Goal: Task Accomplishment & Management: Complete application form

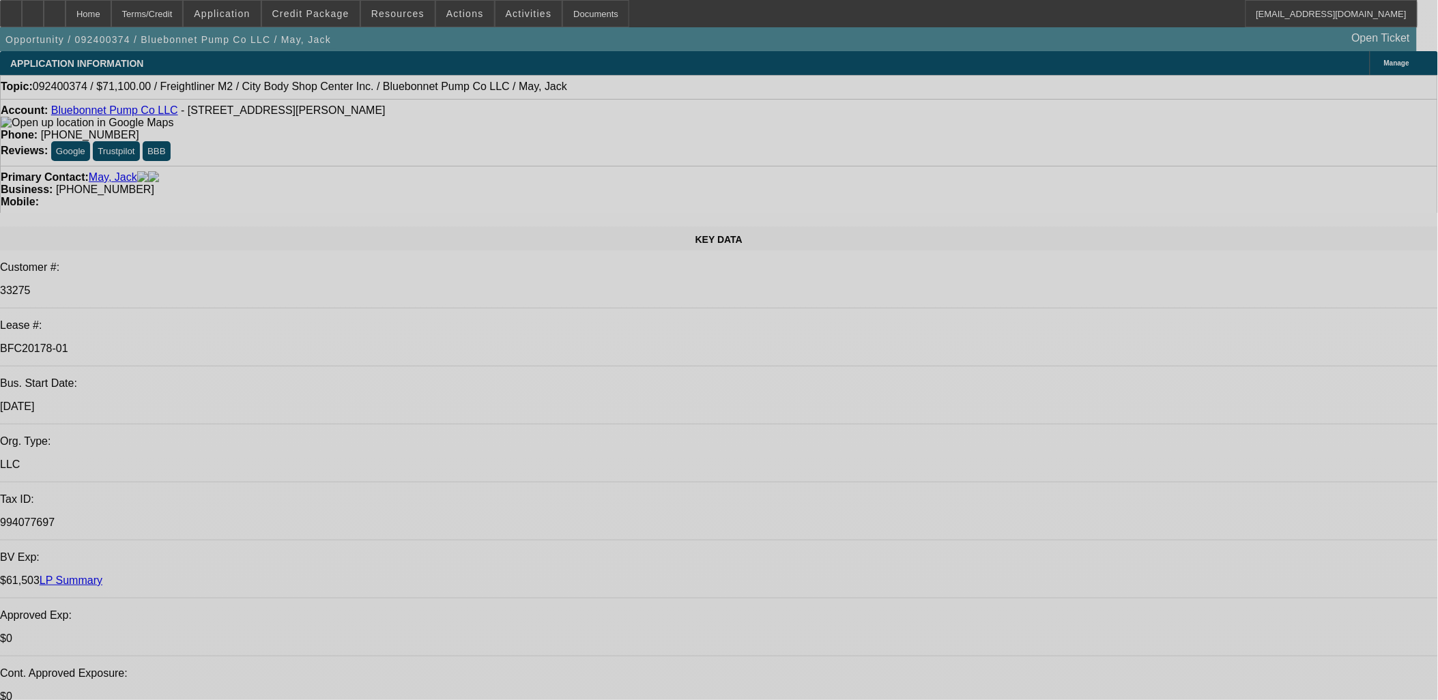
select select "0"
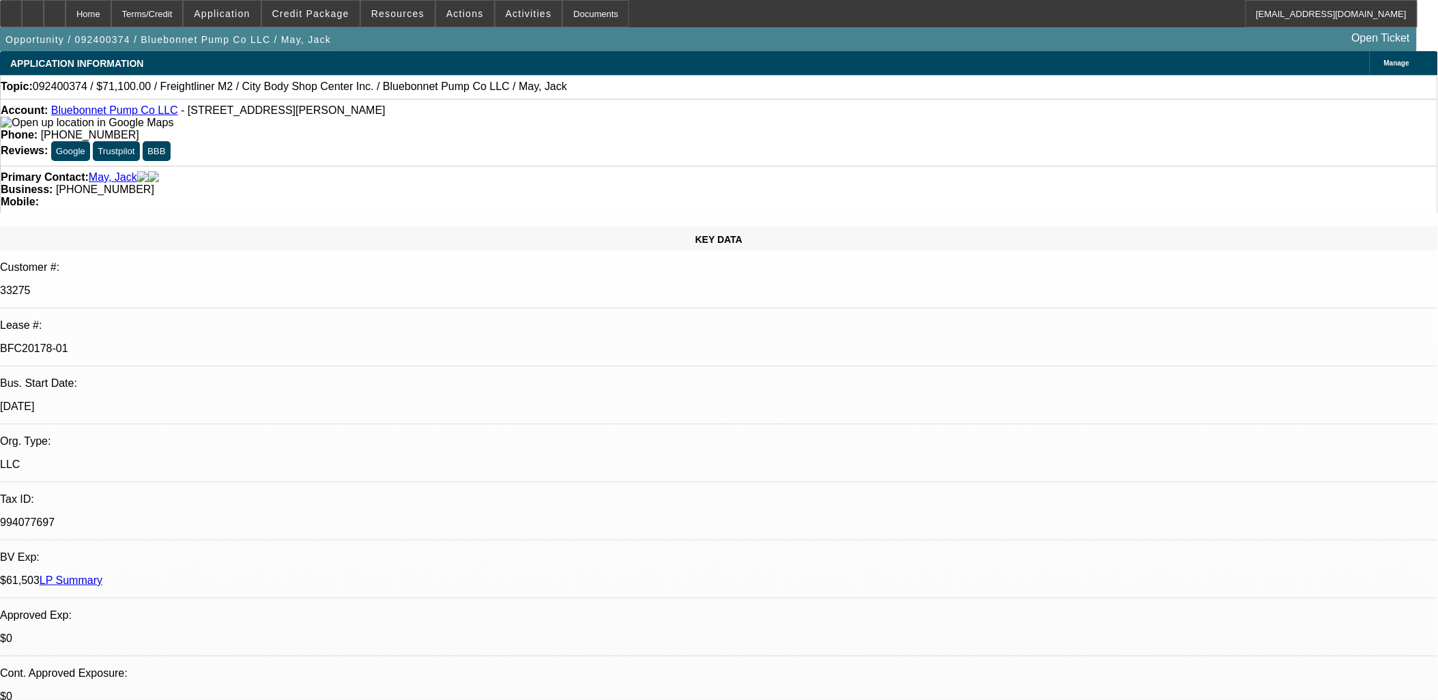
select select "2"
select select "0"
select select "0.1"
select select "2"
select select "0"
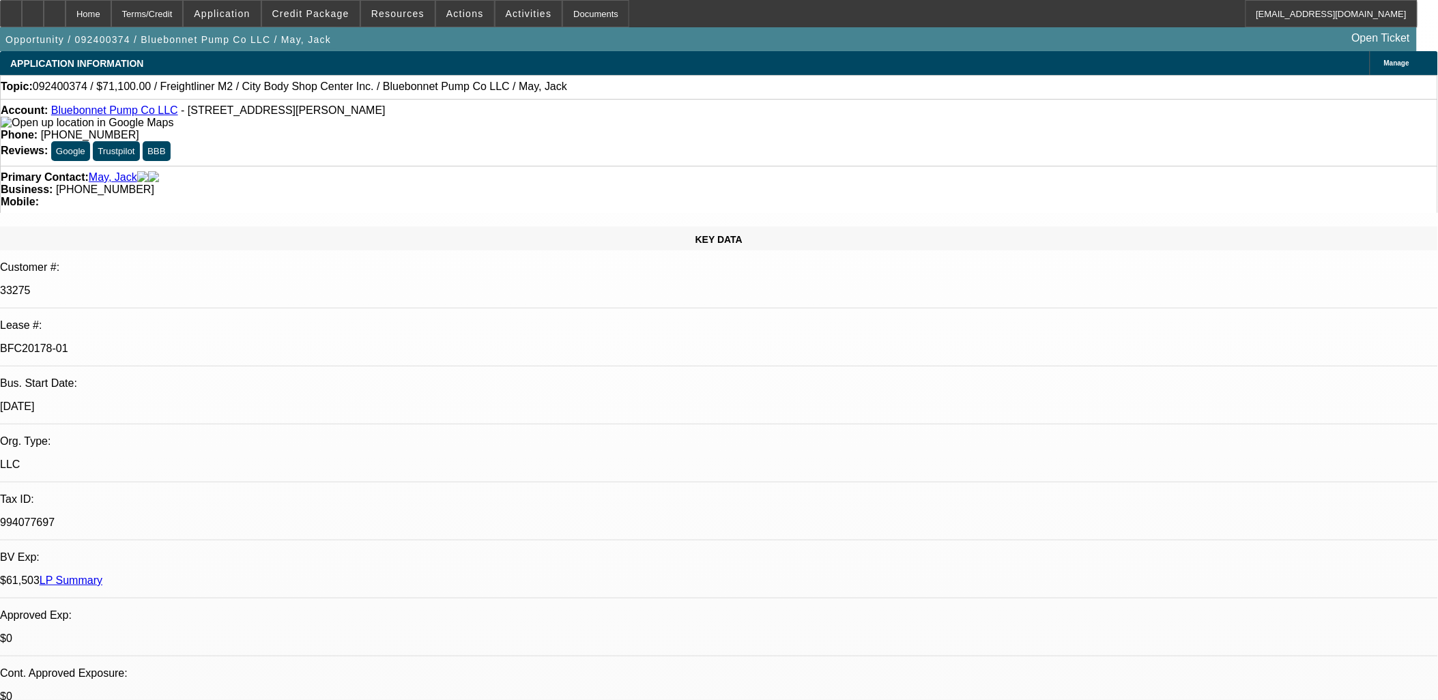
select select "0.1"
select select "2"
select select "0"
select select "0.1"
select select "2"
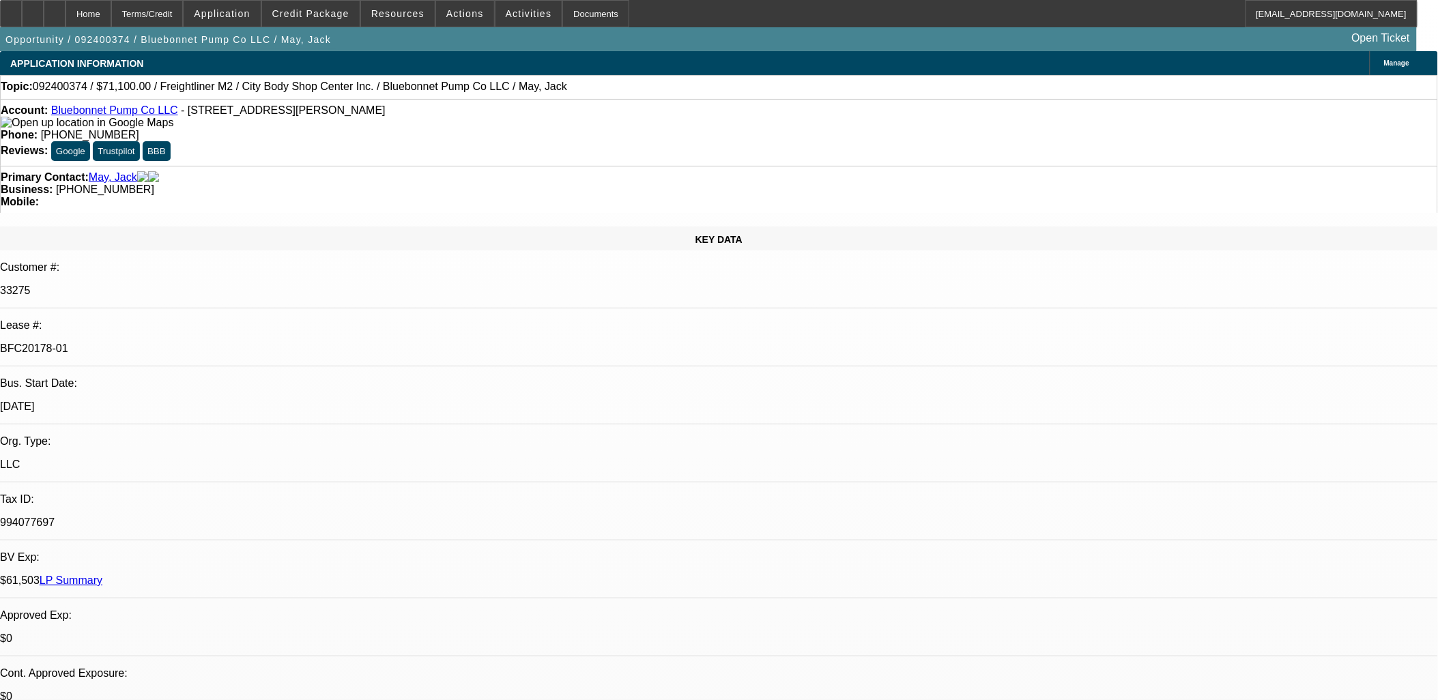
select select "0"
select select "1"
select select "2"
select select "6"
select select "1"
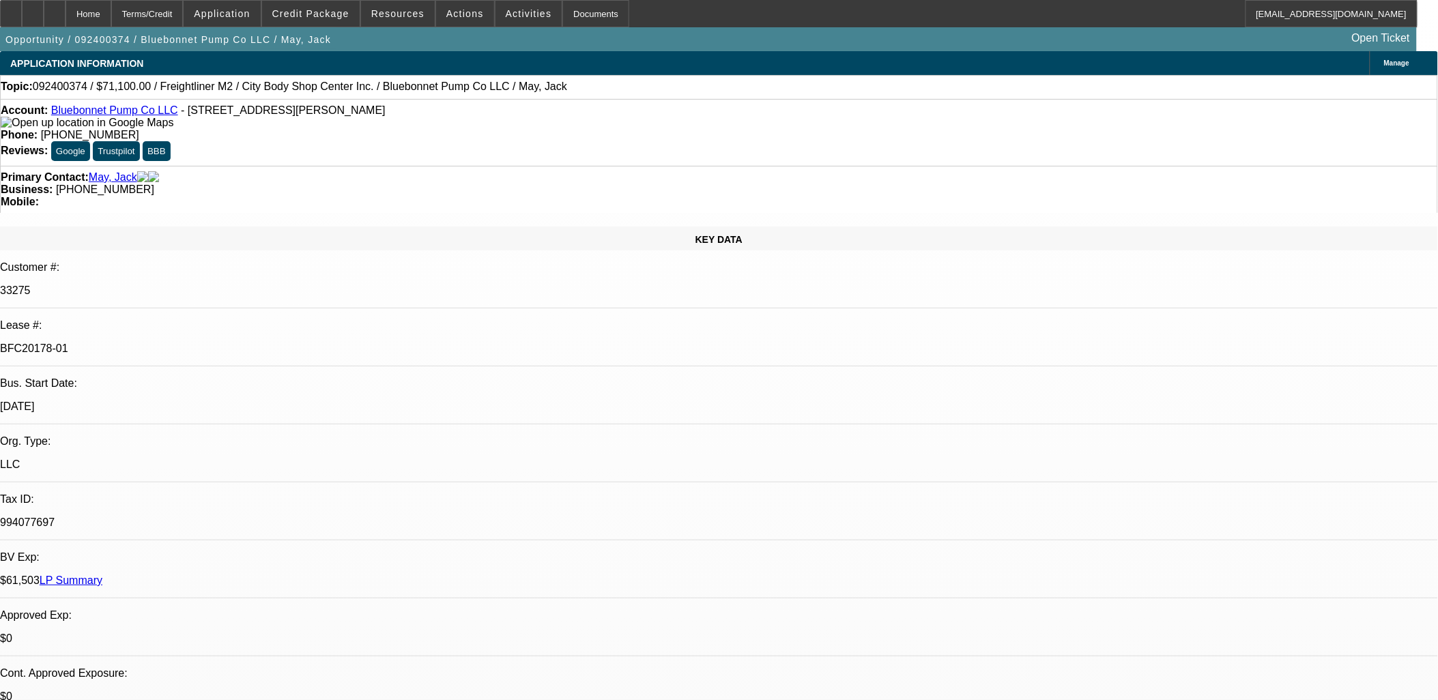
select select "2"
select select "6"
select select "1"
select select "2"
select select "6"
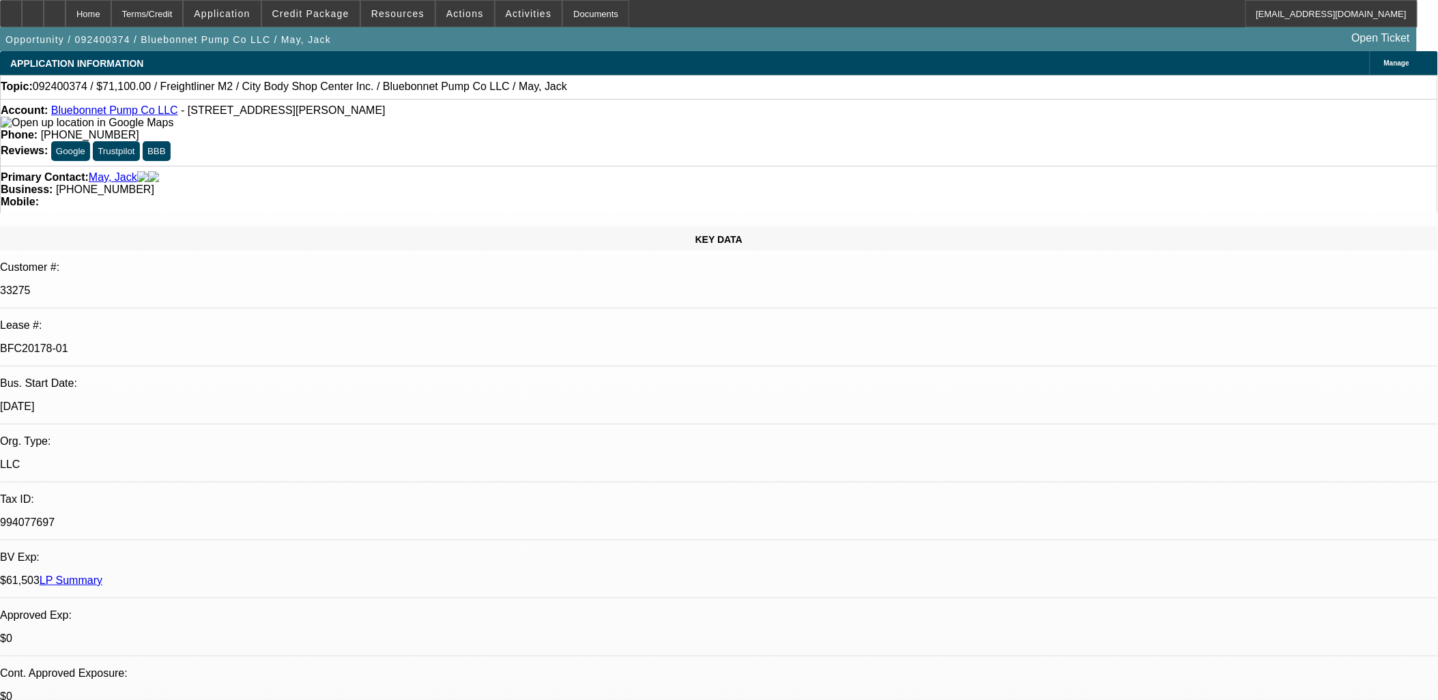
select select "1"
select select "2"
select select "6"
drag, startPoint x: 1248, startPoint y: 60, endPoint x: 1150, endPoint y: 58, distance: 98.3
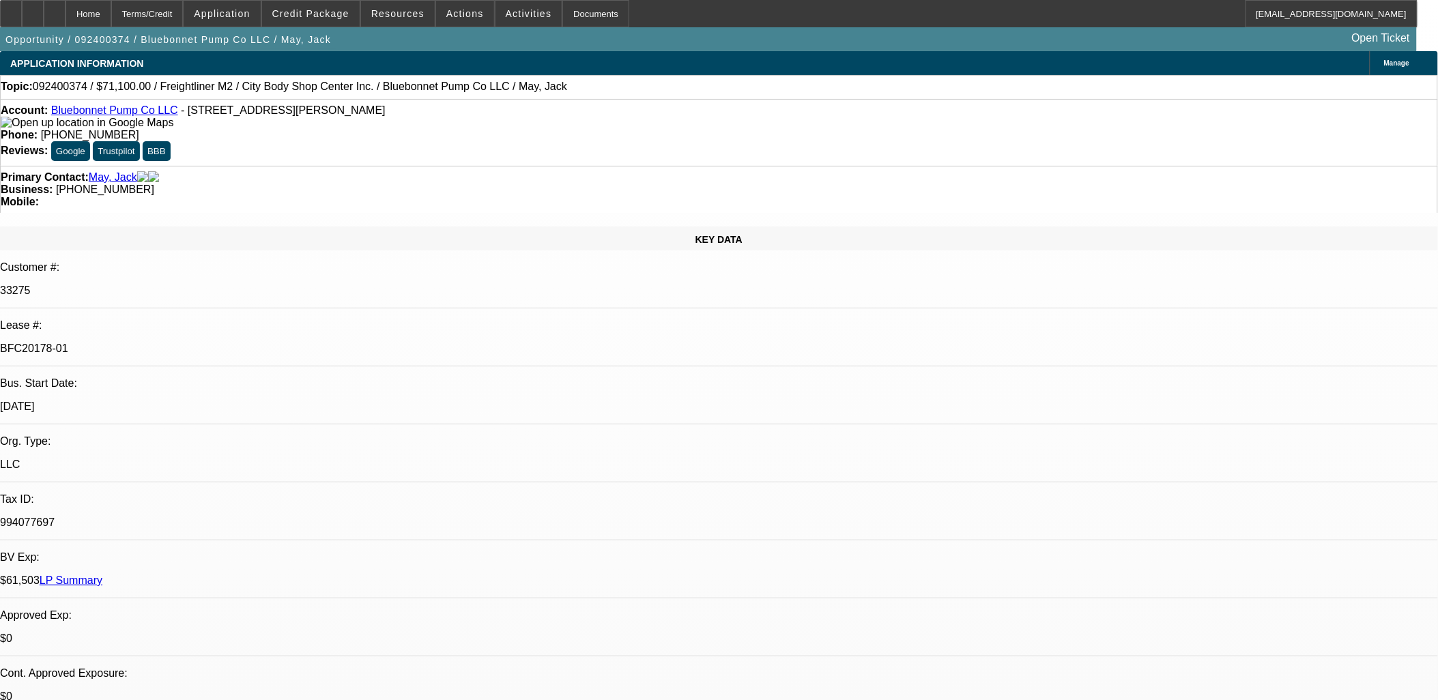
type input "discount"
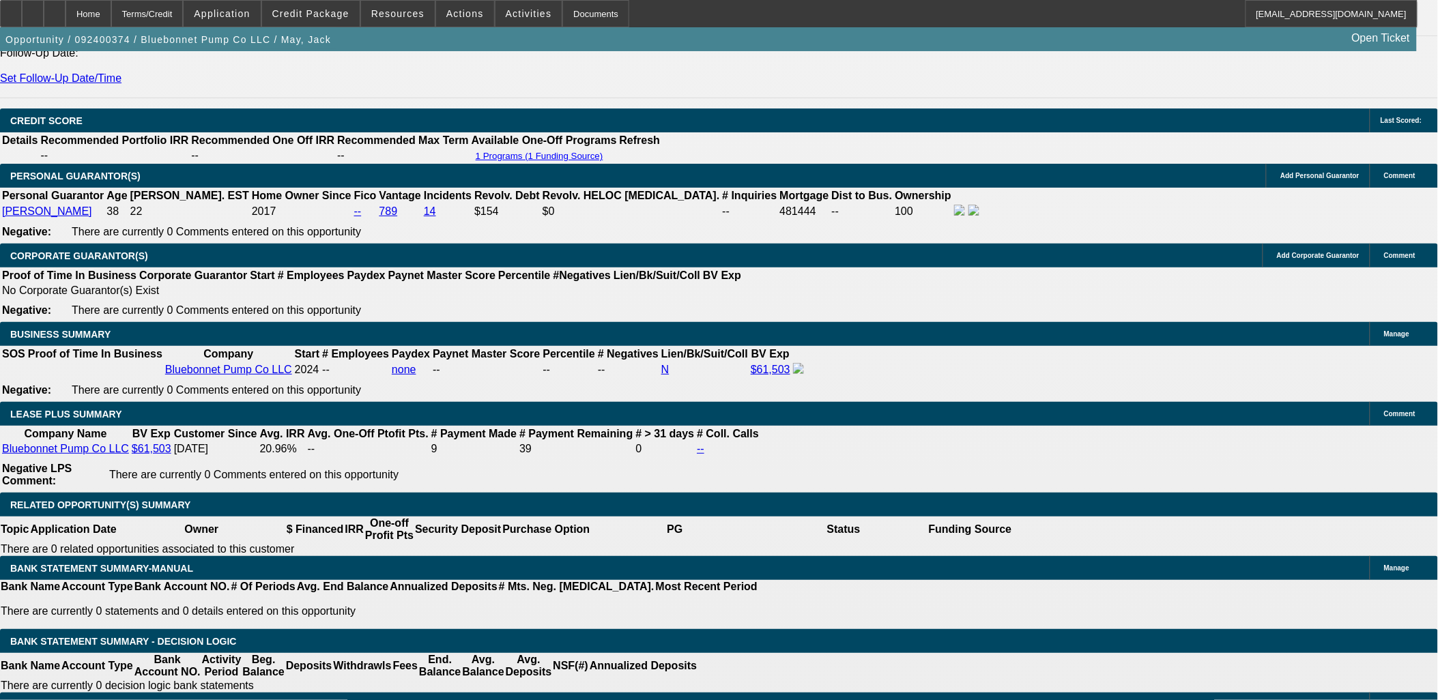
scroll to position [1971, 0]
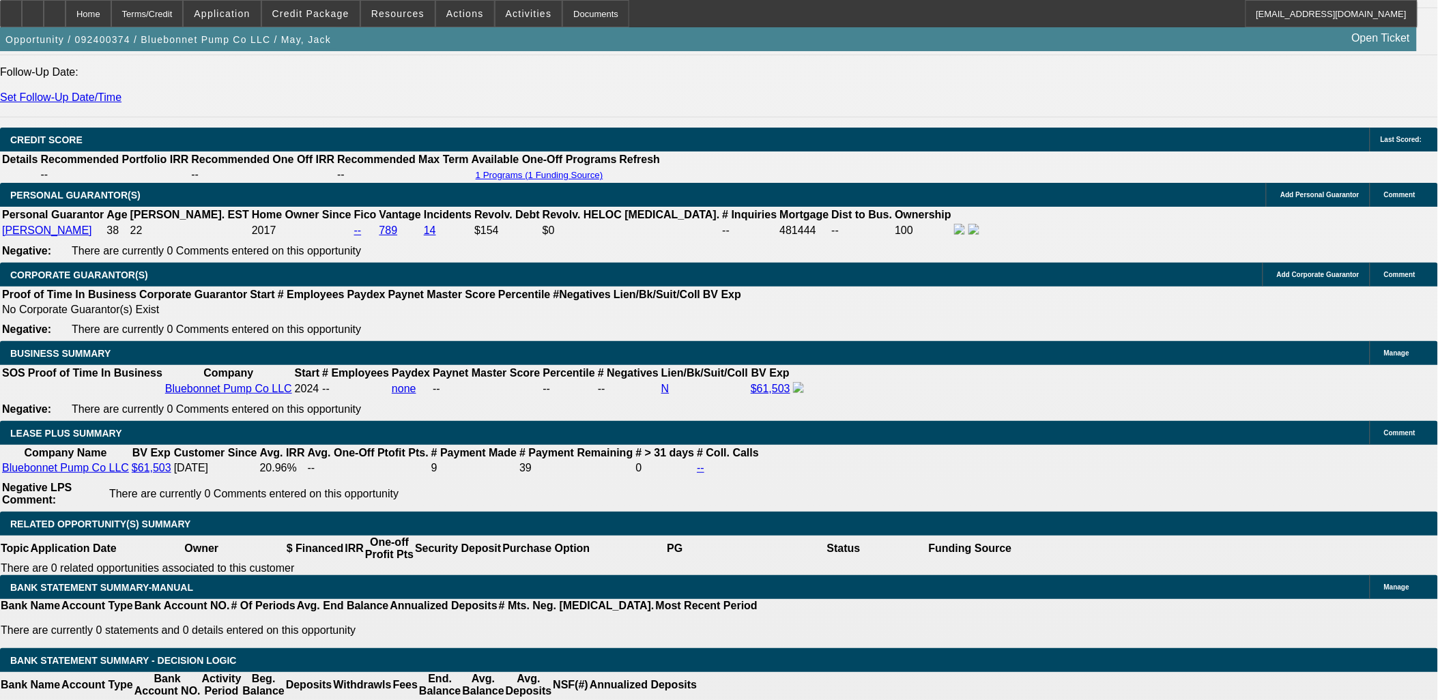
drag, startPoint x: 1275, startPoint y: 59, endPoint x: 1181, endPoint y: 56, distance: 94.2
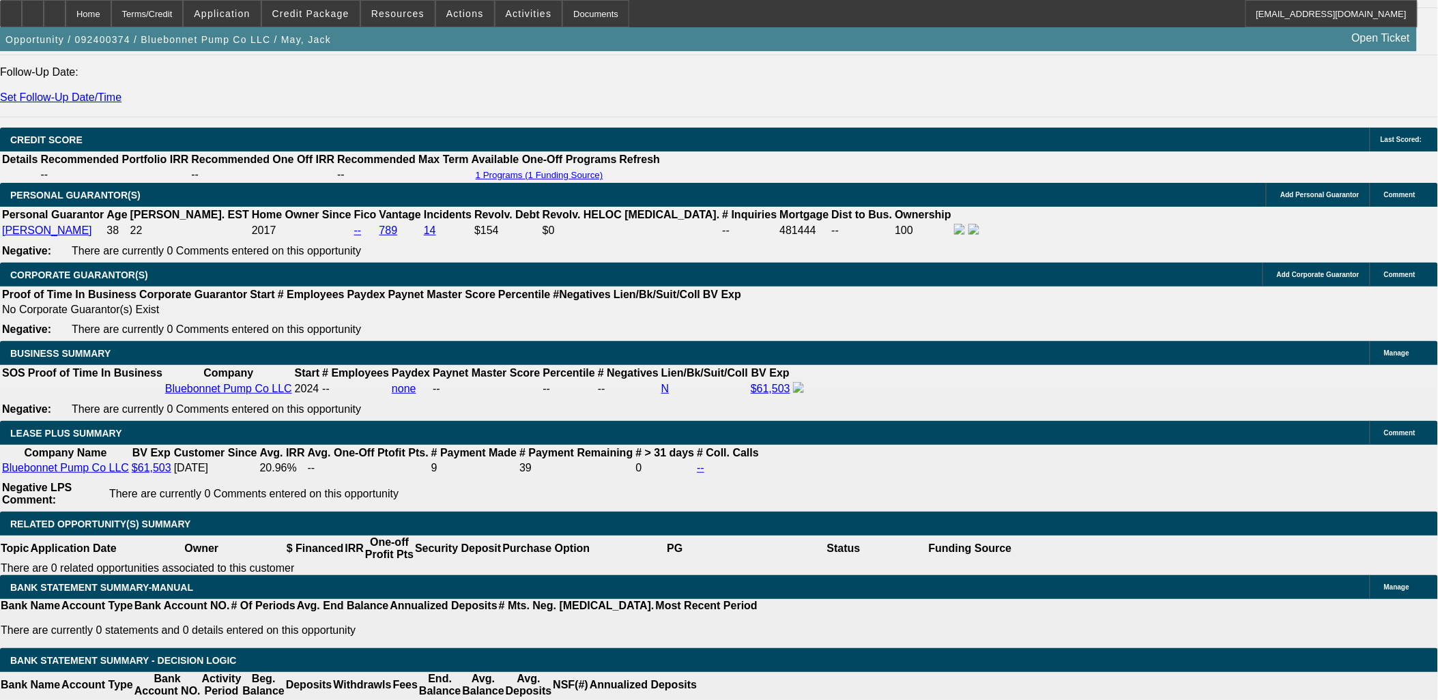
scroll to position [379, 0]
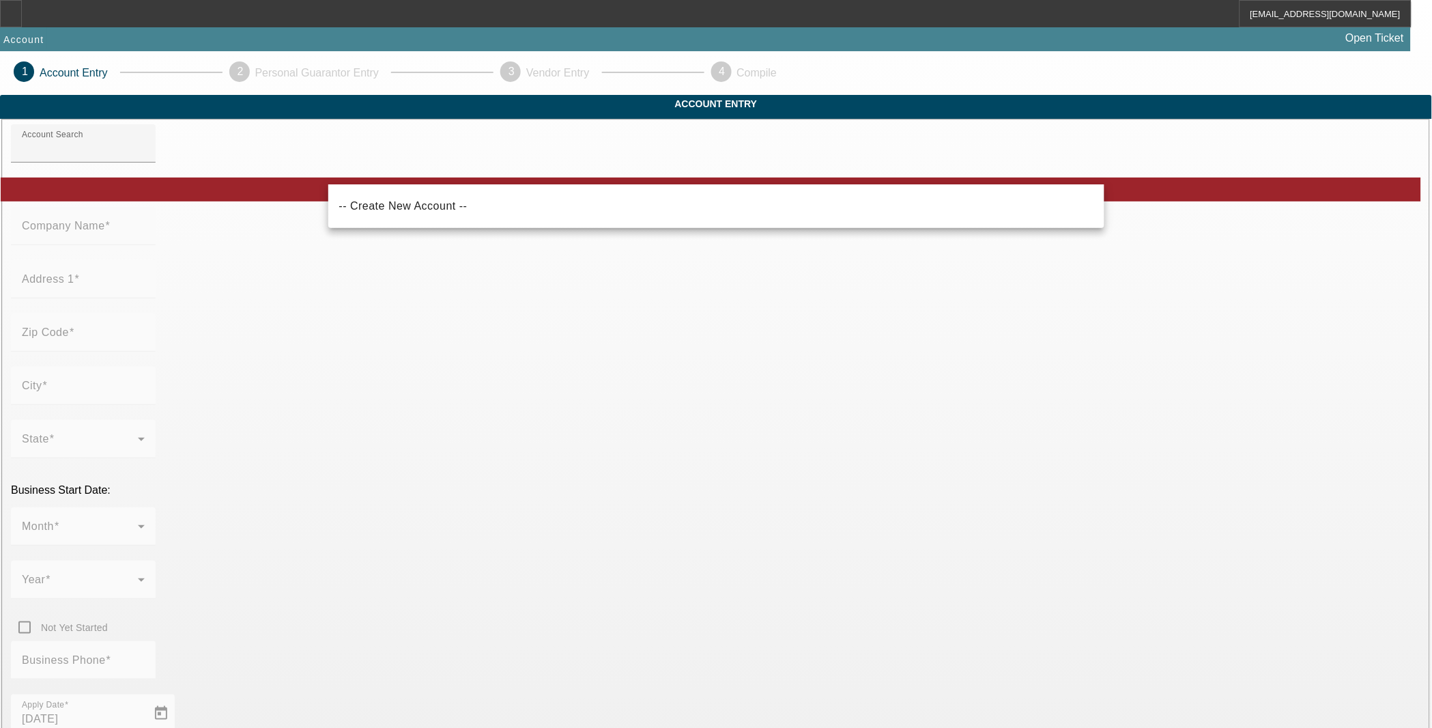
click at [433, 206] on span "-- Create New Account --" at bounding box center [403, 206] width 128 height 12
type input "-- Create New Account --"
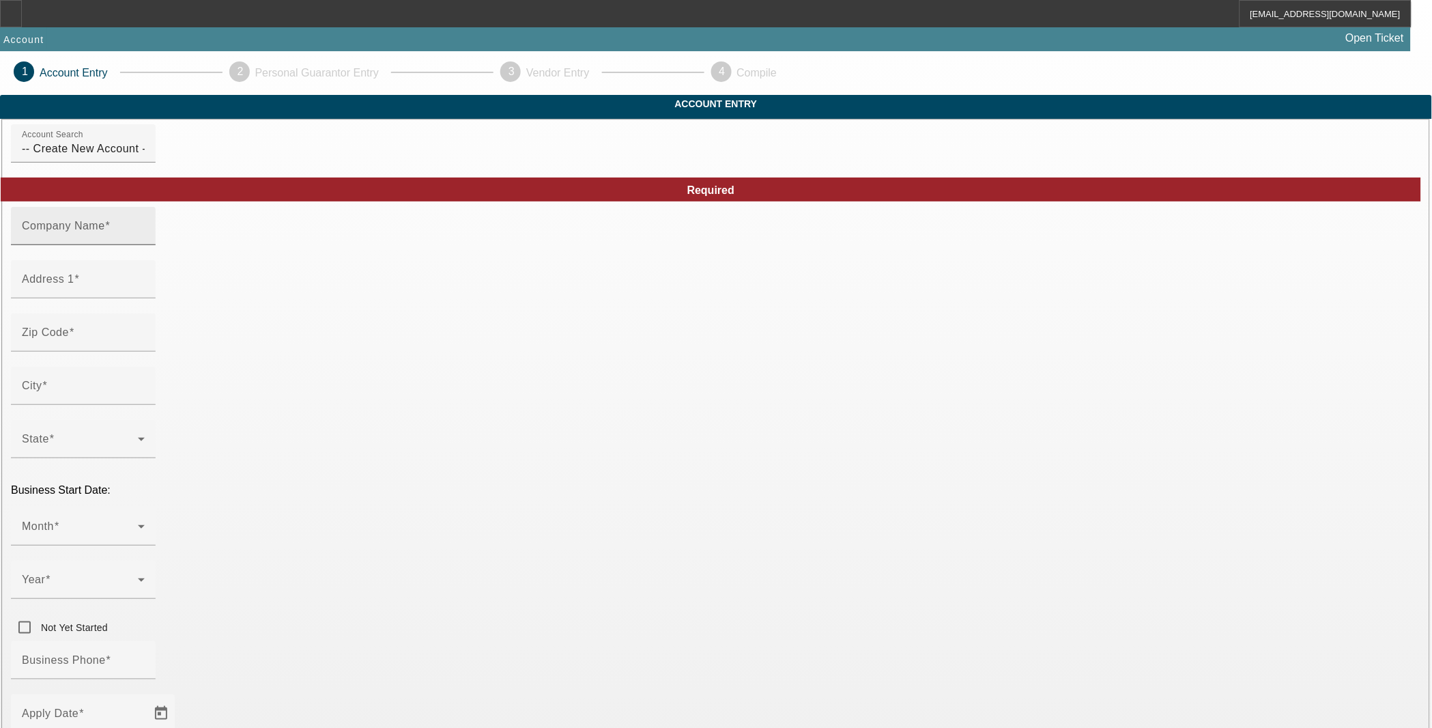
click at [145, 240] on input "Company Name" at bounding box center [83, 231] width 123 height 16
click at [145, 240] on input "Santacruz Dirt Works LLC" at bounding box center [83, 231] width 123 height 16
type input "Santacruz Dirt Works, LLC"
click at [145, 293] on input "Address 1" at bounding box center [83, 284] width 123 height 16
type input "4511 Marble Front Road"
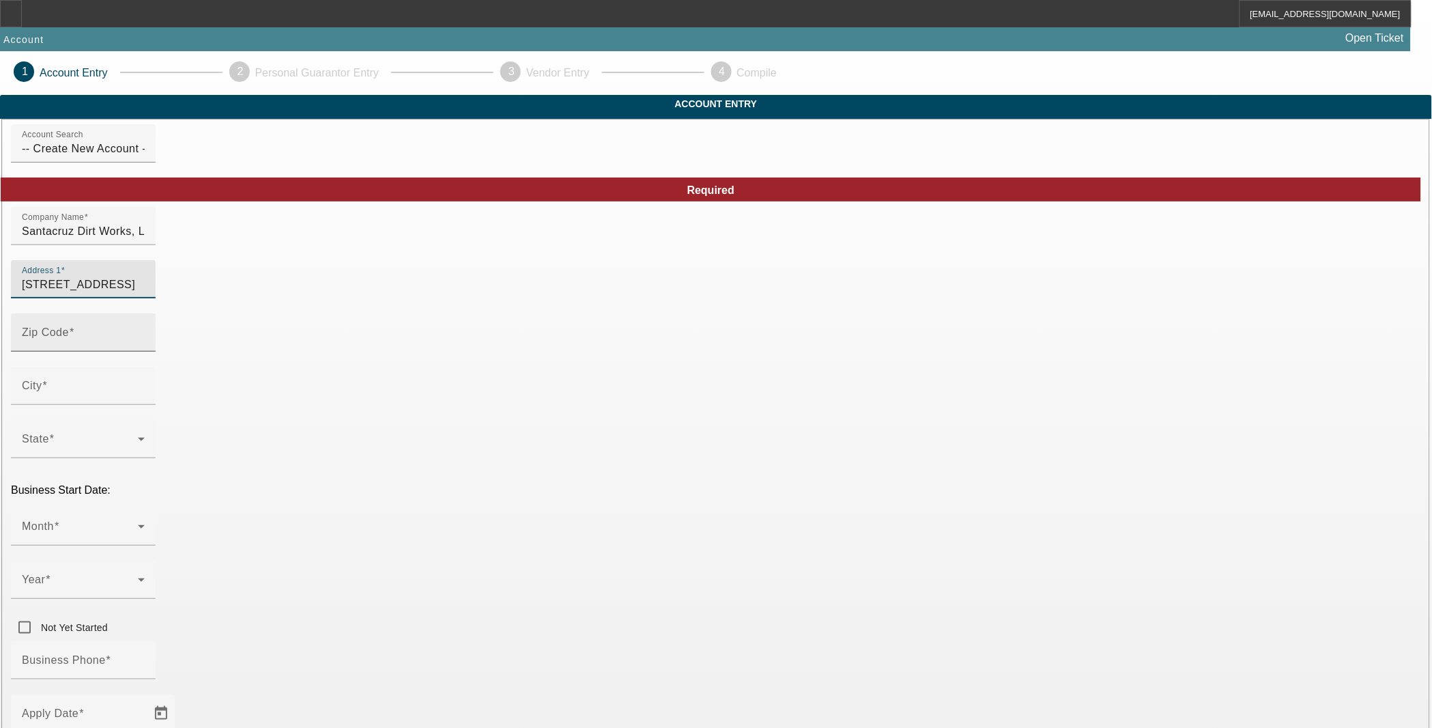
click at [145, 346] on input "Zip Code" at bounding box center [83, 338] width 123 height 16
type input "83605"
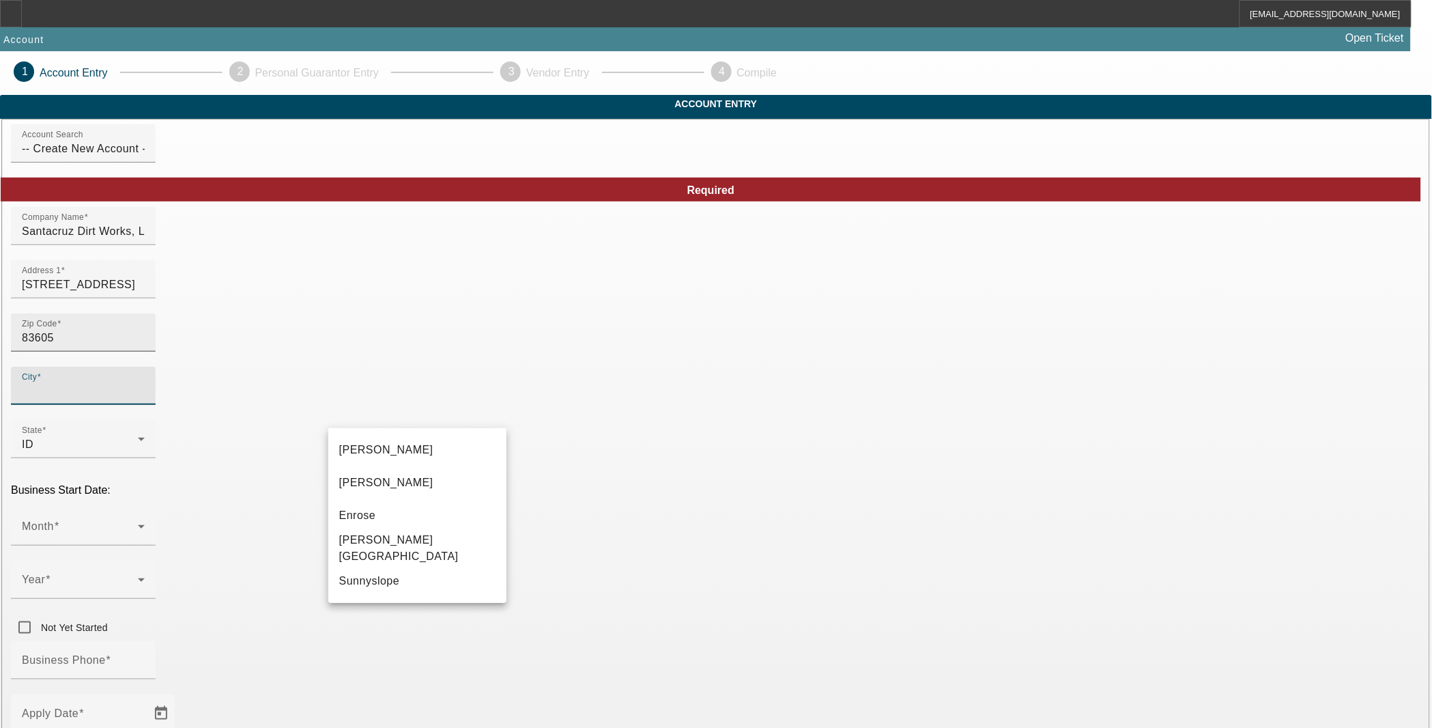
type input "Canyon"
click at [373, 457] on mat-option "Caldwell" at bounding box center [417, 449] width 179 height 33
type input "Caldwell"
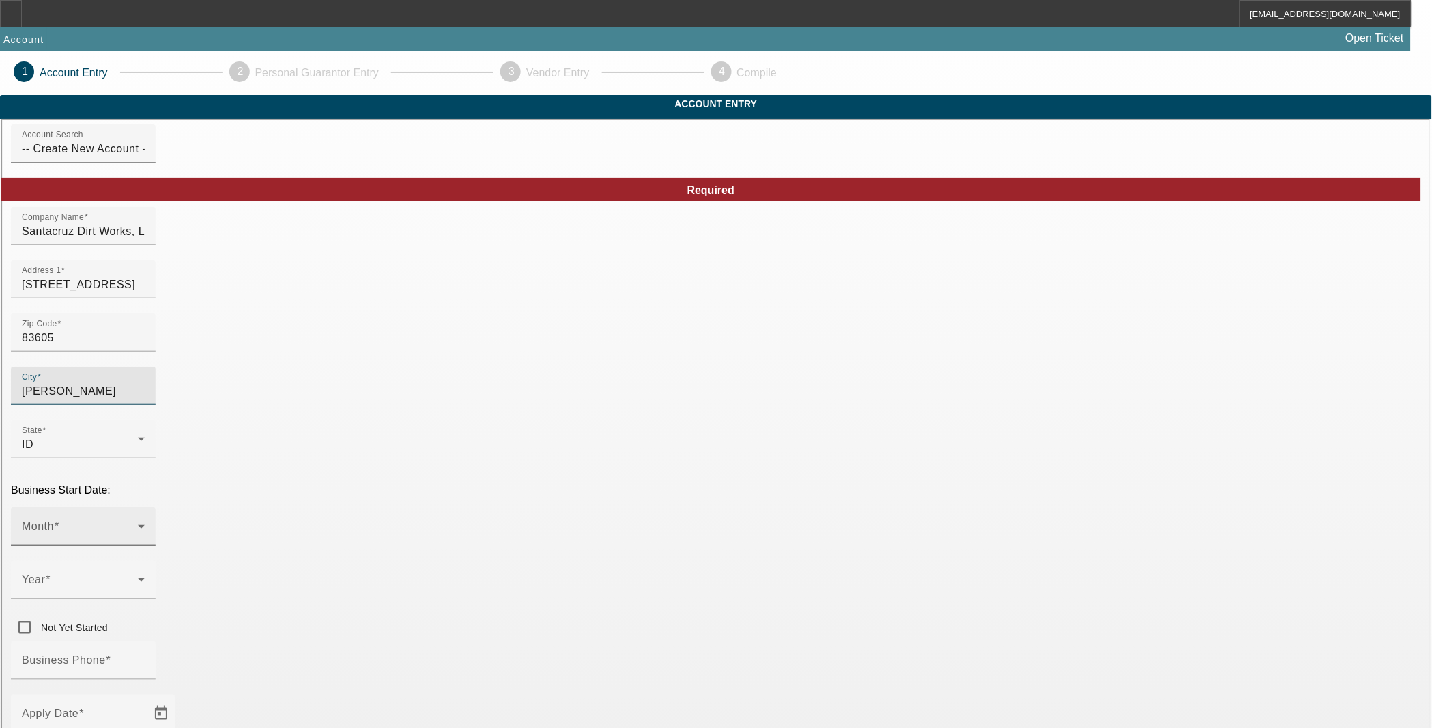
click at [138, 524] on span at bounding box center [80, 532] width 116 height 16
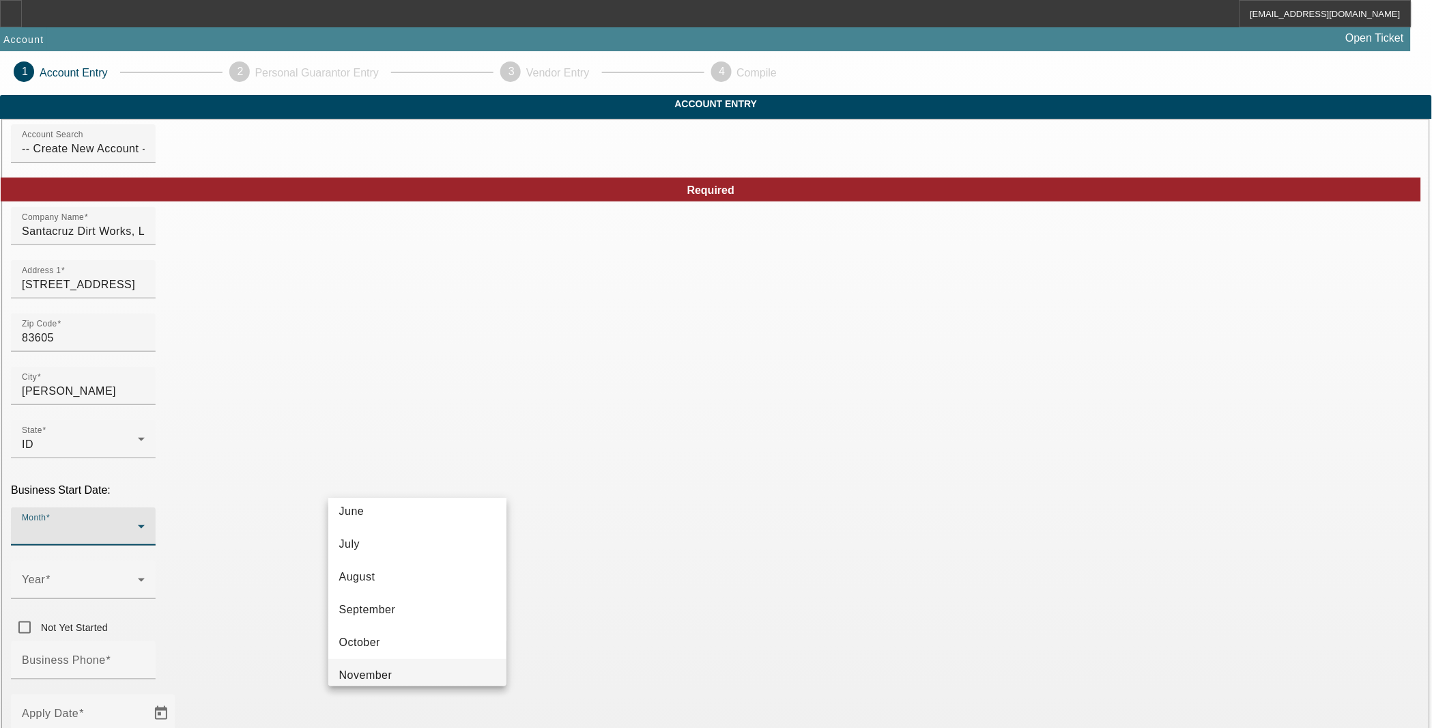
scroll to position [248, 0]
click at [389, 658] on span "December" at bounding box center [365, 665] width 53 height 16
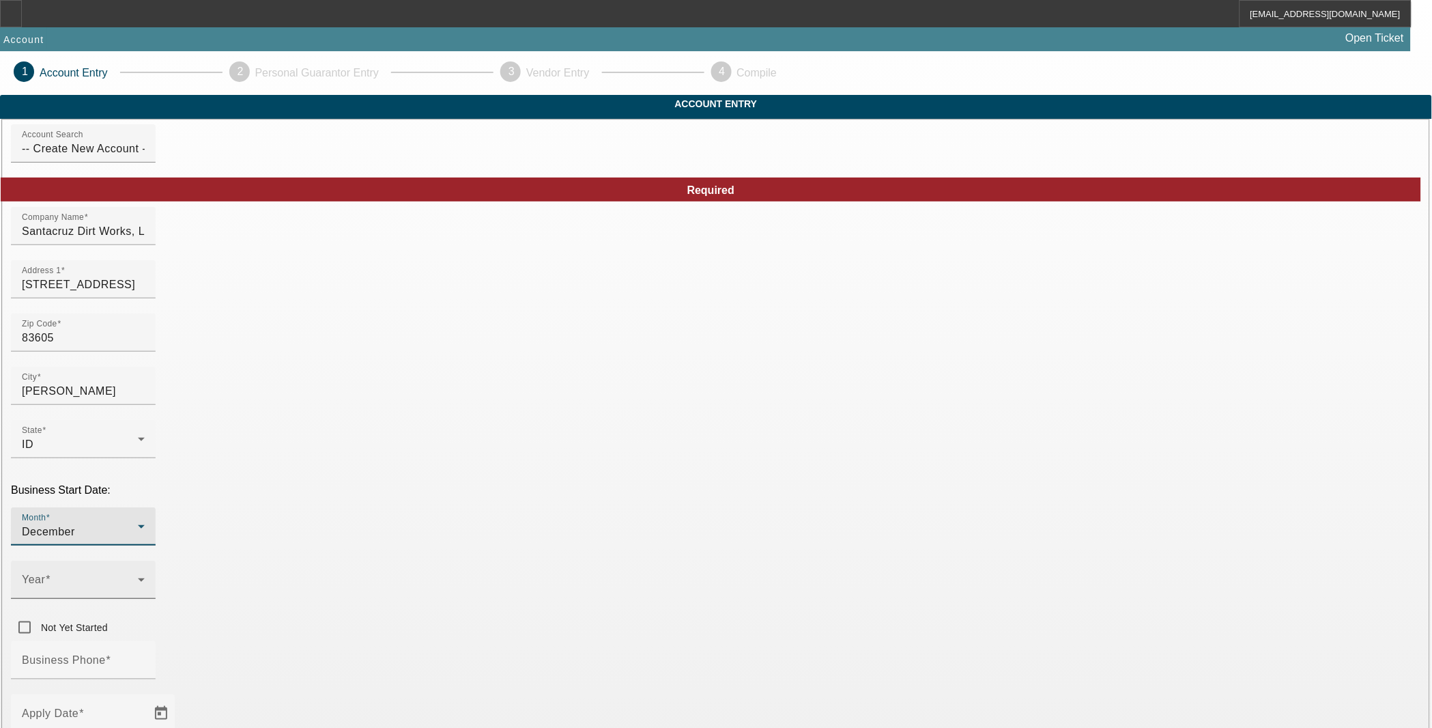
click at [138, 577] on span at bounding box center [80, 585] width 116 height 16
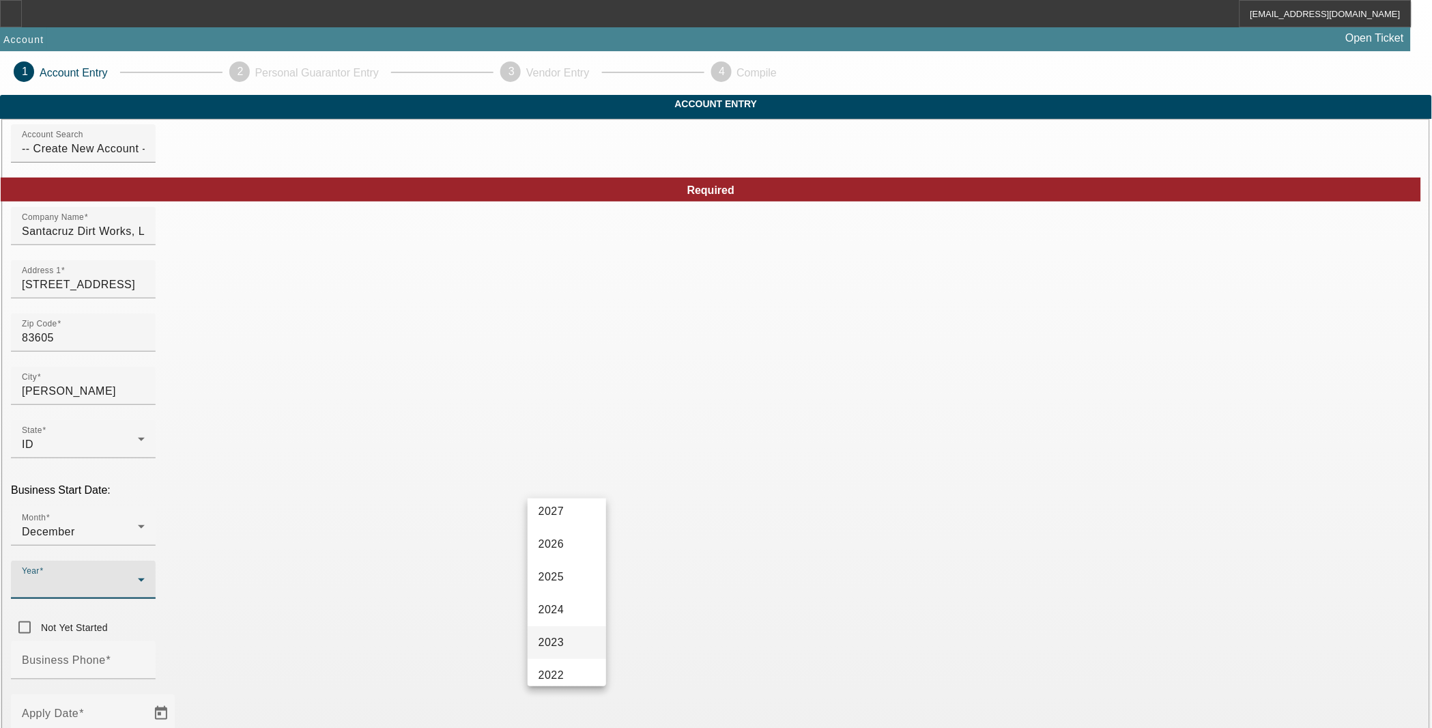
scroll to position [76, 0]
click at [565, 661] on mat-option "2021" at bounding box center [567, 673] width 79 height 33
click at [145, 657] on input "Business Phone" at bounding box center [83, 665] width 123 height 16
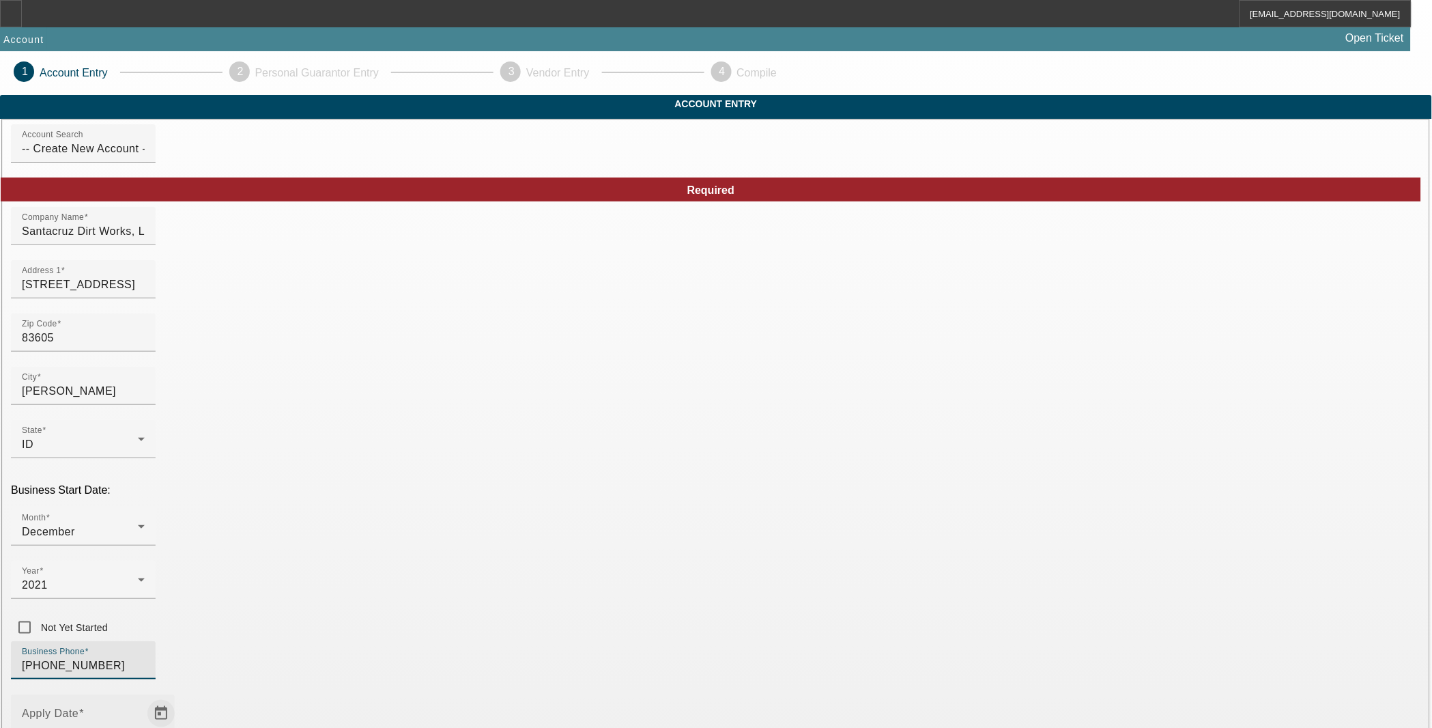
type input "(208) 918-5653"
click at [177, 697] on span "Open calendar" at bounding box center [161, 713] width 33 height 33
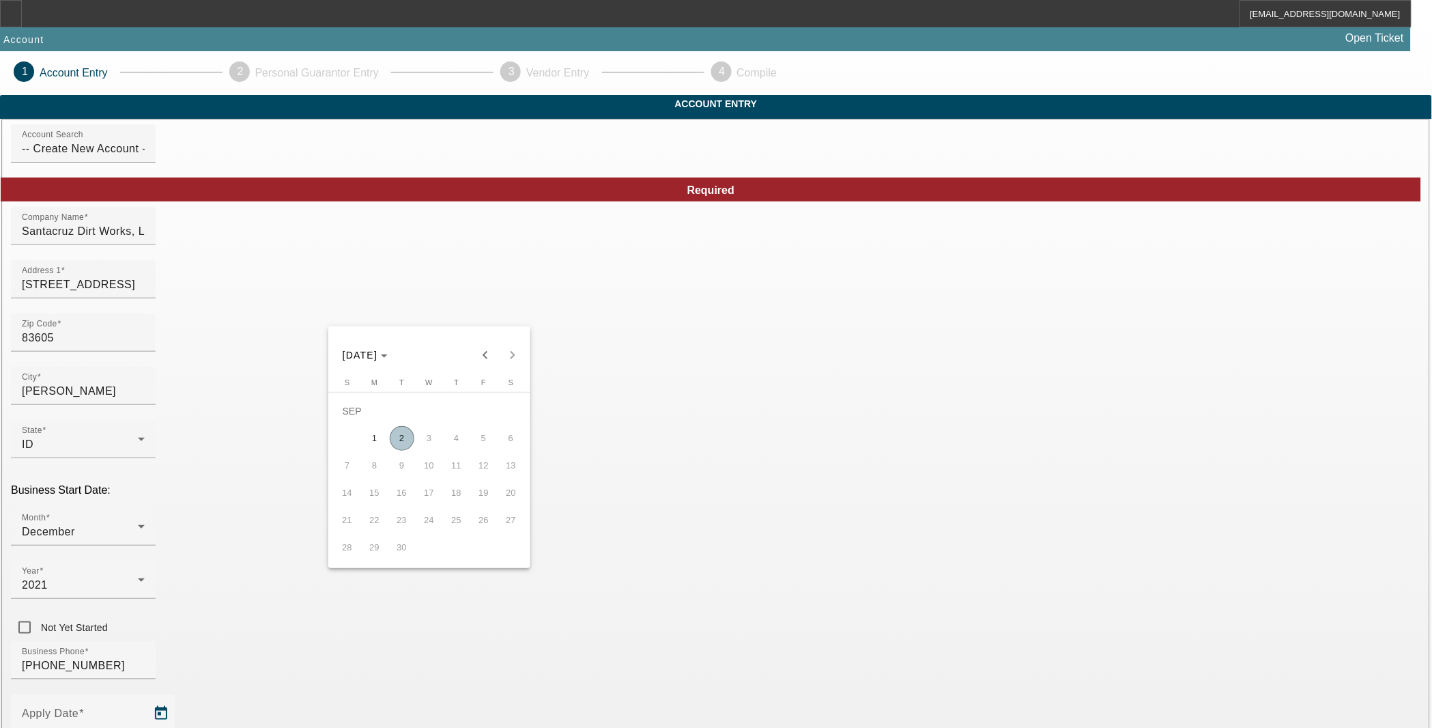
click at [397, 433] on span "2" at bounding box center [402, 438] width 25 height 25
type input "9/2/2025"
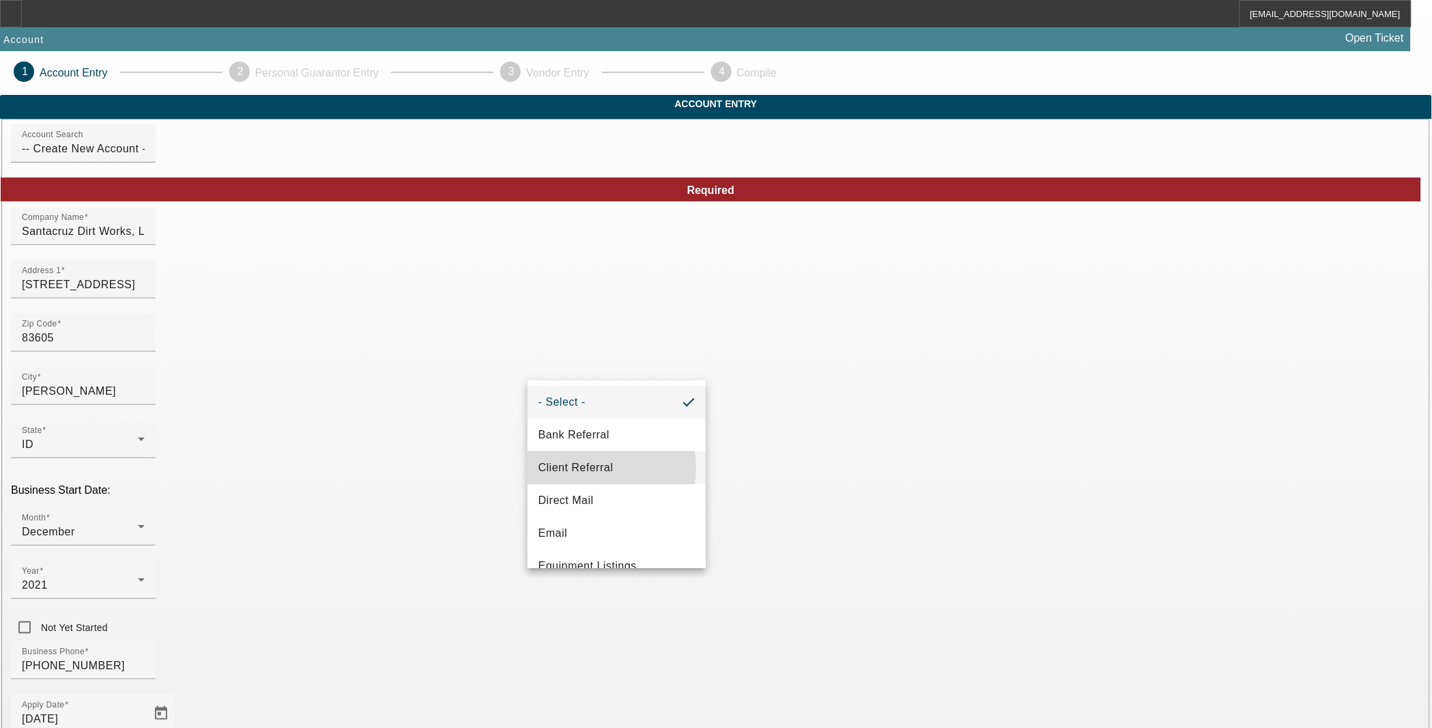
click at [588, 468] on span "Client Referral" at bounding box center [576, 467] width 75 height 16
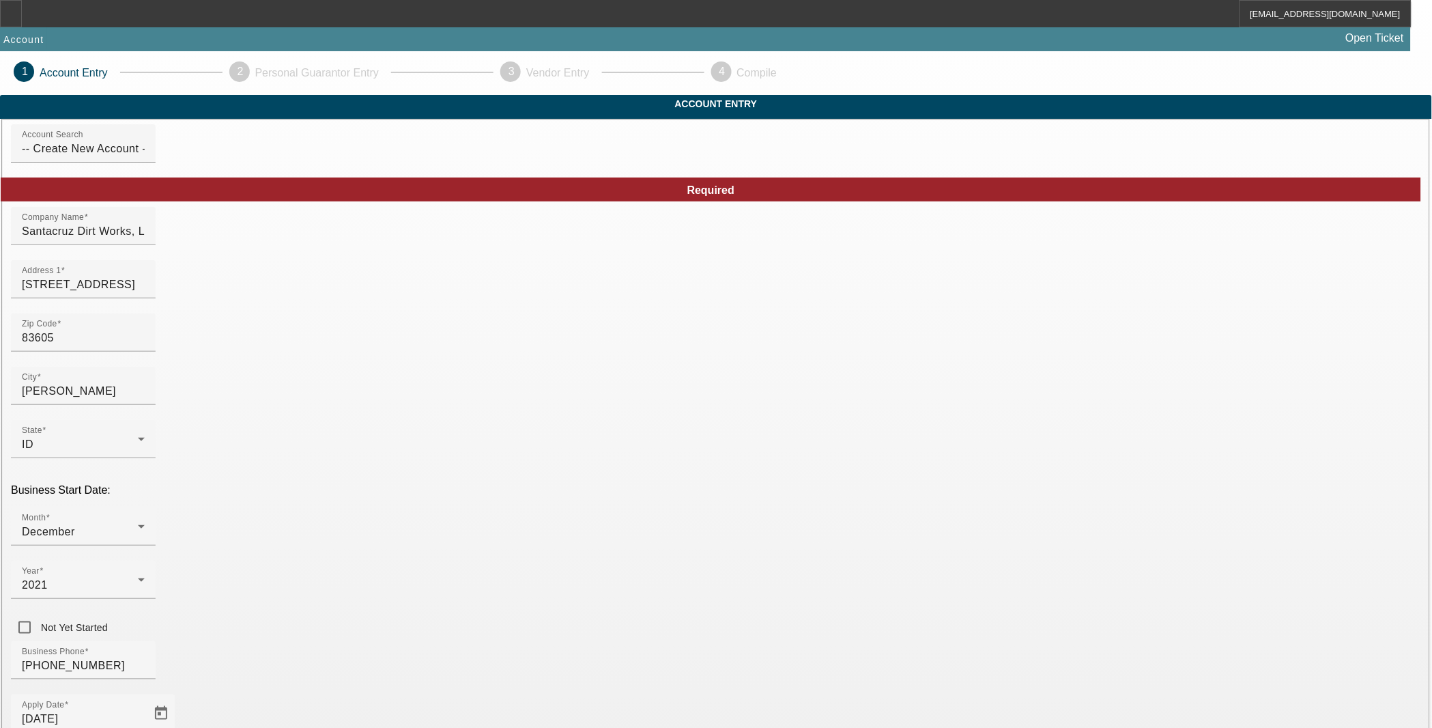
click at [797, 457] on mat-option "LLC" at bounding box center [815, 467] width 179 height 33
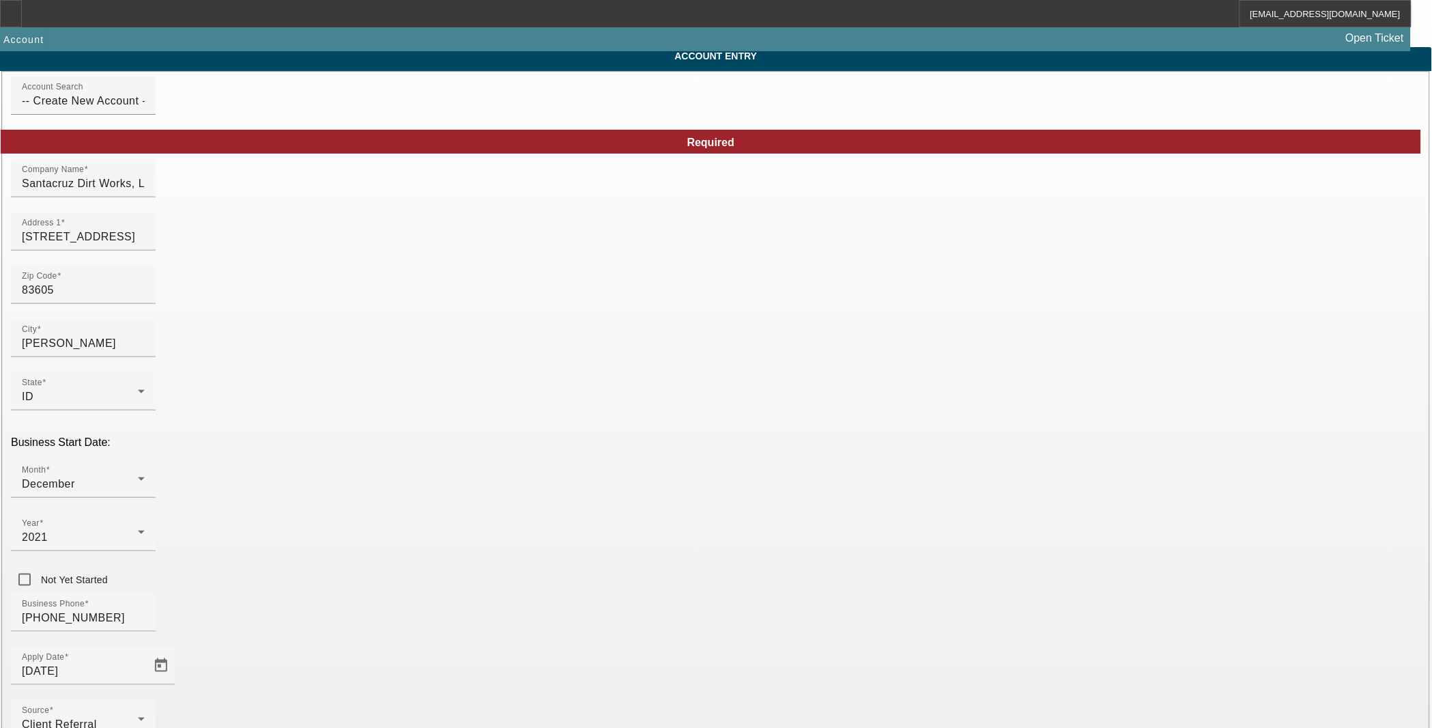
scroll to position [130, 0]
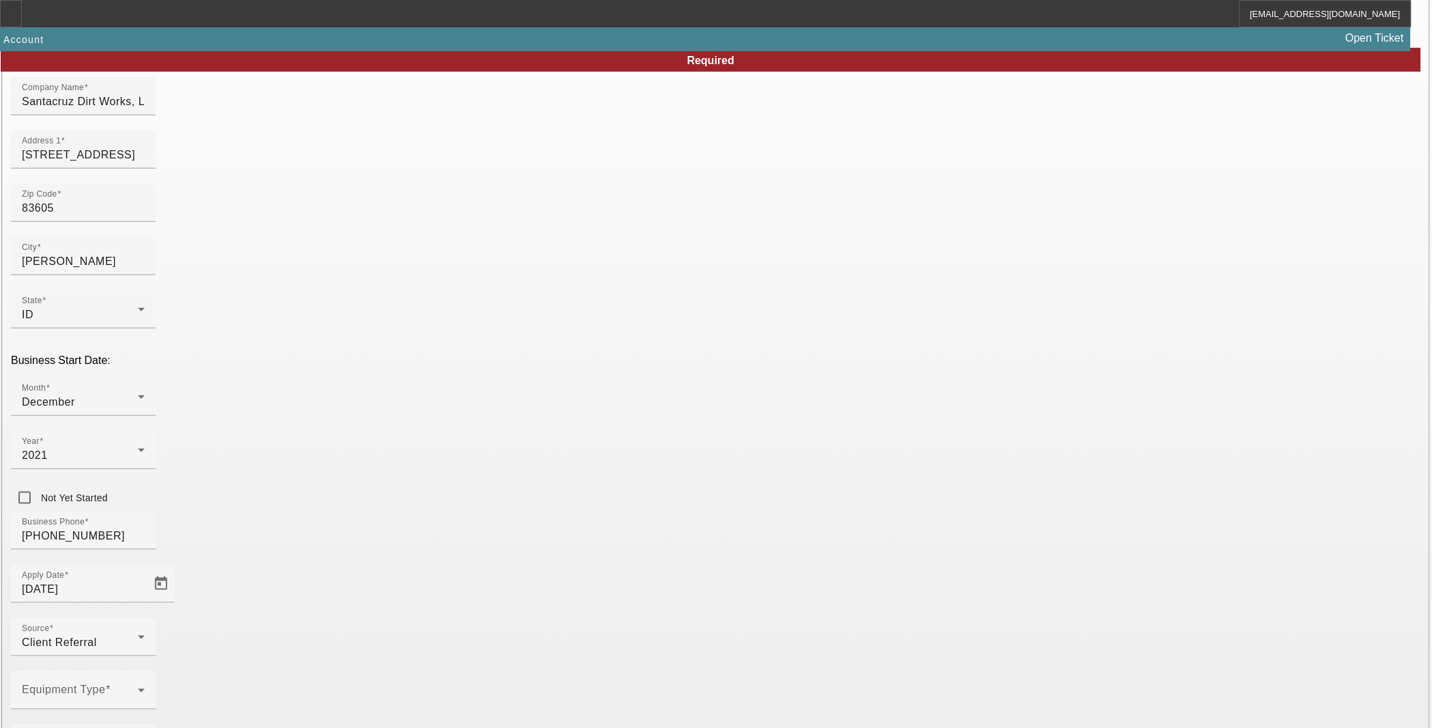
type input "873921295"
paste input "https://www.facebook.com/santacruzdirtworks/"
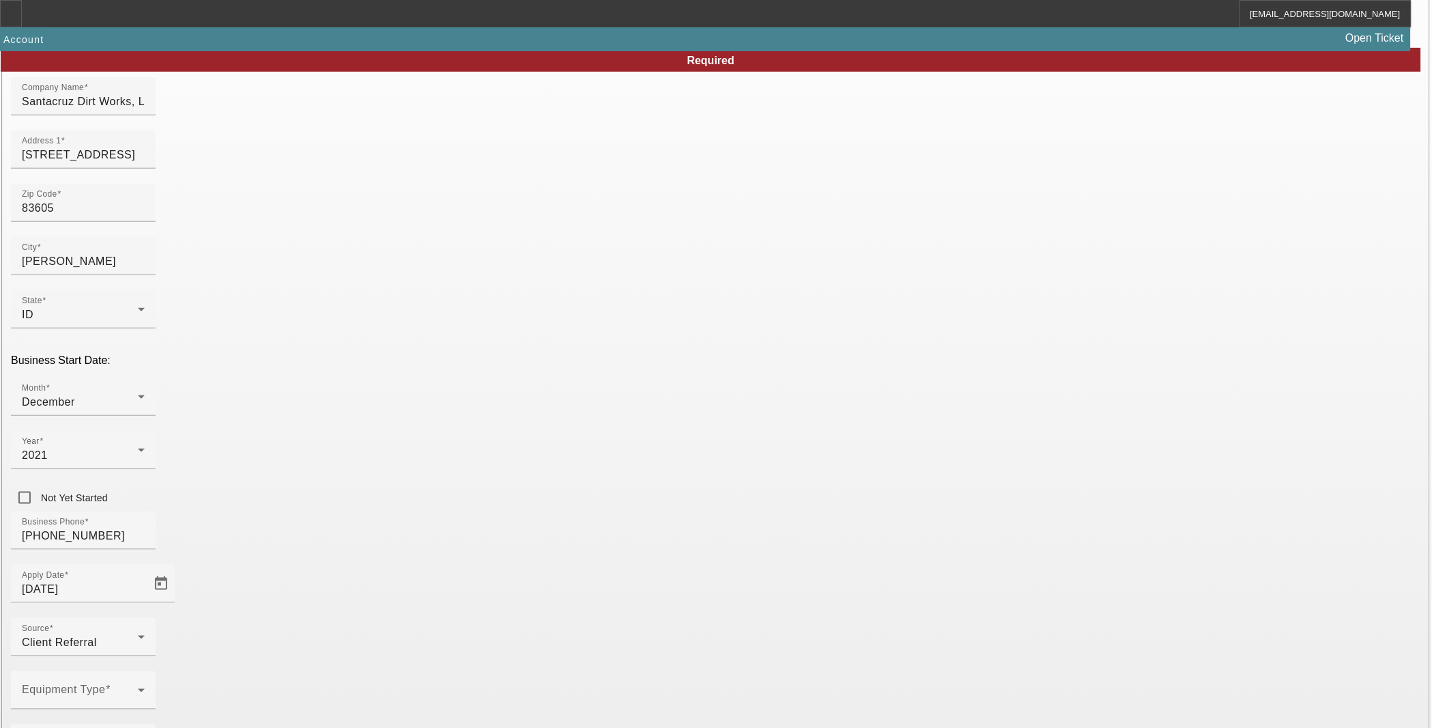
type input "https://www.facebook.com/santacruzdirtworks/"
click at [145, 671] on div "Equipment Type" at bounding box center [83, 690] width 123 height 38
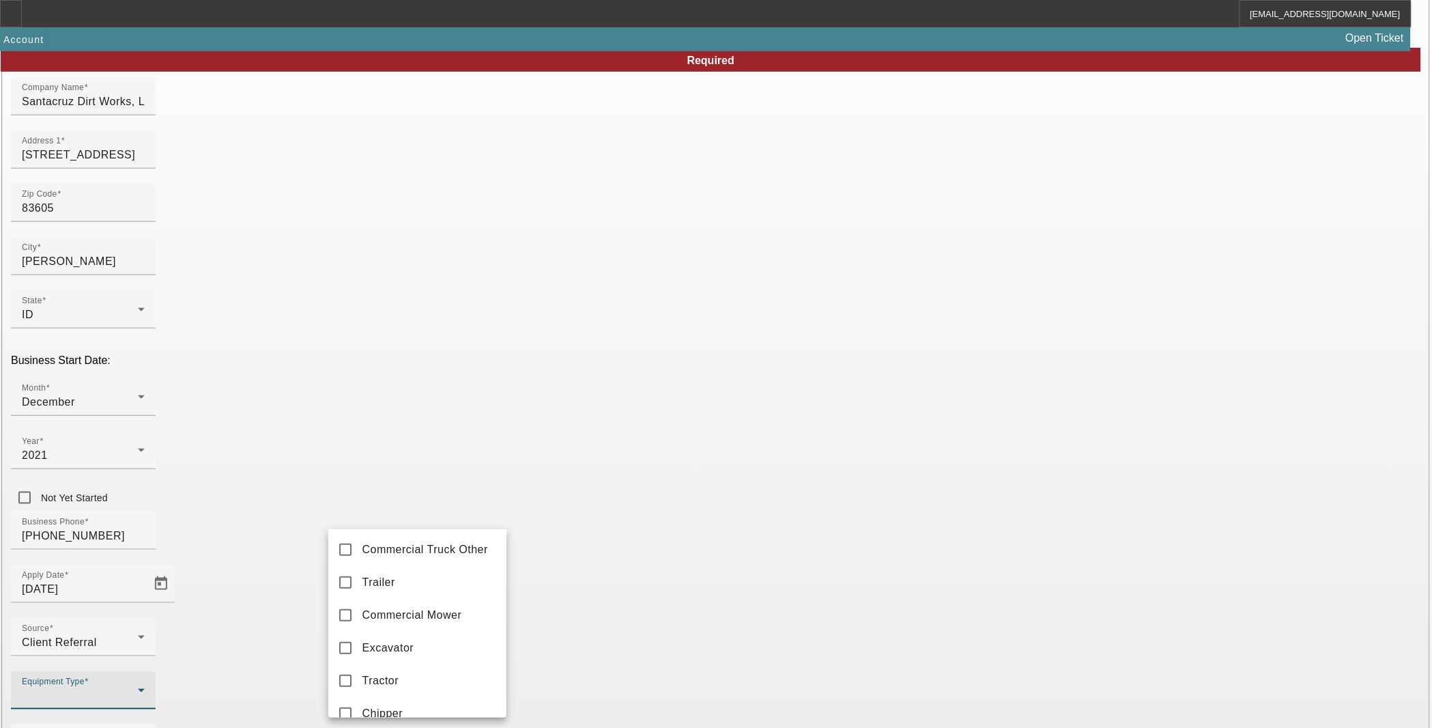
scroll to position [296, 0]
click at [406, 599] on mat-option "Trailer" at bounding box center [417, 583] width 179 height 33
click at [556, 529] on div at bounding box center [716, 364] width 1432 height 728
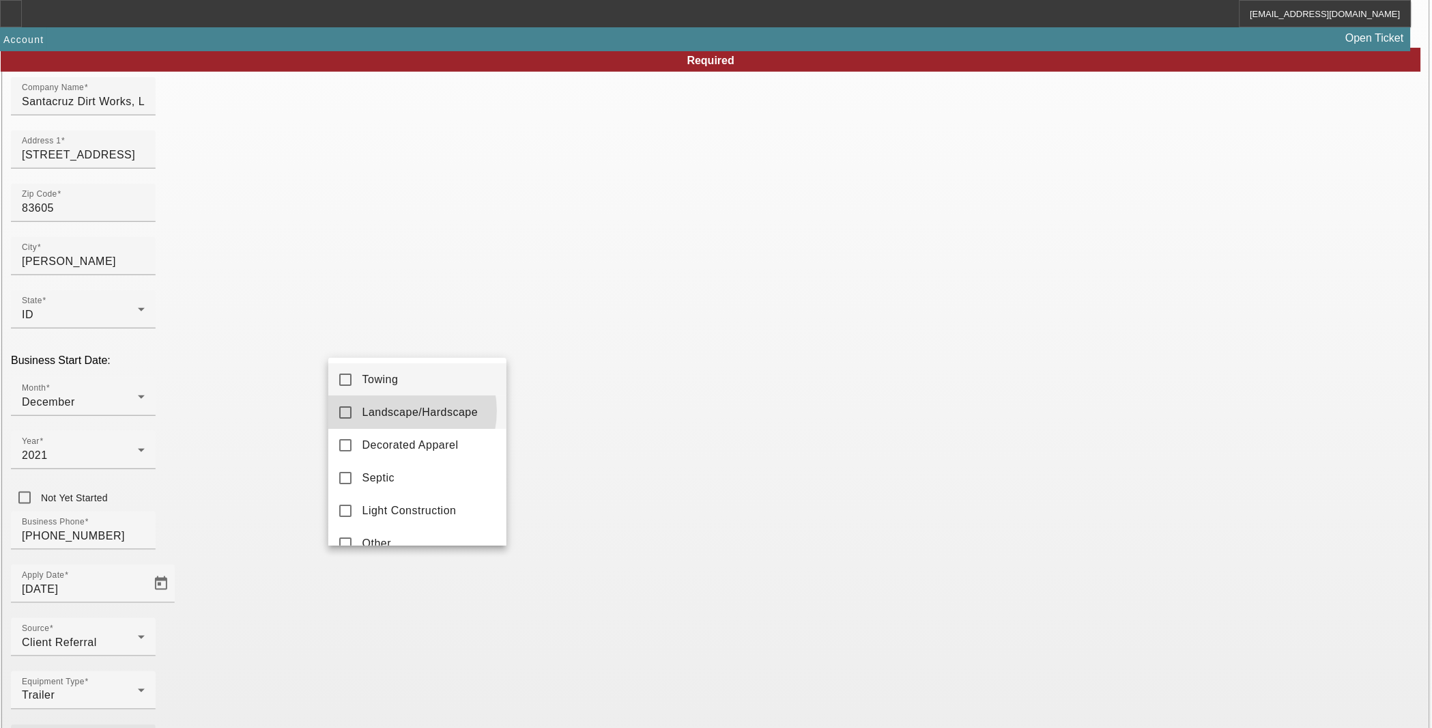
click at [401, 411] on span "Landscape/Hardscape" at bounding box center [420, 412] width 116 height 16
click at [390, 466] on mat-option "Septic" at bounding box center [417, 477] width 179 height 33
click at [692, 531] on div at bounding box center [716, 364] width 1432 height 728
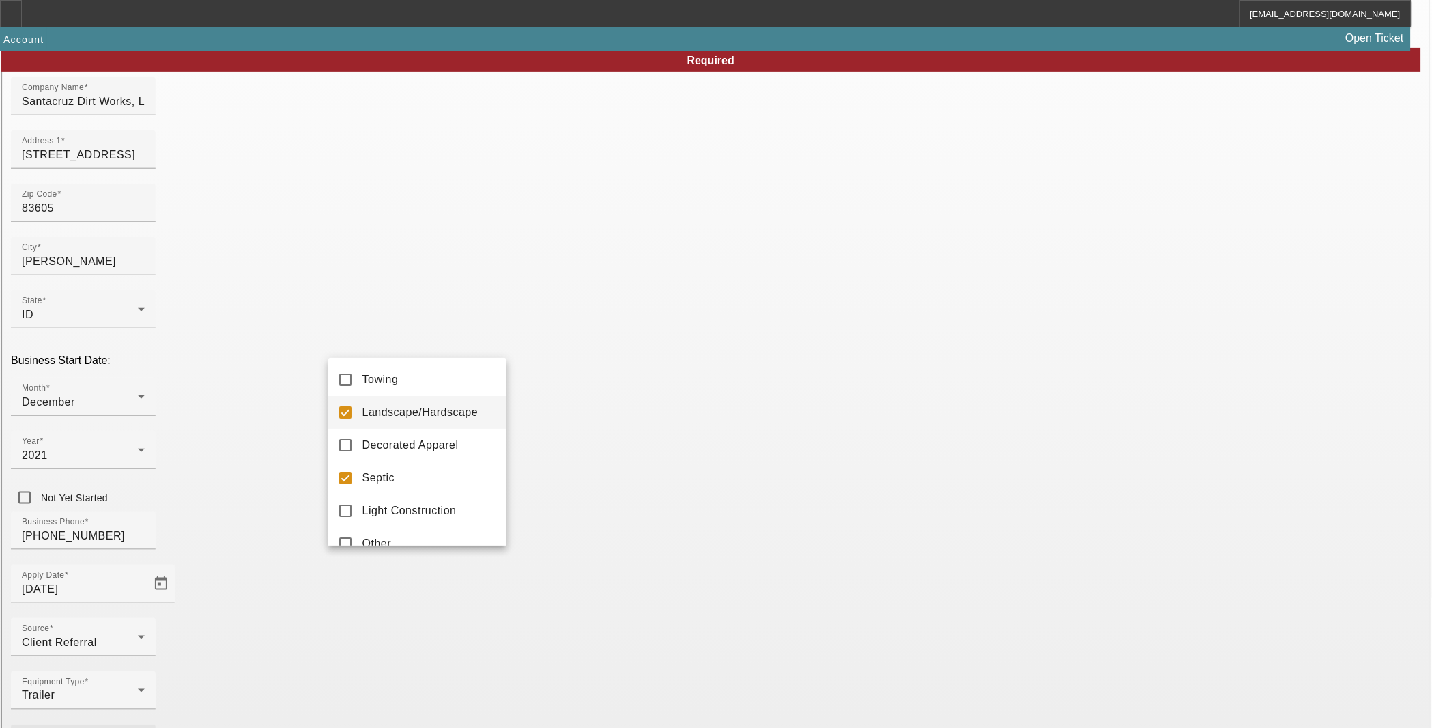
click at [377, 415] on span "Landscape/Hardscape" at bounding box center [420, 412] width 116 height 16
click at [592, 535] on div at bounding box center [716, 364] width 1432 height 728
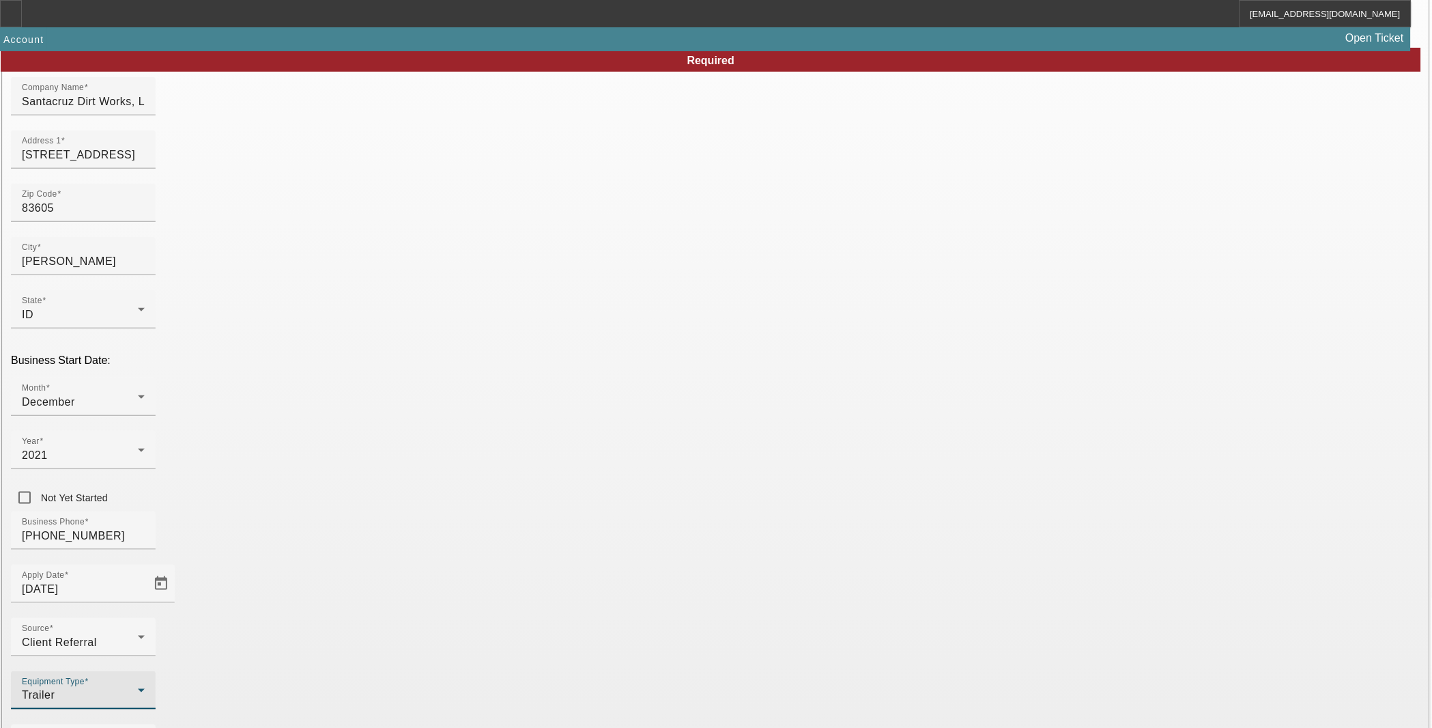
click at [138, 687] on div "Trailer" at bounding box center [80, 695] width 116 height 16
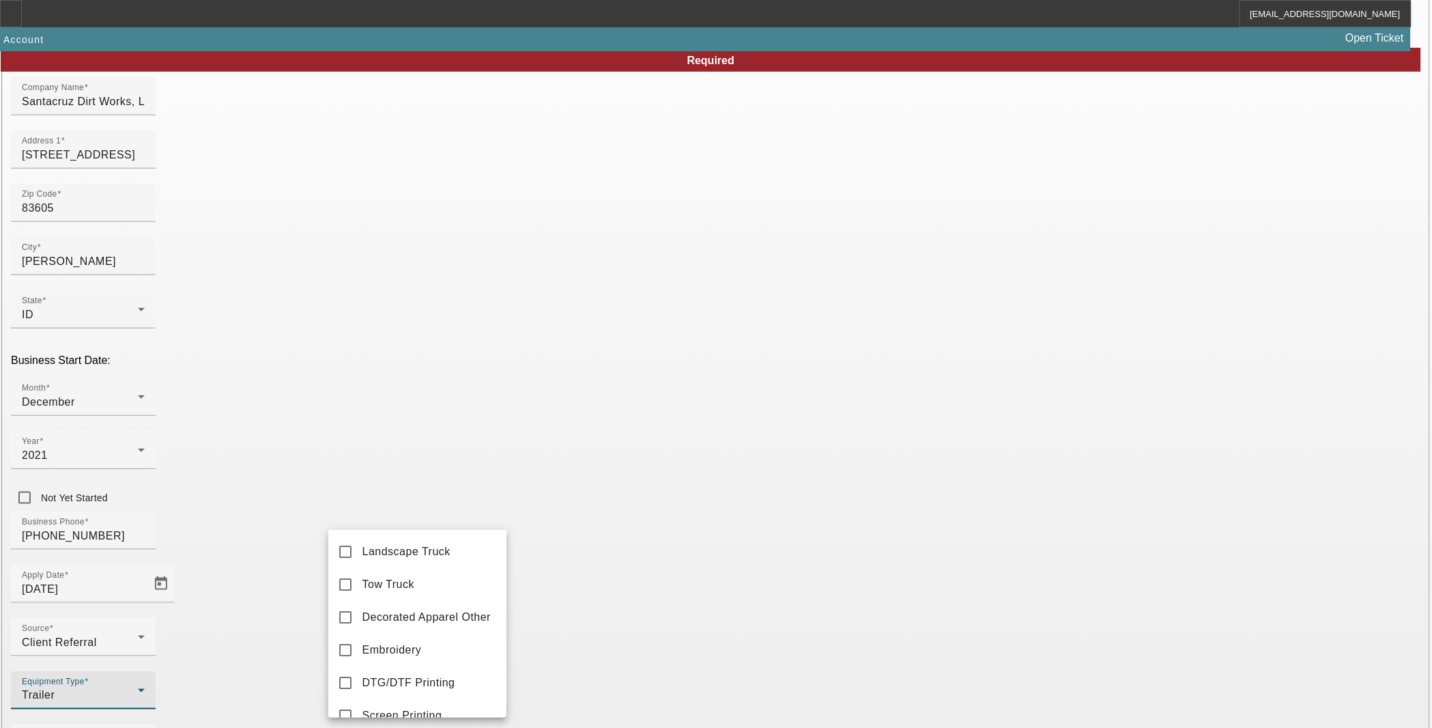
scroll to position [192, 0]
click at [420, 596] on span "Septic Pumper Truck" at bounding box center [416, 589] width 108 height 16
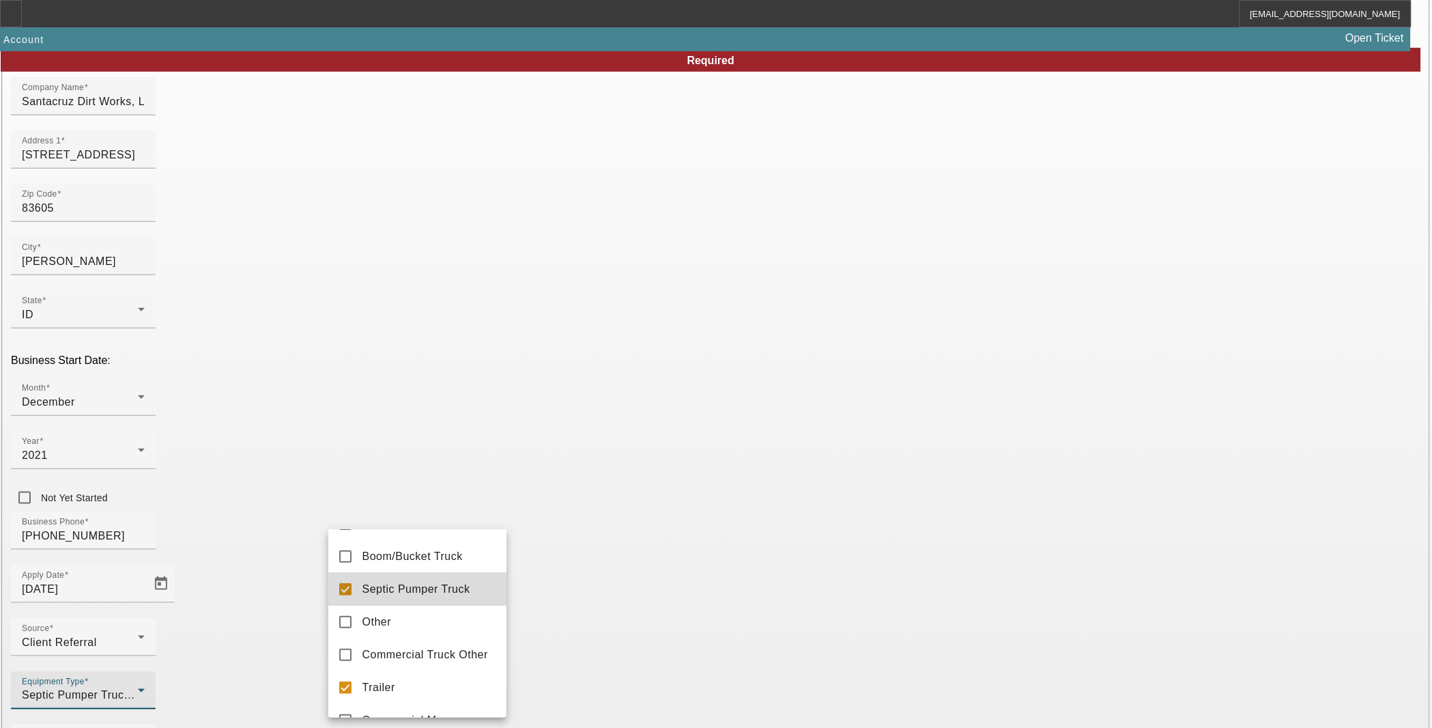
click at [599, 558] on div at bounding box center [716, 364] width 1432 height 728
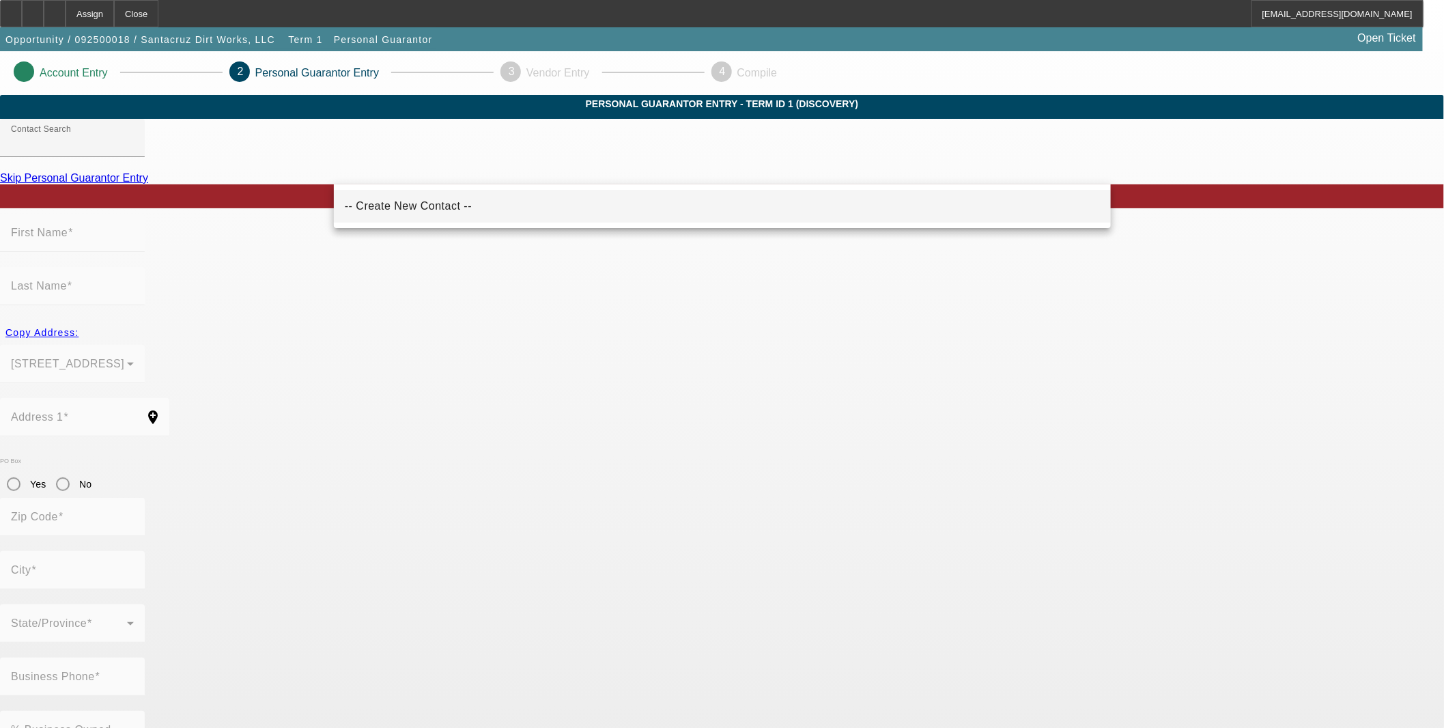
click at [558, 201] on mat-option "-- Create New Contact --" at bounding box center [722, 206] width 777 height 33
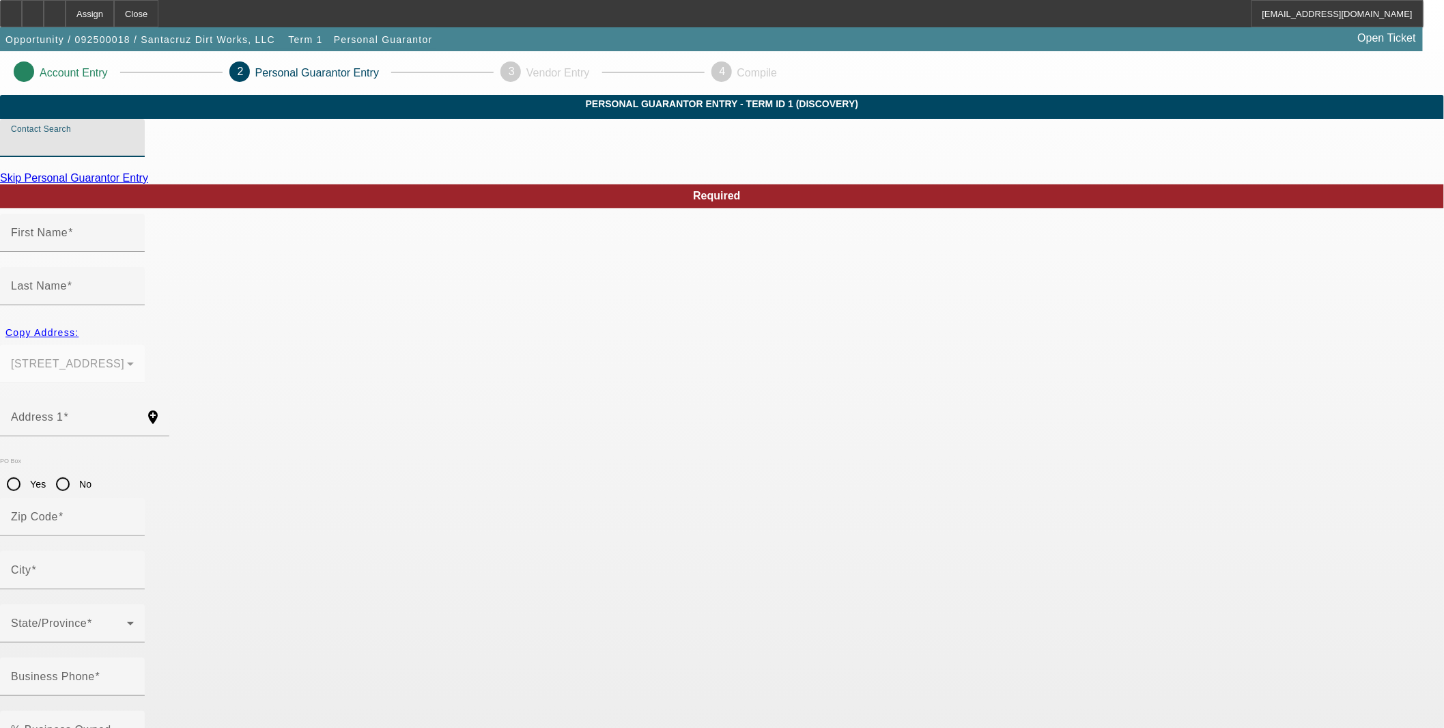
type input "-- Create New Contact --"
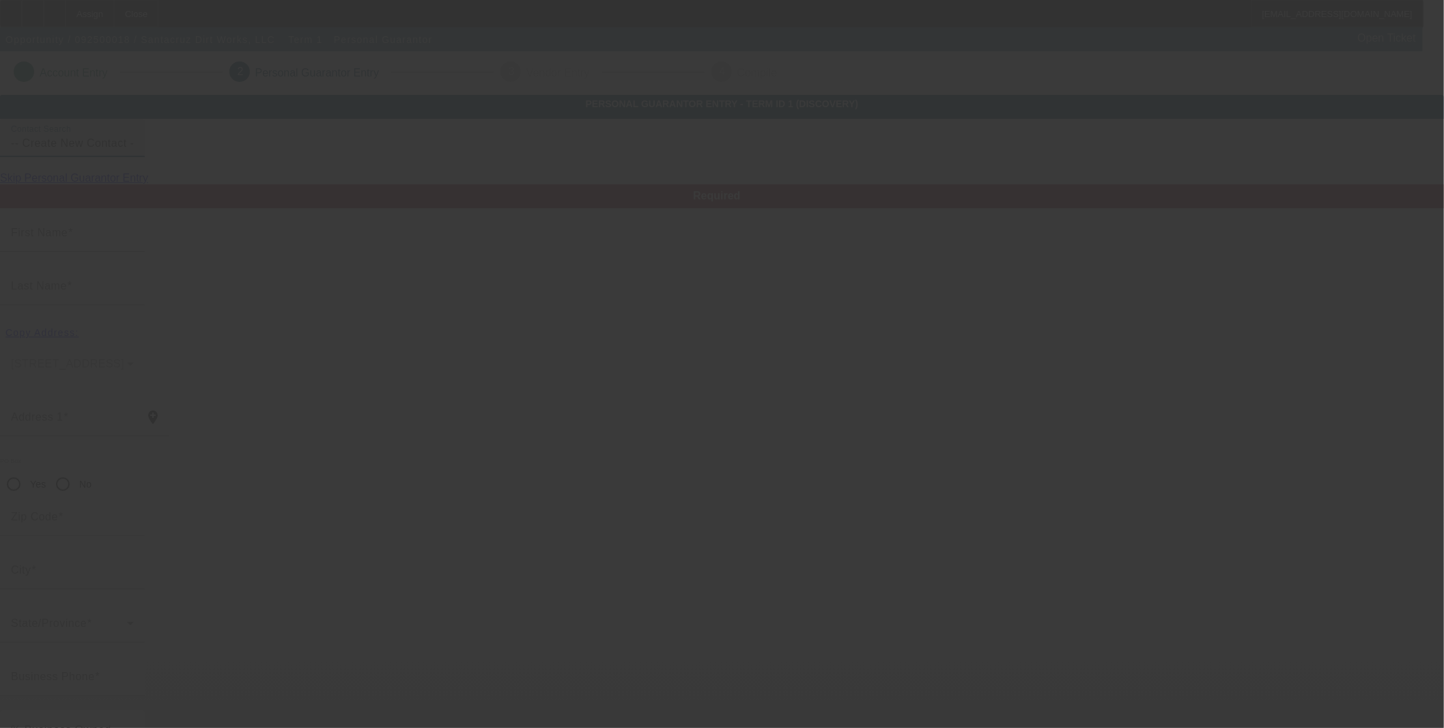
click at [134, 246] on input "First Name" at bounding box center [72, 238] width 123 height 16
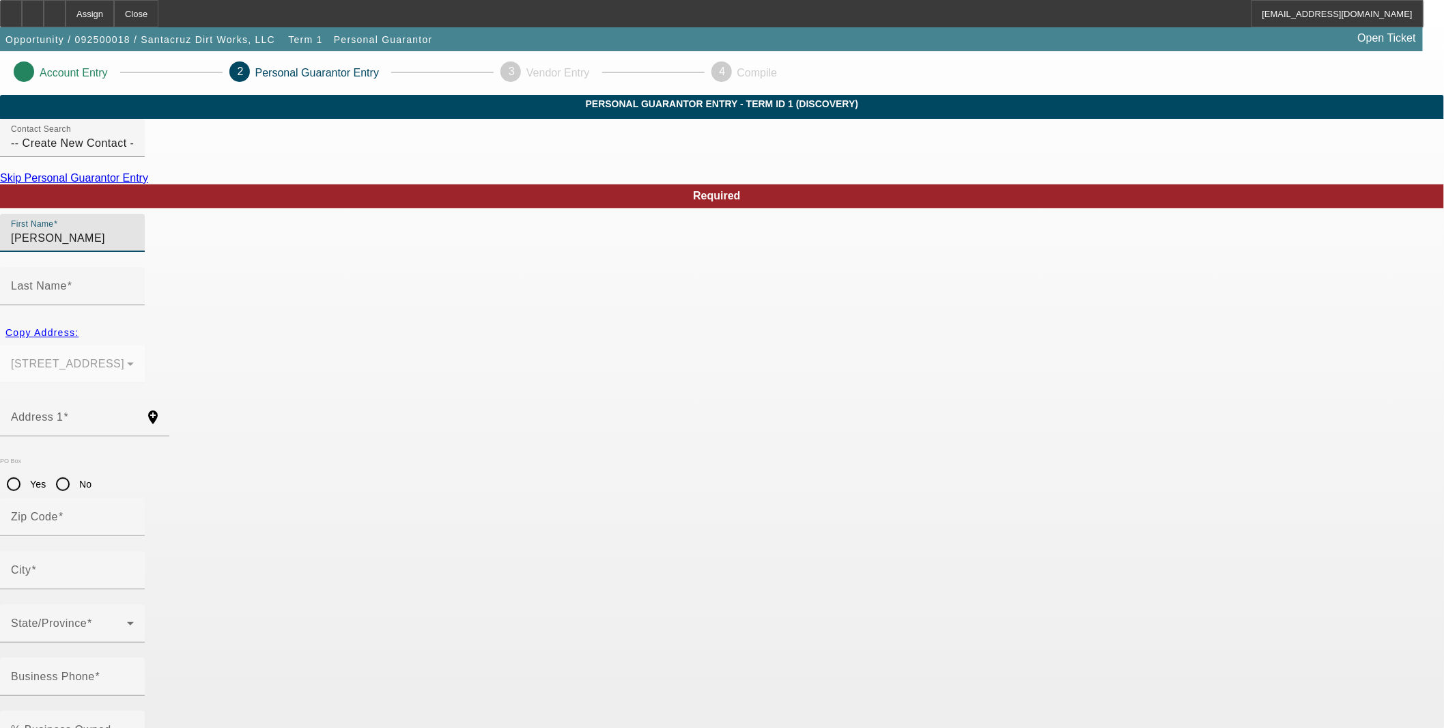
type input "Eric"
type input "Santacruz"
click at [79, 327] on span "Copy Address:" at bounding box center [41, 332] width 73 height 11
type input "4511 Marble Front Road"
type input "83605"
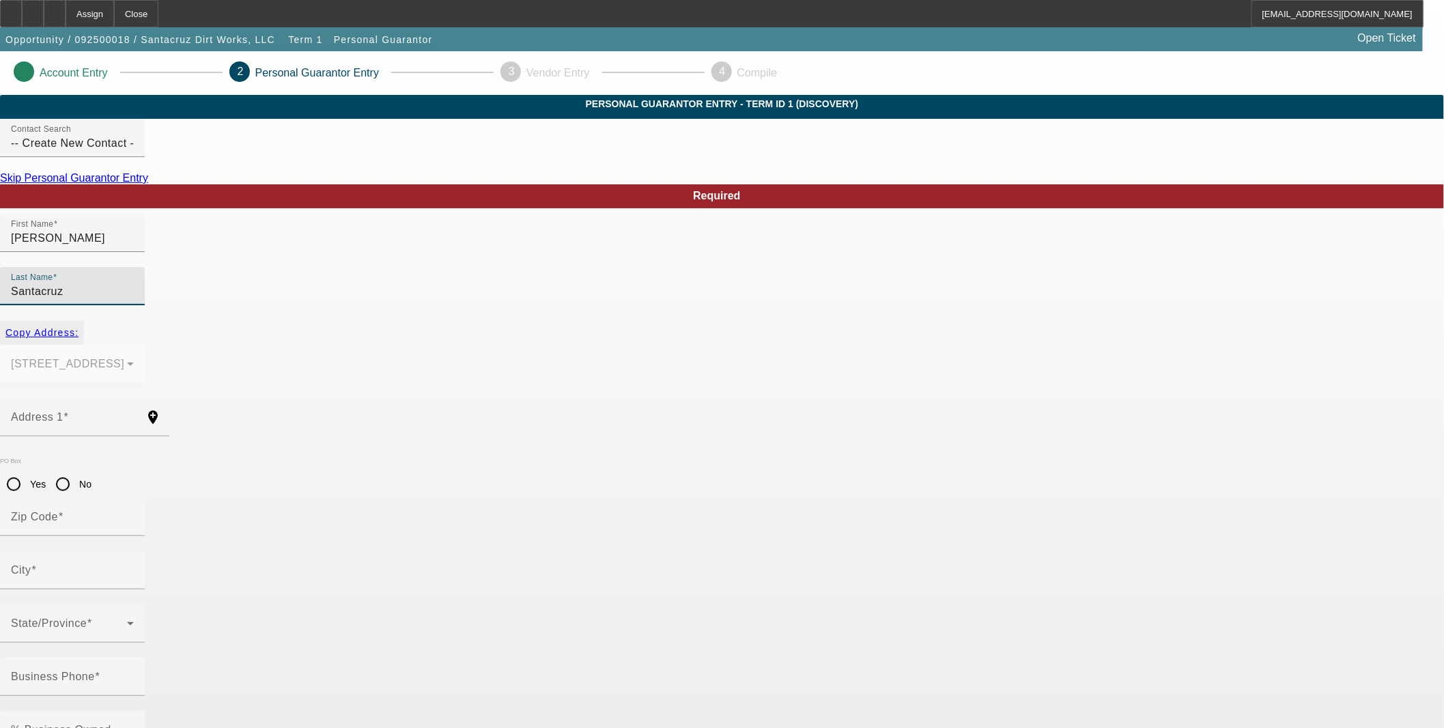
type input "Caldwell"
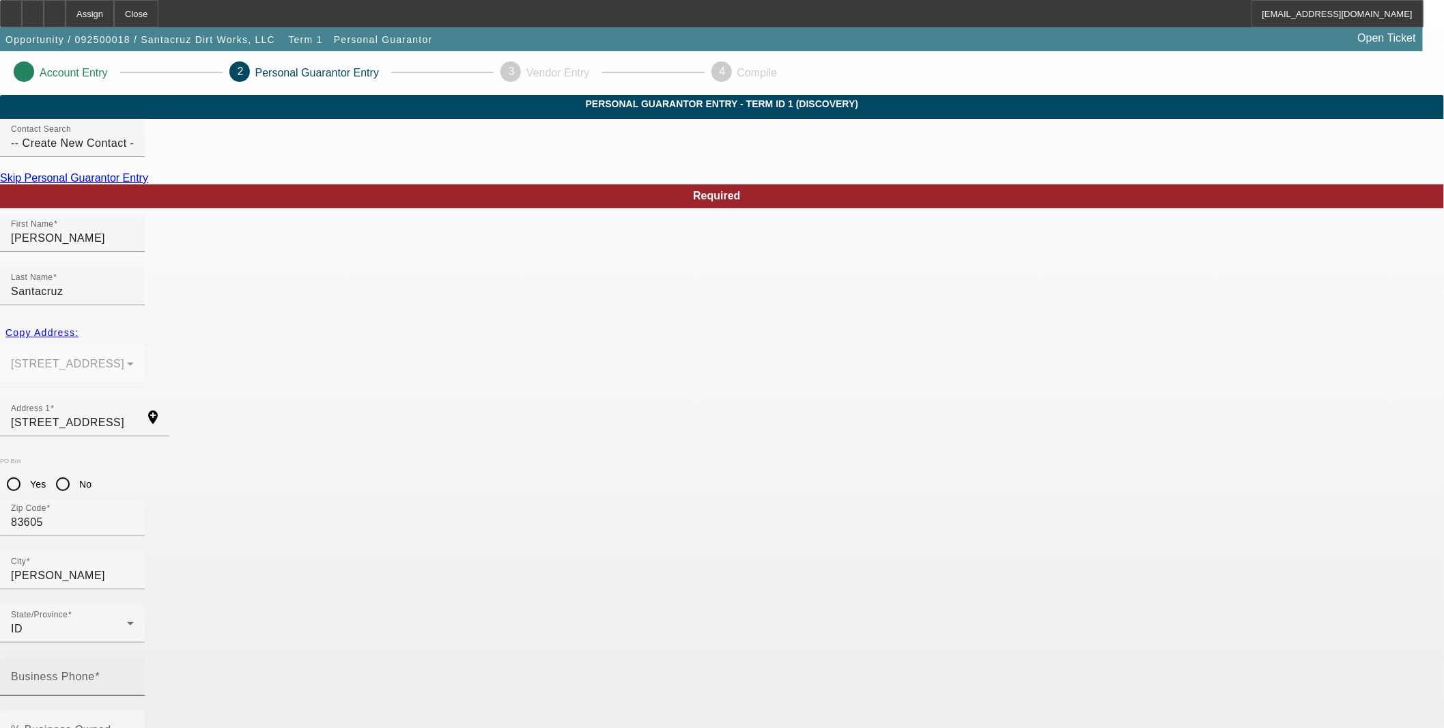
click at [95, 670] on mat-label "Business Phone" at bounding box center [53, 676] width 84 height 12
click at [134, 674] on input "Business Phone" at bounding box center [72, 682] width 123 height 16
type input "(208) 918-5653"
click at [111, 724] on mat-label "% Business Owned" at bounding box center [61, 730] width 100 height 12
click at [134, 727] on input "% Business Owned" at bounding box center [72, 735] width 123 height 16
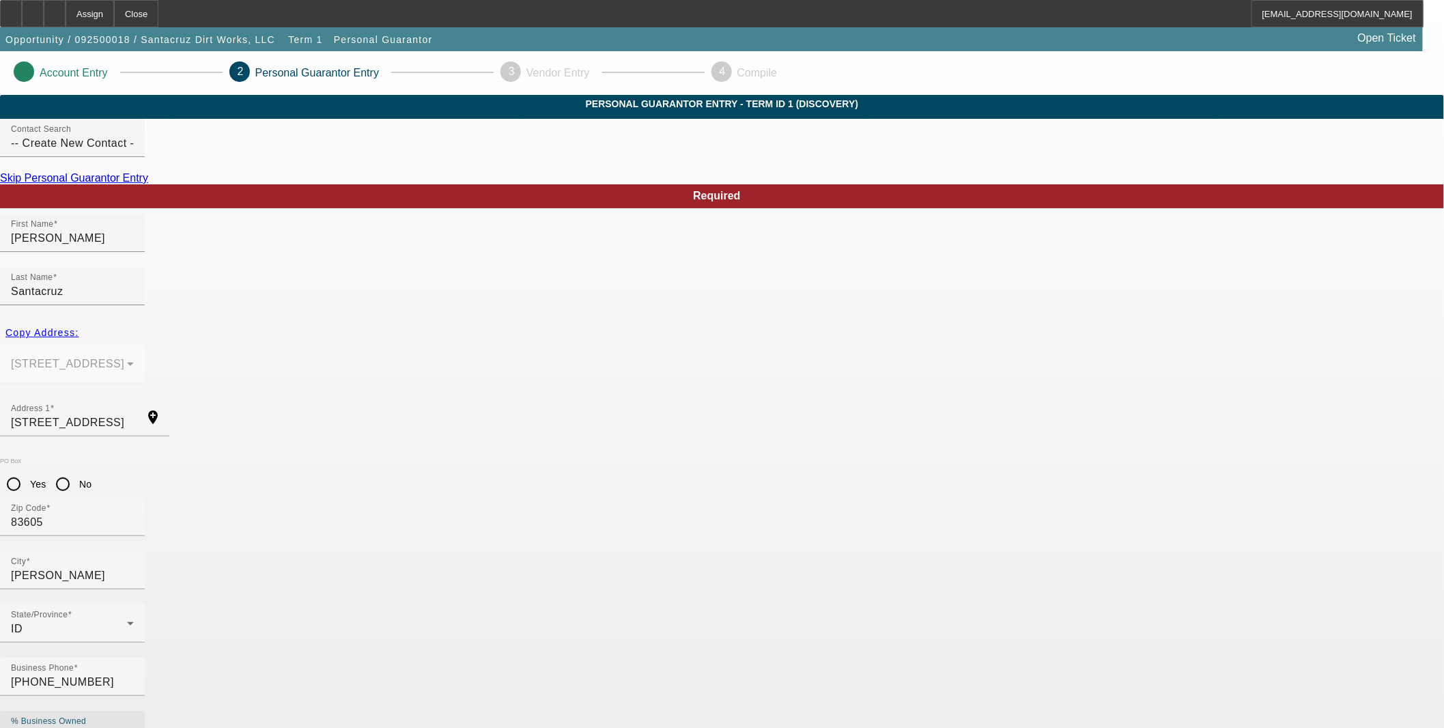
type input "100"
type input "544-57-5149"
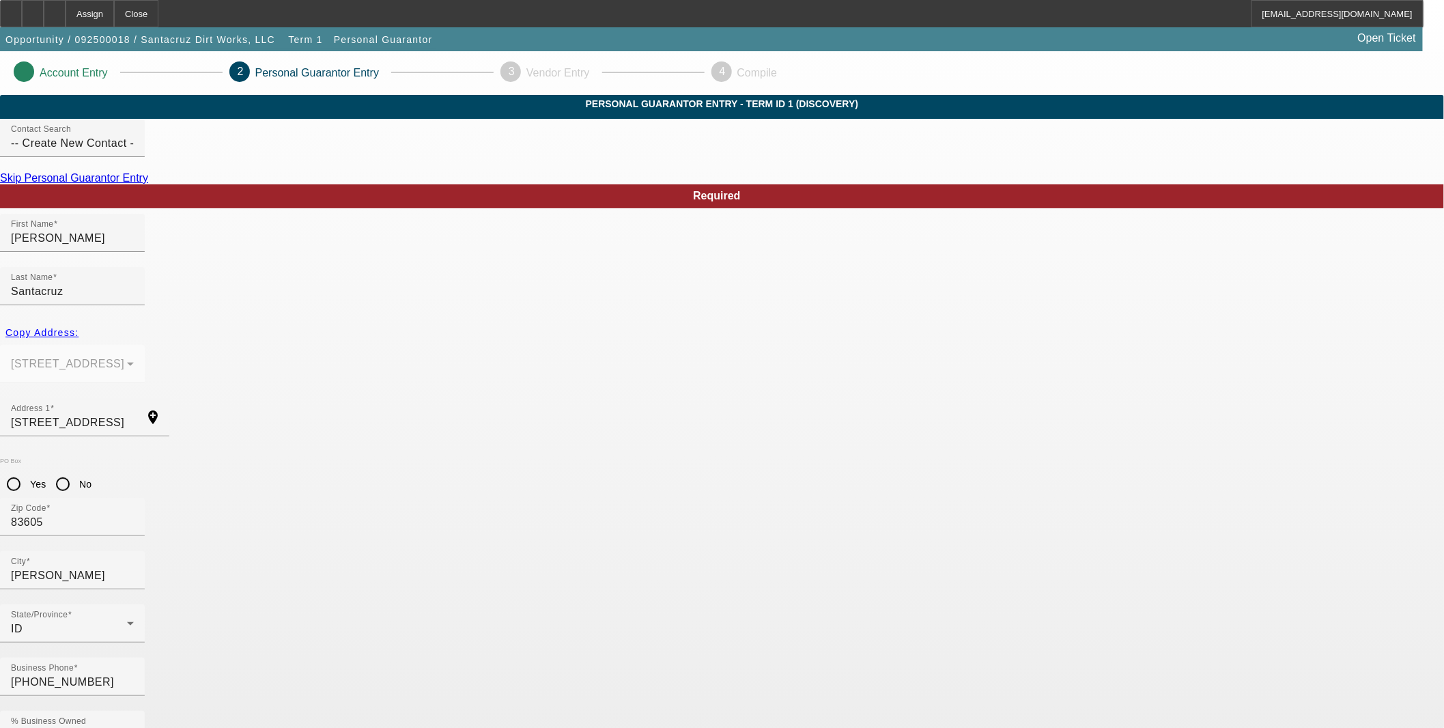
paste input "eric.santacruz5@yahoo.com"
type input "eric.santacruz5@yahoo.com"
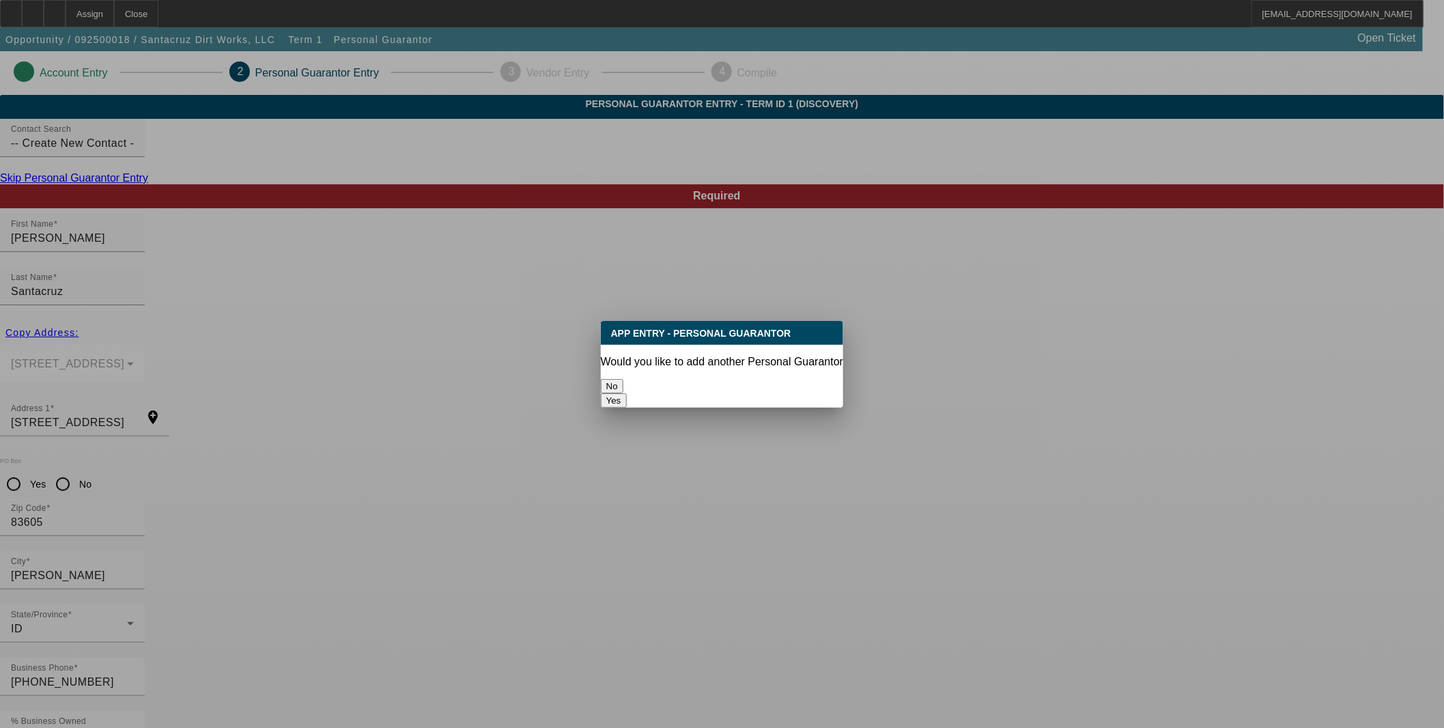
click at [623, 383] on button "No" at bounding box center [612, 386] width 23 height 14
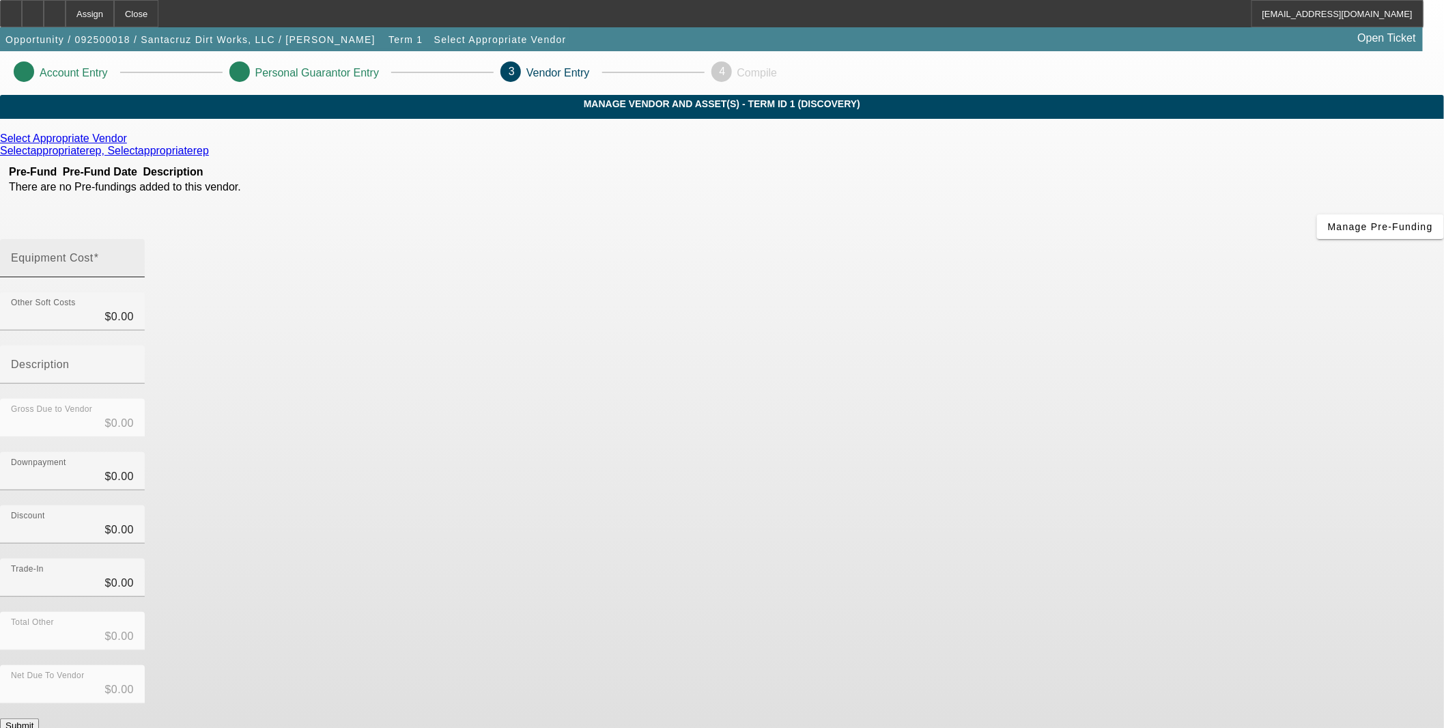
click at [134, 255] on input "Equipment Cost" at bounding box center [72, 263] width 123 height 16
type input "7"
type input "$7.00"
type input "73"
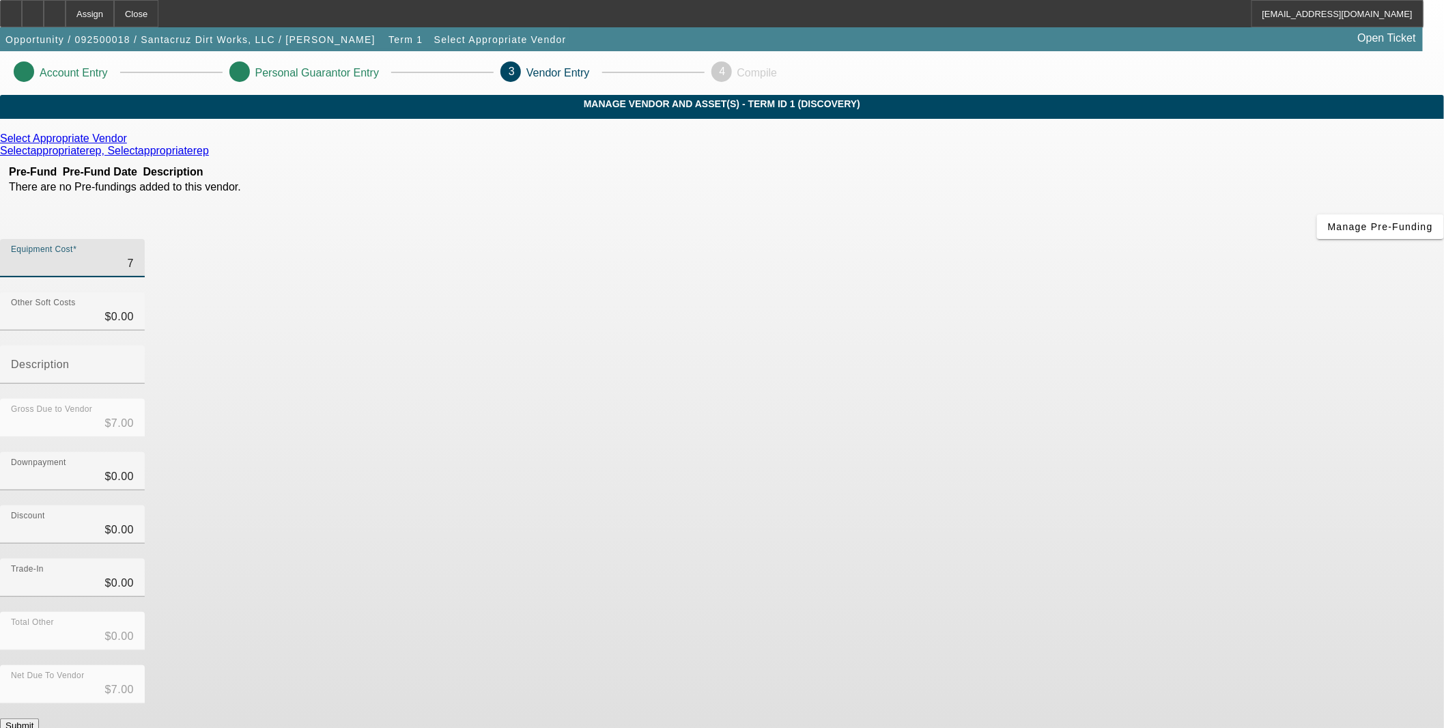
type input "$73.00"
type input "730"
type input "$730.00"
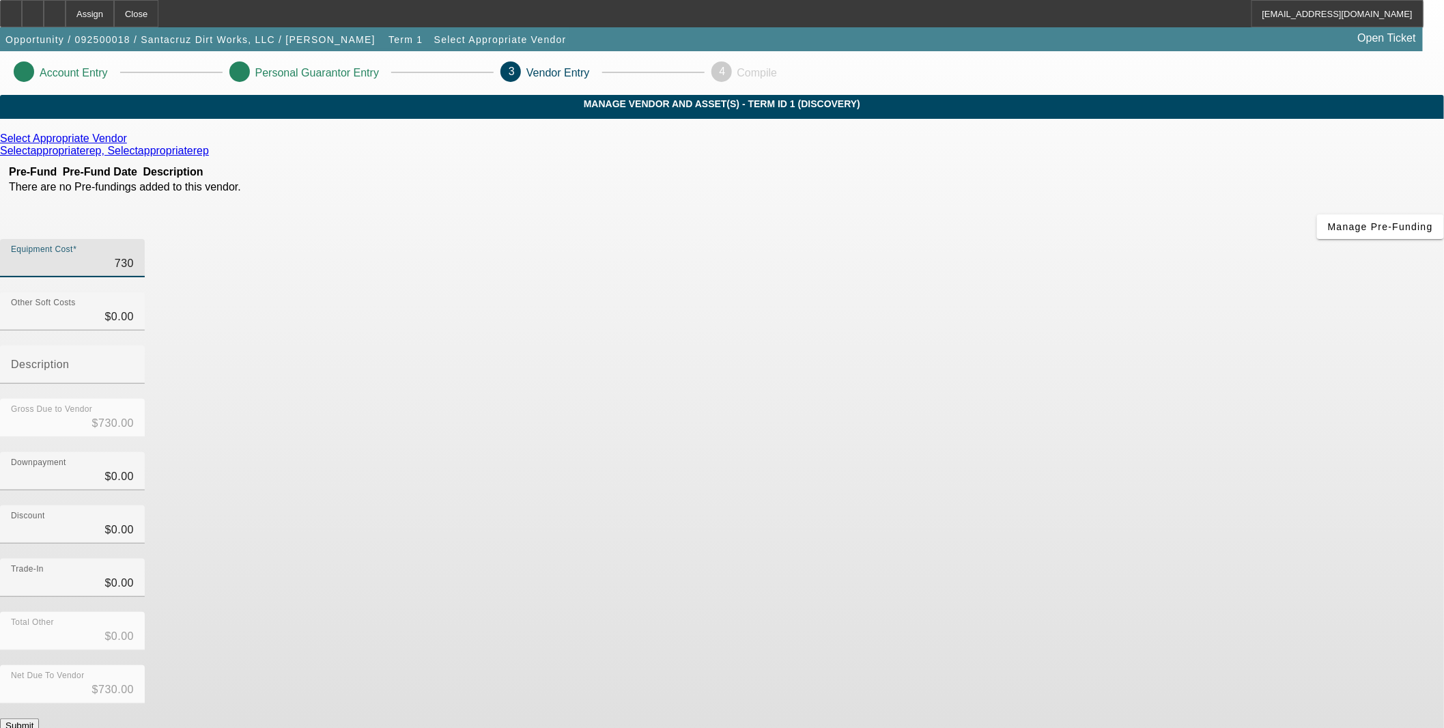
type input "7300"
type input "$7,300.00"
type input "73000"
type input "$73,000.00"
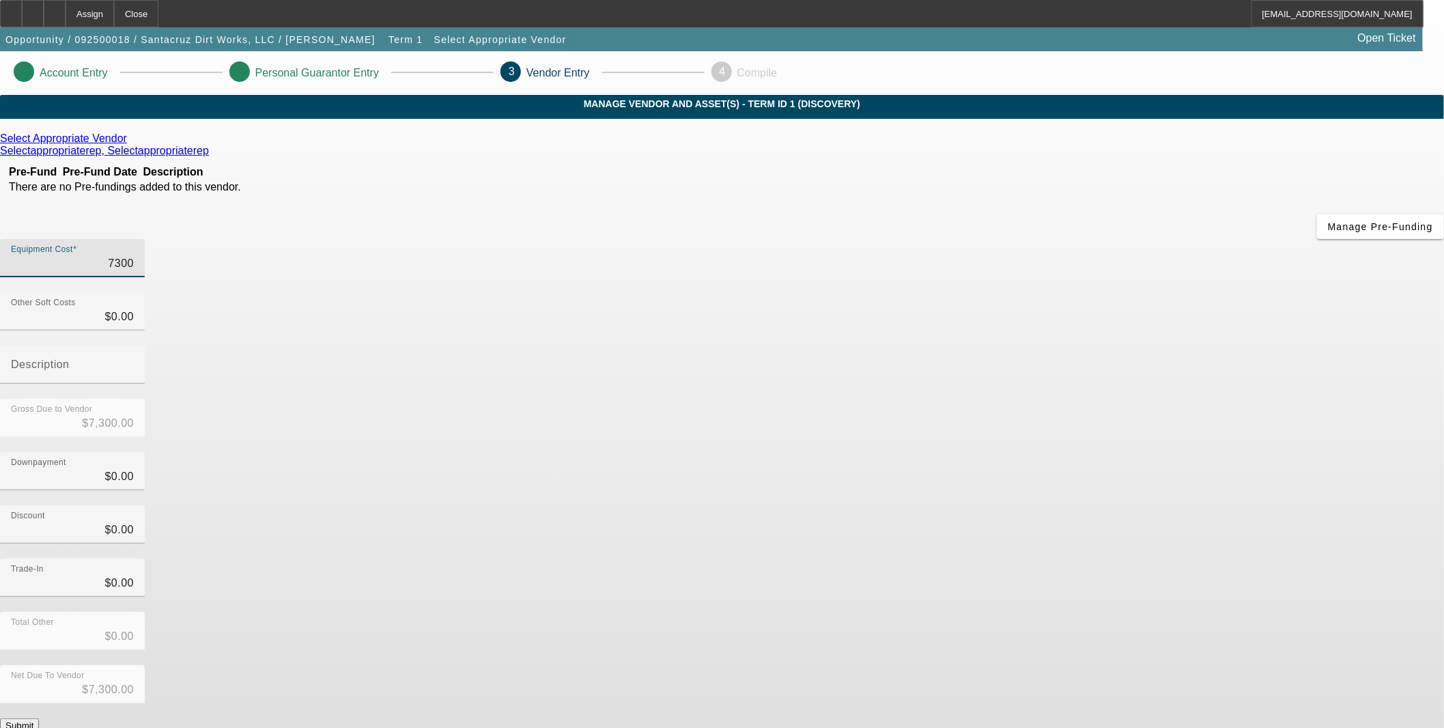
type input "$73,000.00"
click at [1127, 391] on app-vendor-asset-manage "Account Entry Personal Guarantor Entry 3 Vendor Entry 4 Compile MANAGE VENDOR A…" at bounding box center [722, 432] width 1444 height 762
click at [130, 144] on icon at bounding box center [130, 138] width 0 height 12
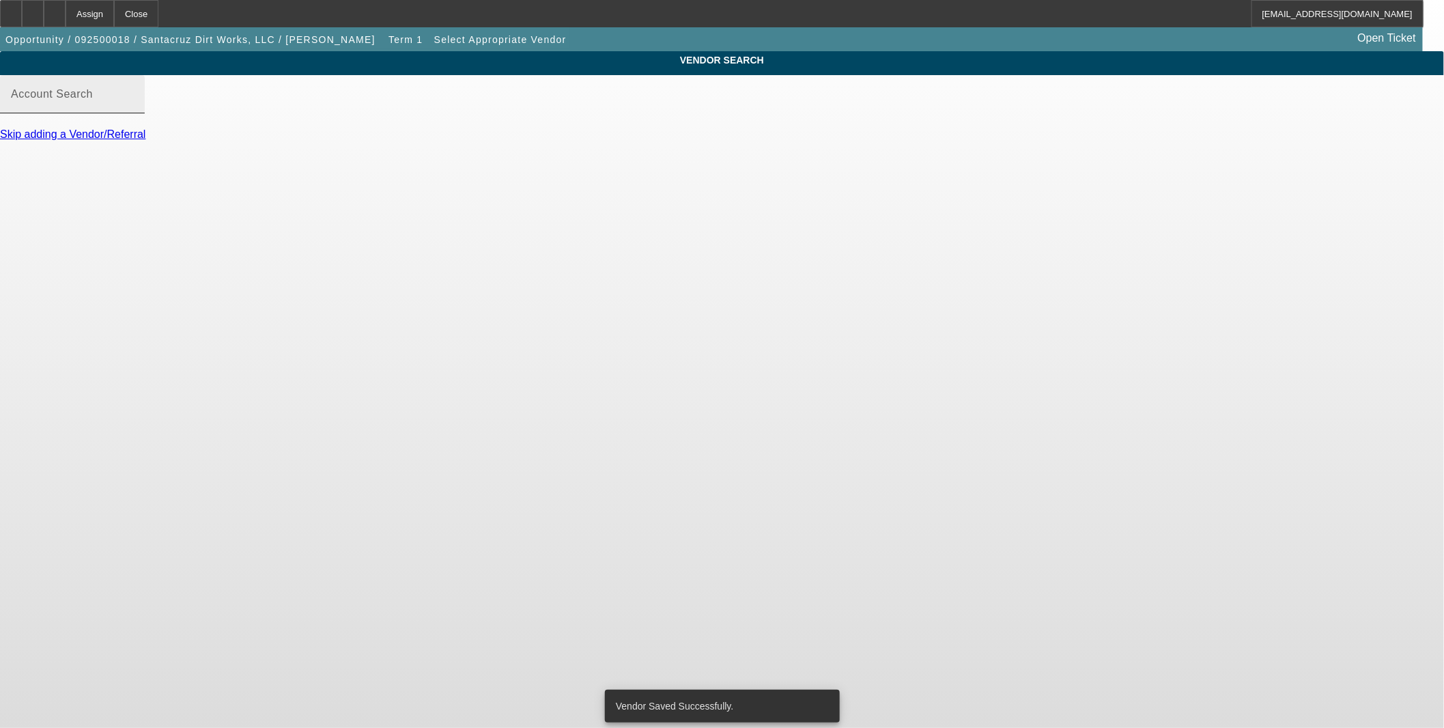
click at [134, 100] on div "Account Search" at bounding box center [72, 94] width 123 height 38
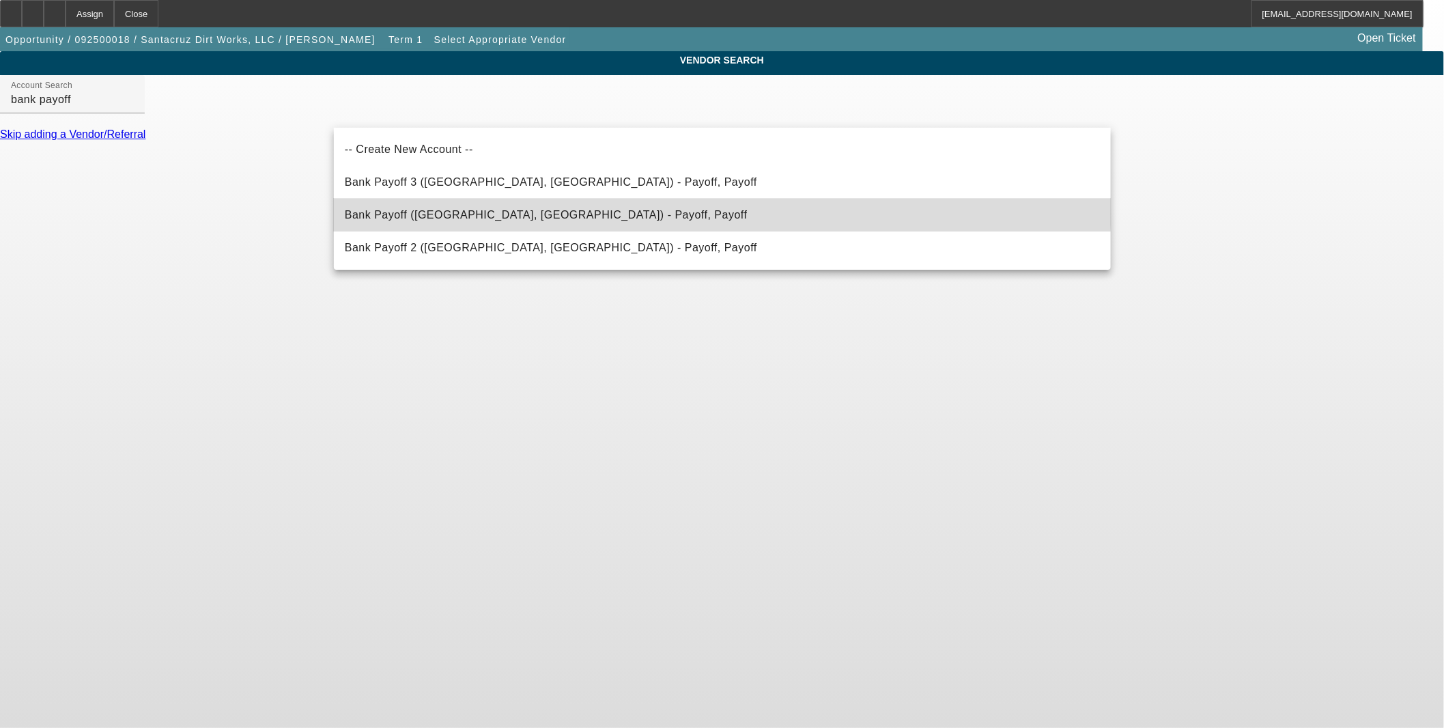
click at [541, 205] on mat-option "Bank Payoff (Northbrook, IL) - Payoff, Payoff" at bounding box center [722, 215] width 777 height 33
type input "Bank Payoff (Northbrook, IL) - Payoff, Payoff"
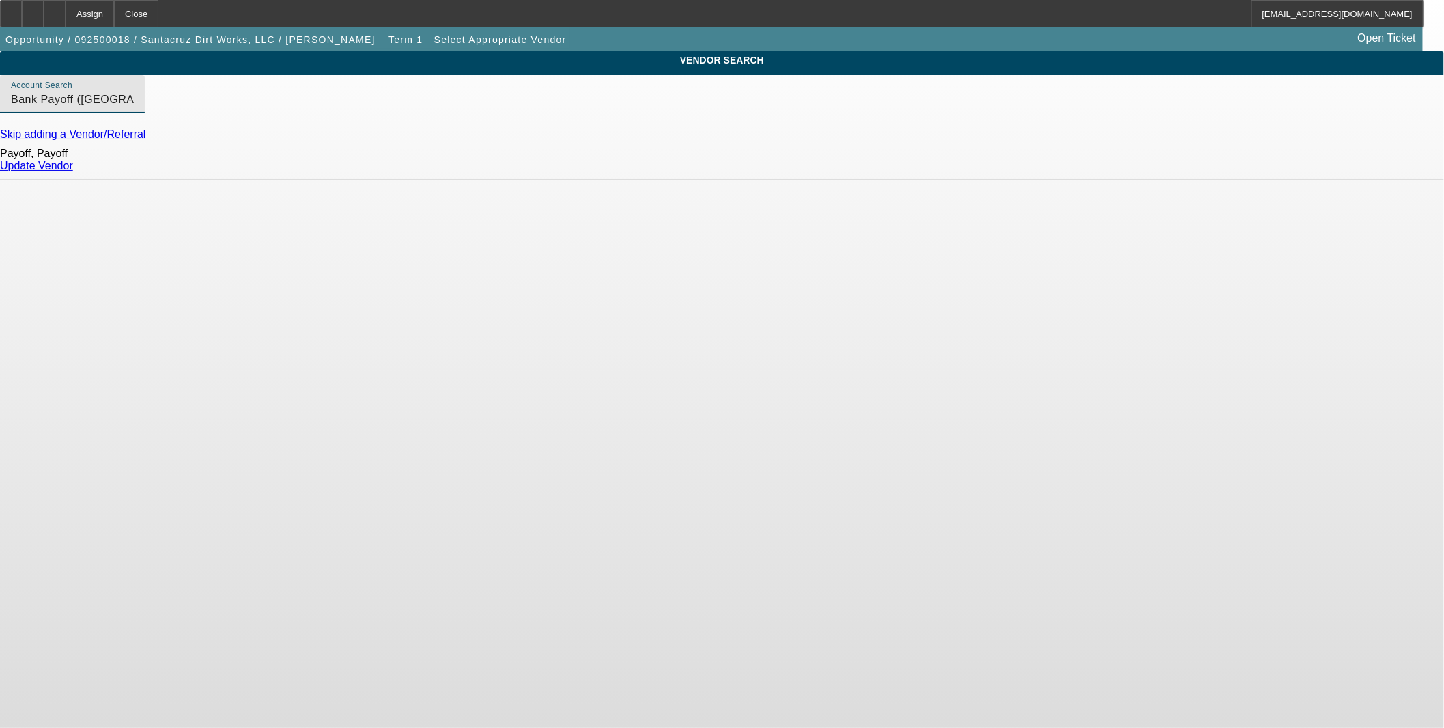
click at [73, 171] on link "Update Vendor" at bounding box center [36, 166] width 73 height 12
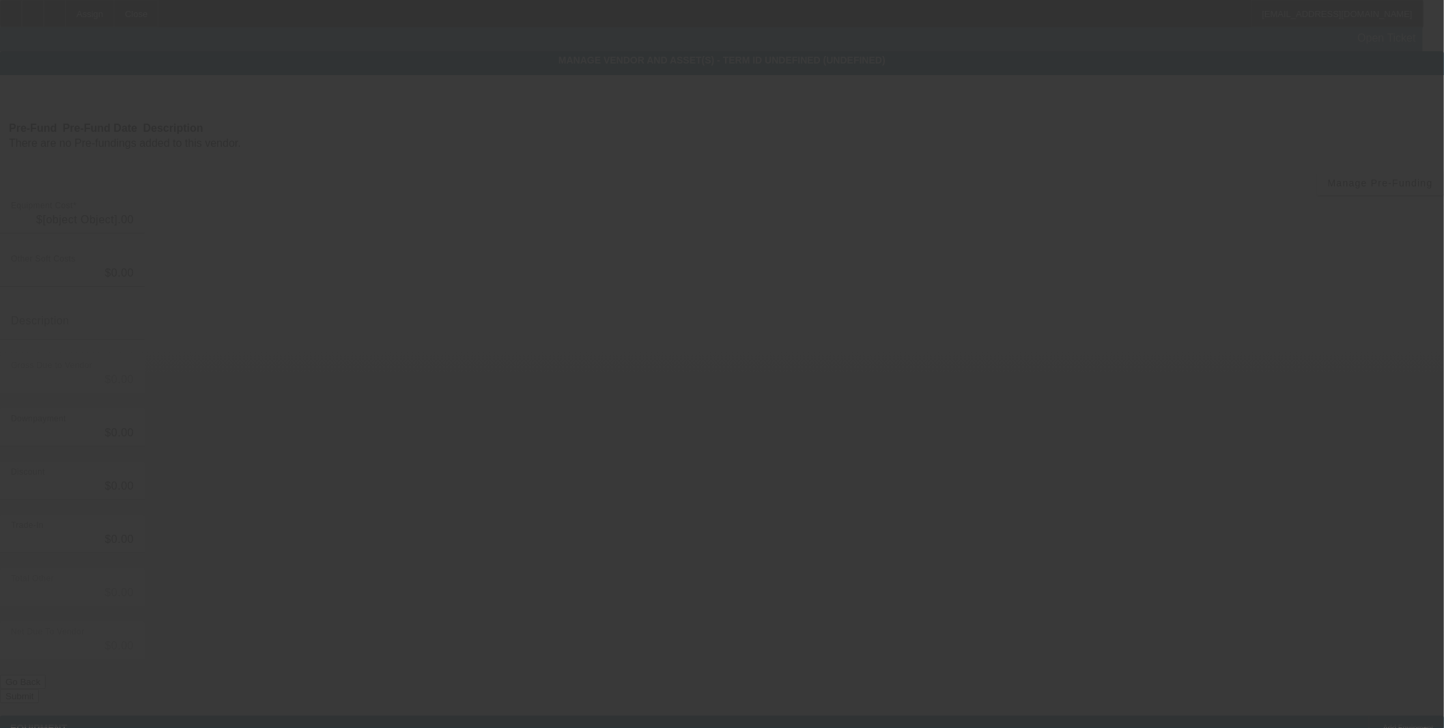
type input "$73,000.00"
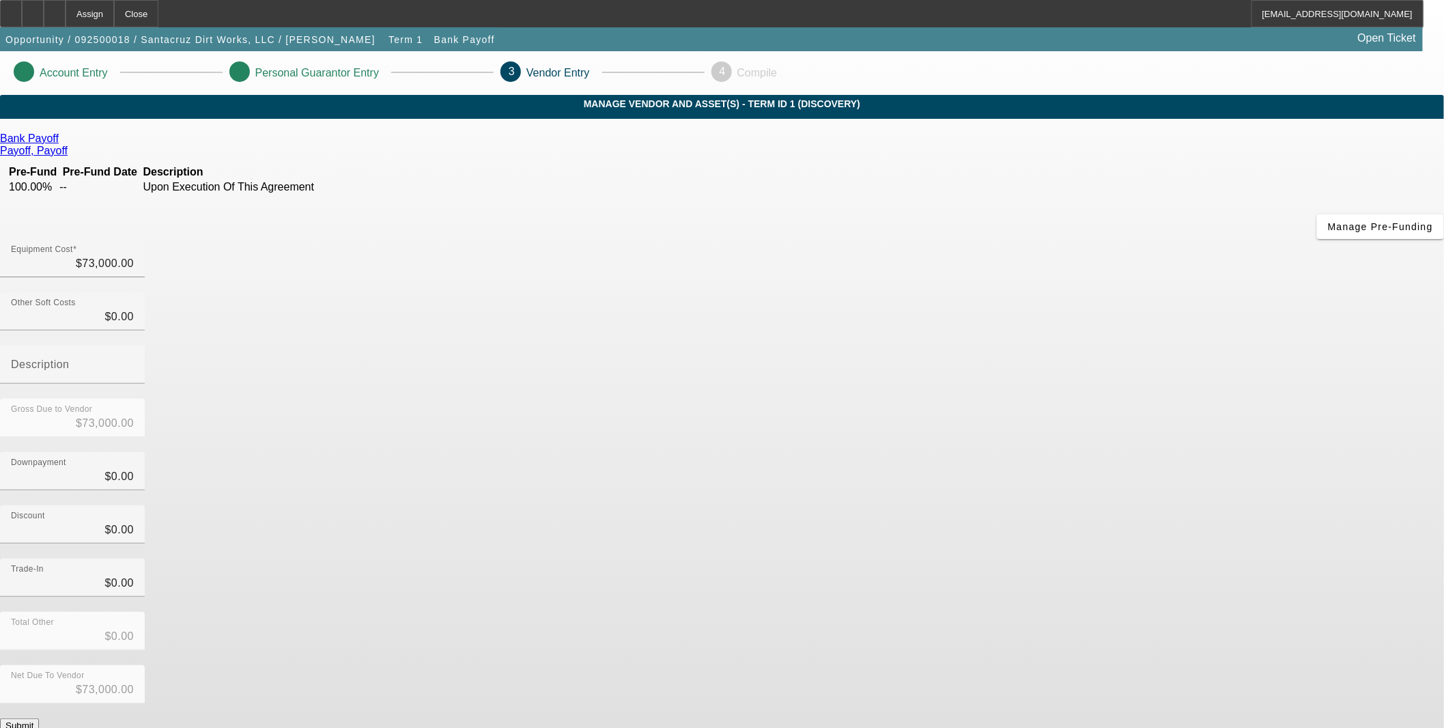
click at [39, 718] on button "Submit" at bounding box center [19, 725] width 39 height 14
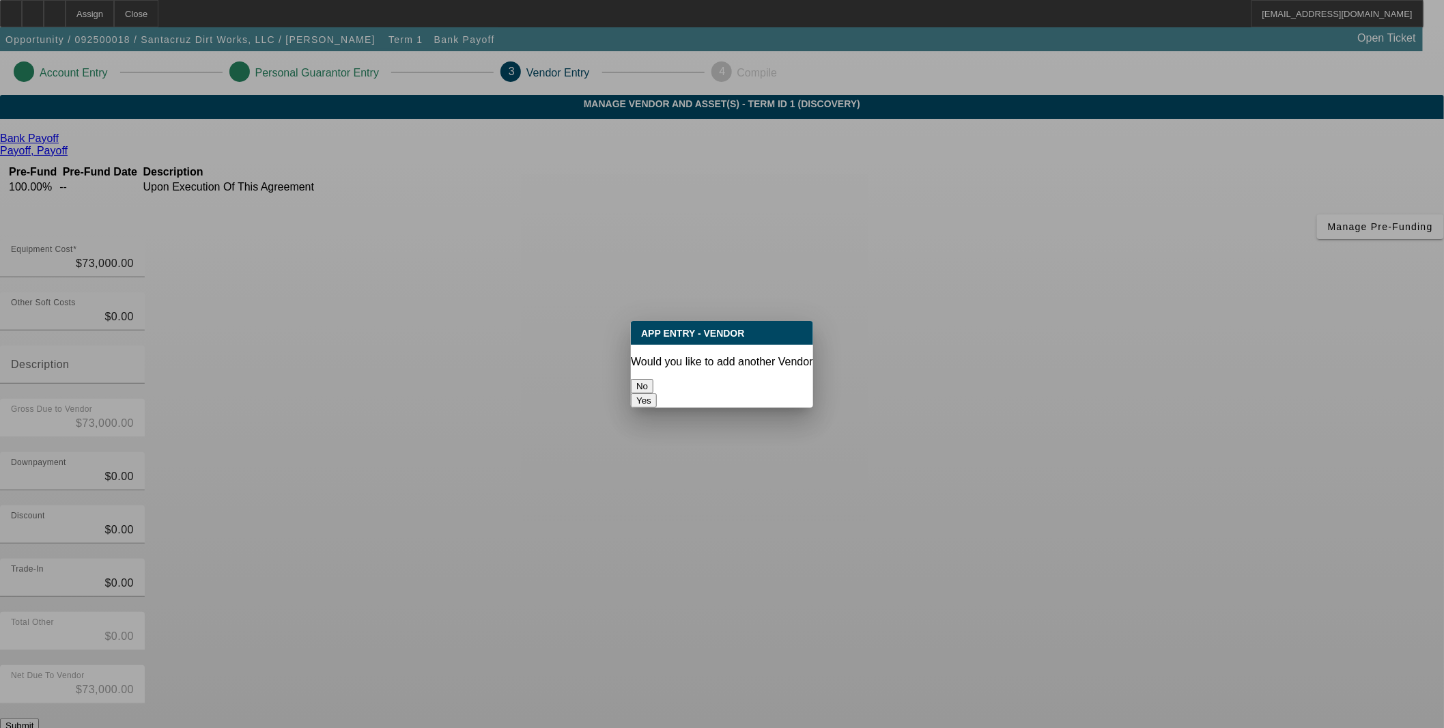
click at [653, 379] on button "No" at bounding box center [642, 386] width 23 height 14
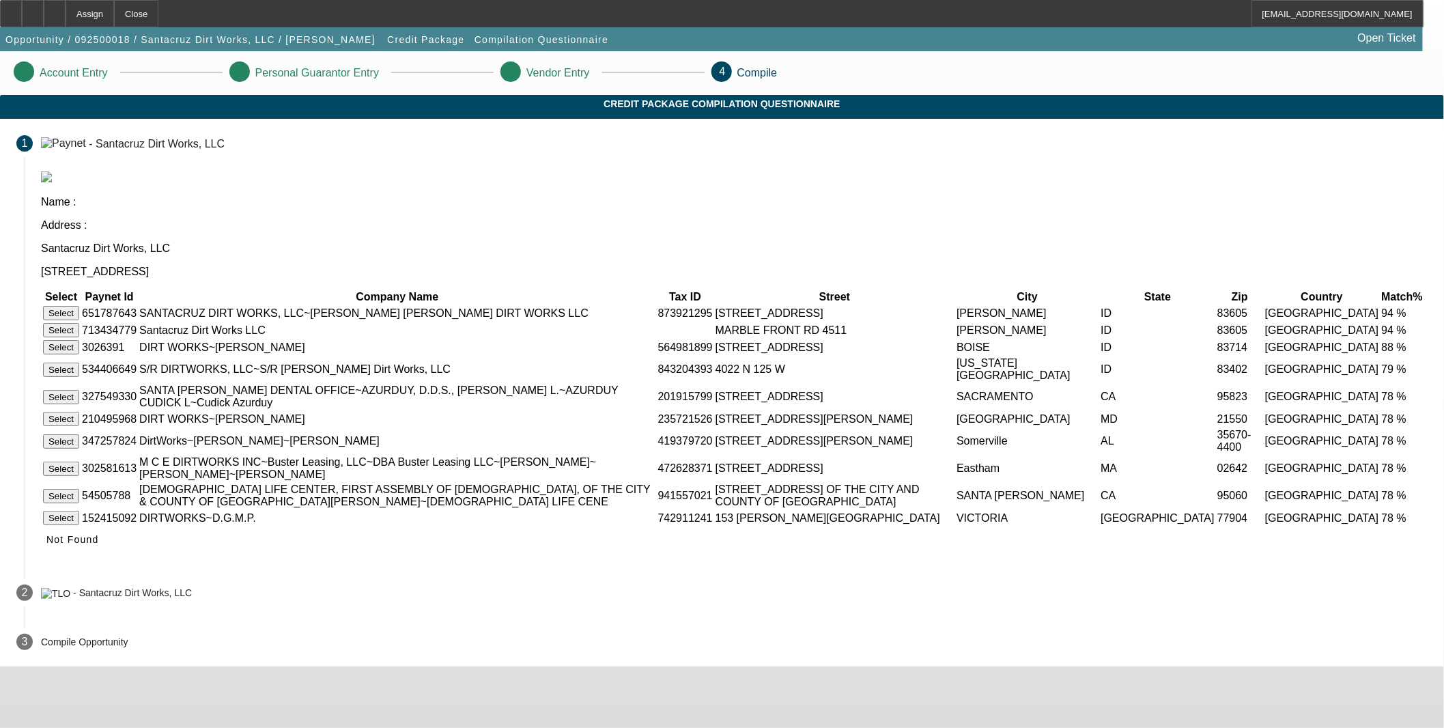
click at [79, 306] on button "Select" at bounding box center [61, 313] width 36 height 14
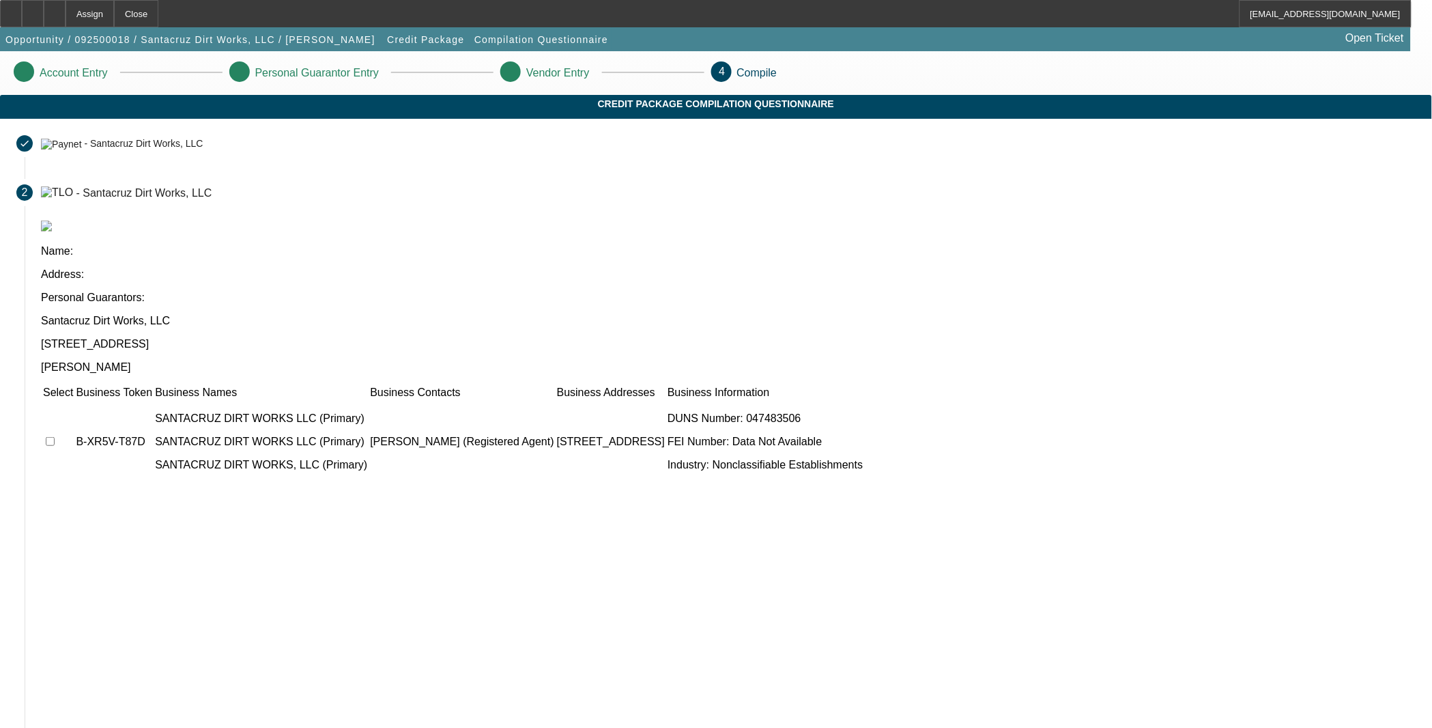
click at [55, 437] on input "checkbox" at bounding box center [50, 441] width 9 height 9
checkbox input "true"
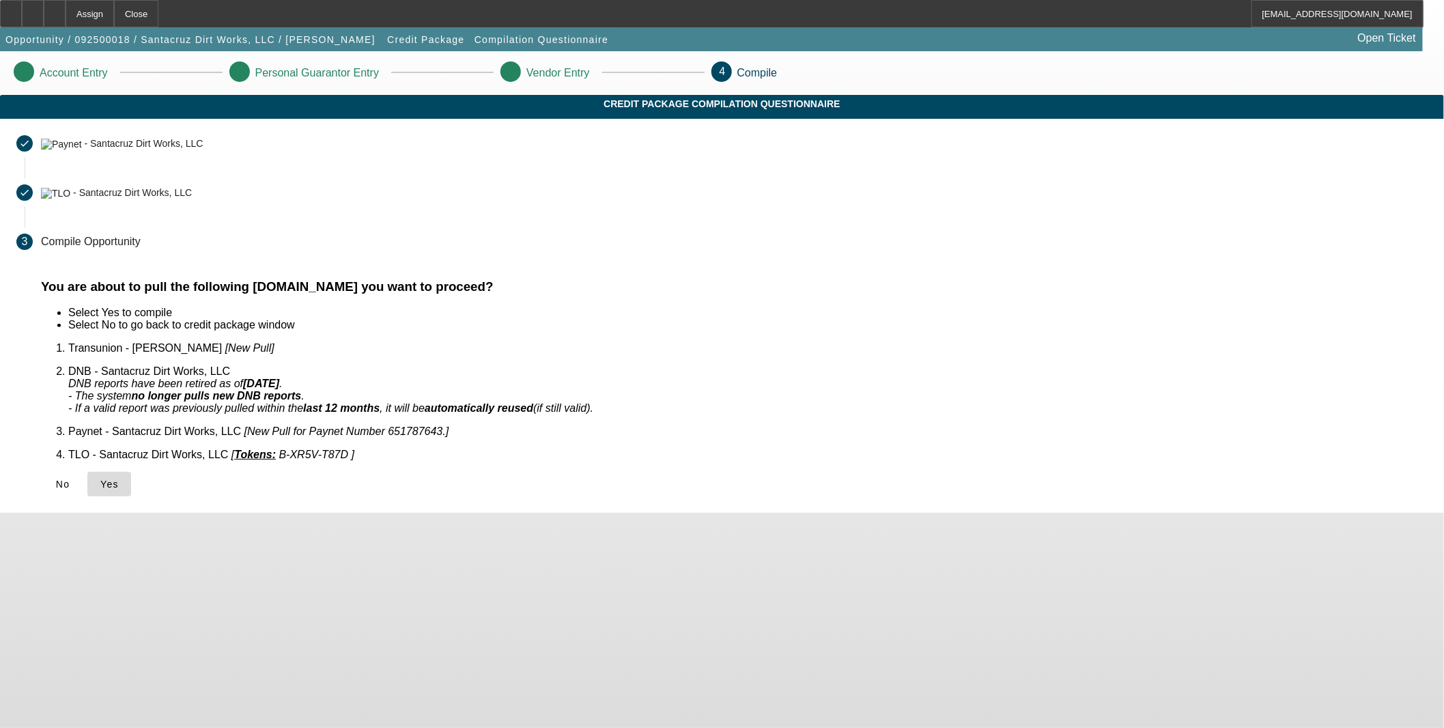
click at [100, 479] on icon at bounding box center [100, 484] width 0 height 11
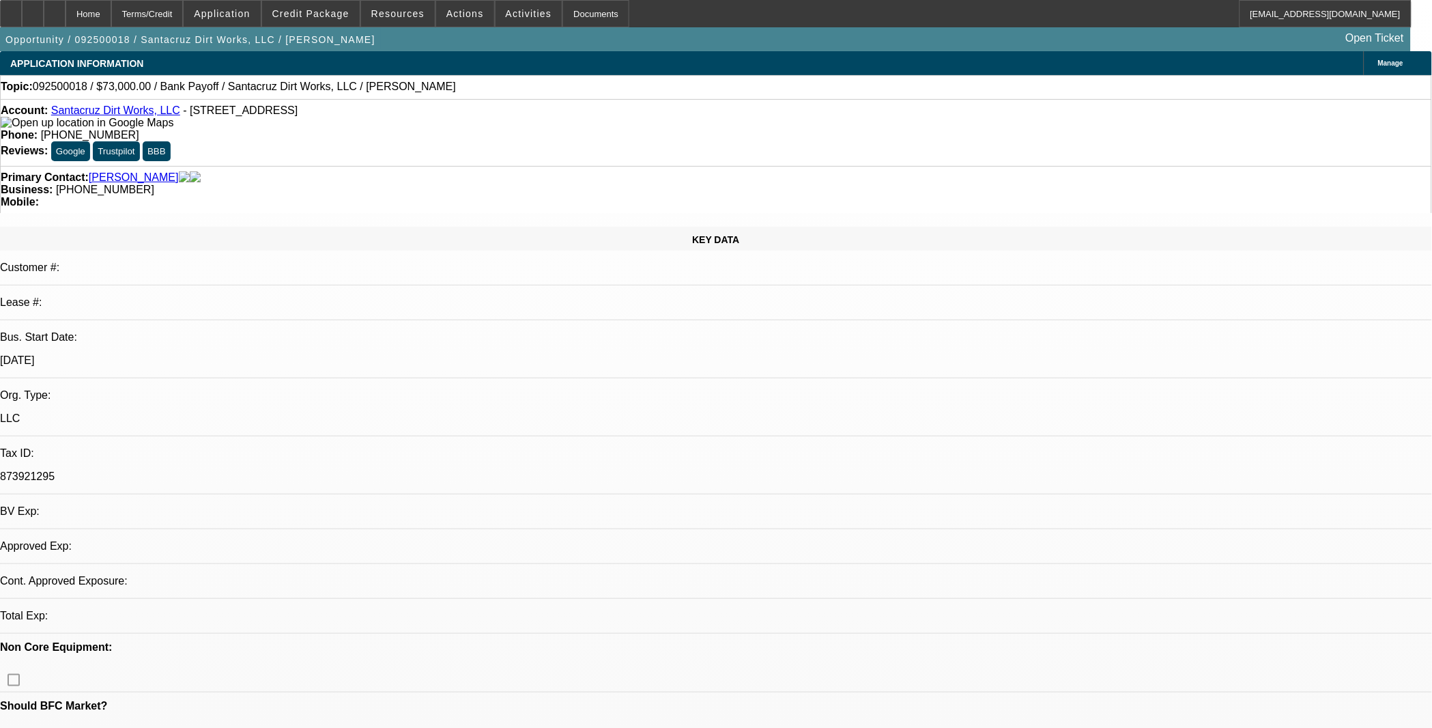
select select "0"
select select "2"
select select "0.1"
select select "1"
select select "2"
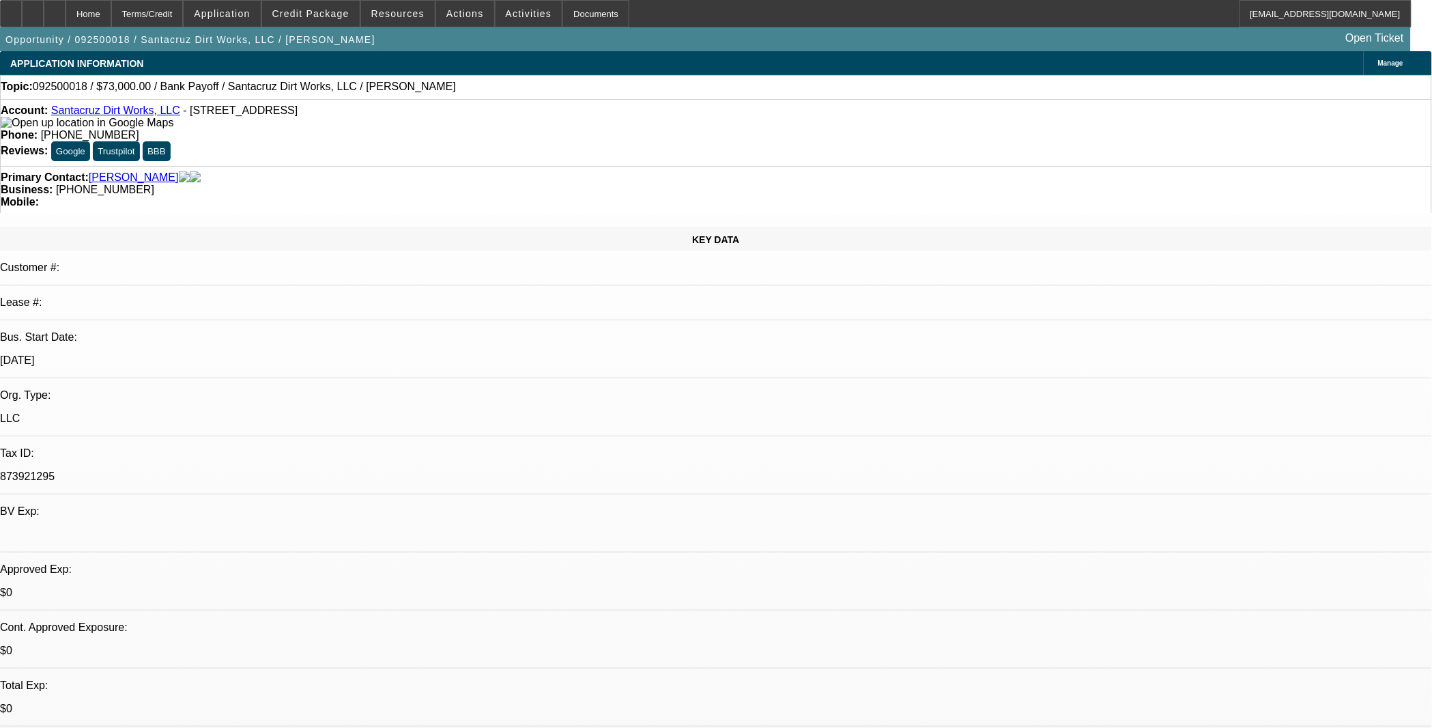
select select "4"
click at [33, 9] on icon at bounding box center [33, 9] width 0 height 0
click at [66, 19] on div at bounding box center [55, 13] width 22 height 27
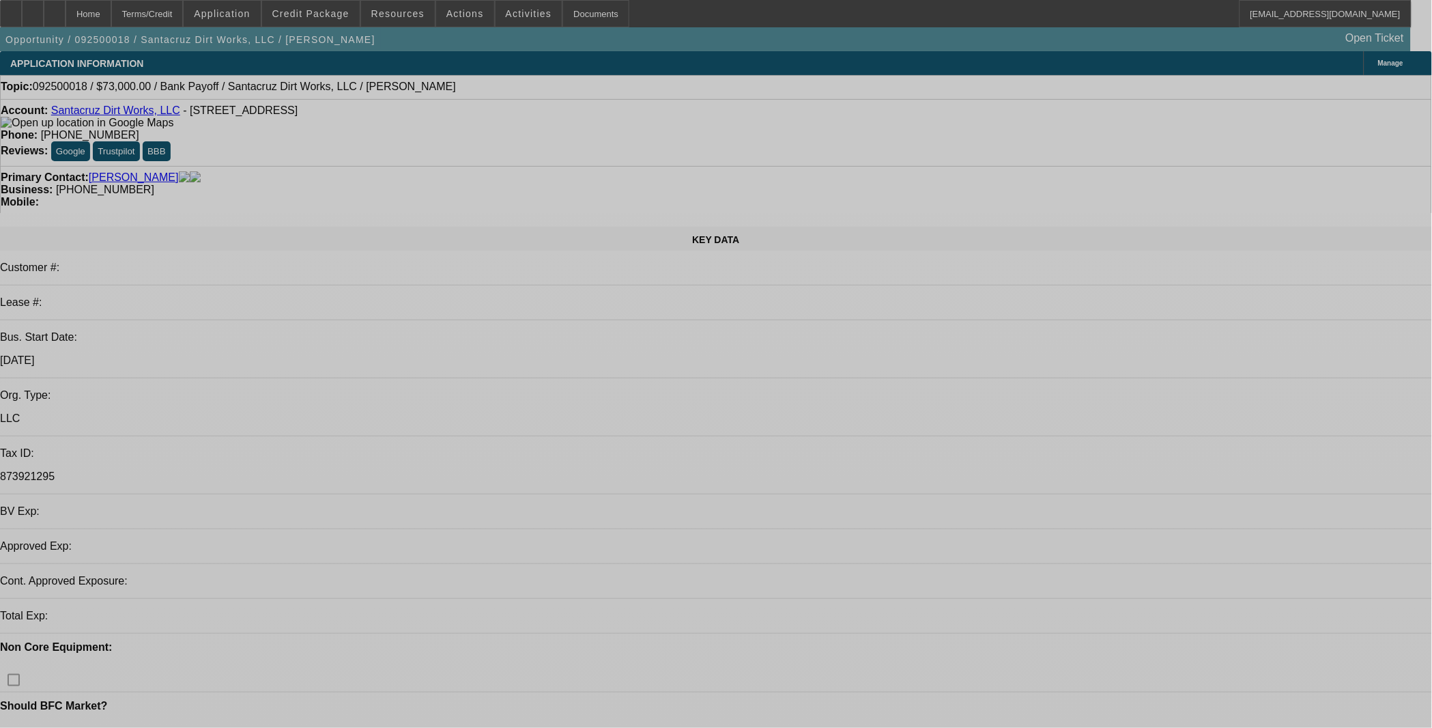
select select "0"
select select "2"
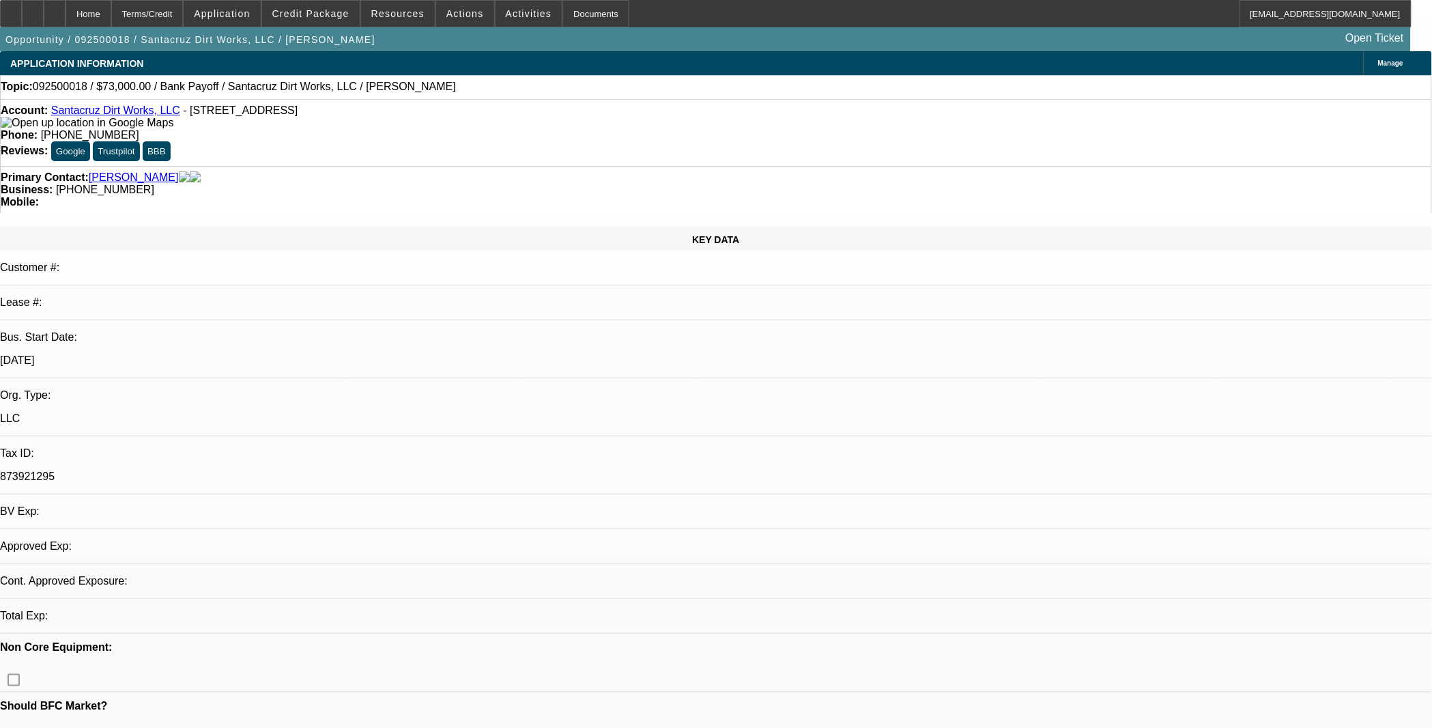
select select "2"
select select "0.1"
select select "4"
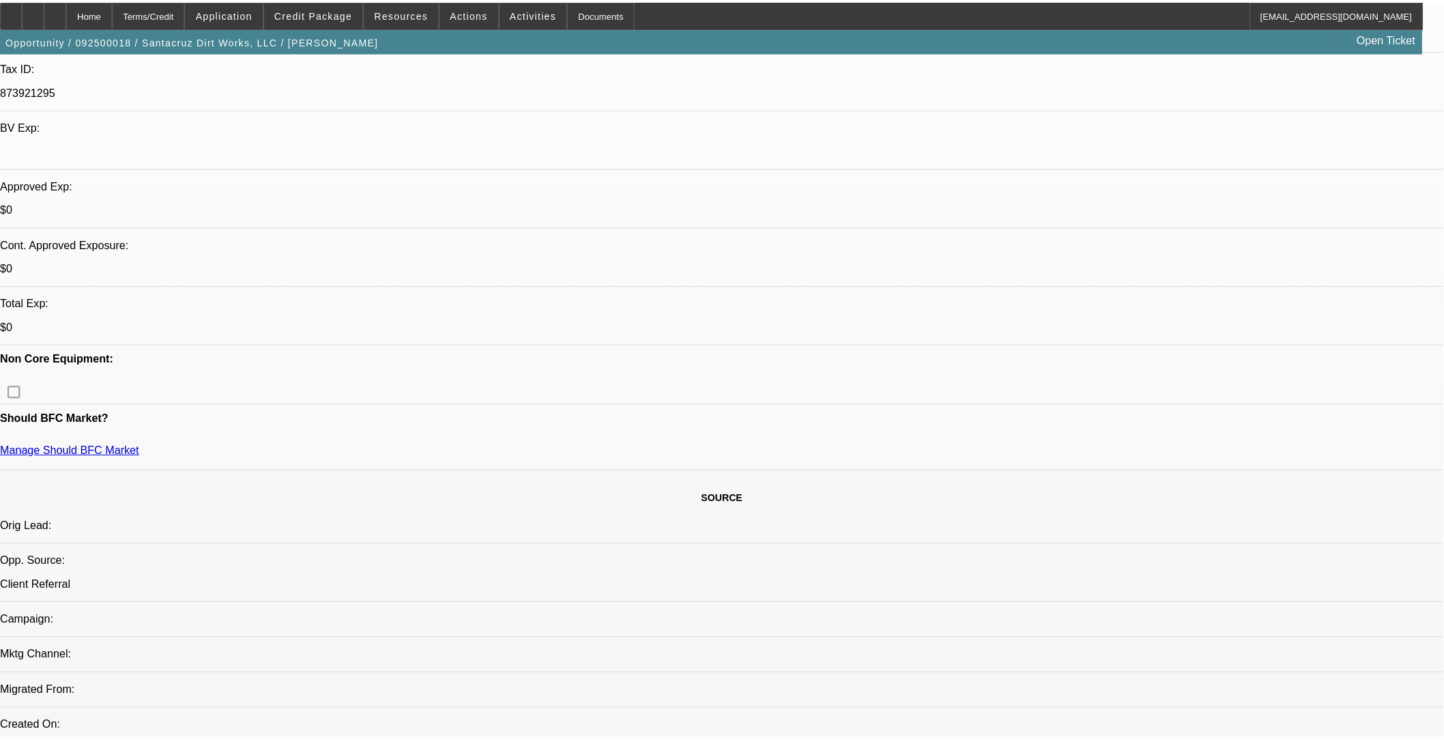
scroll to position [530, 0]
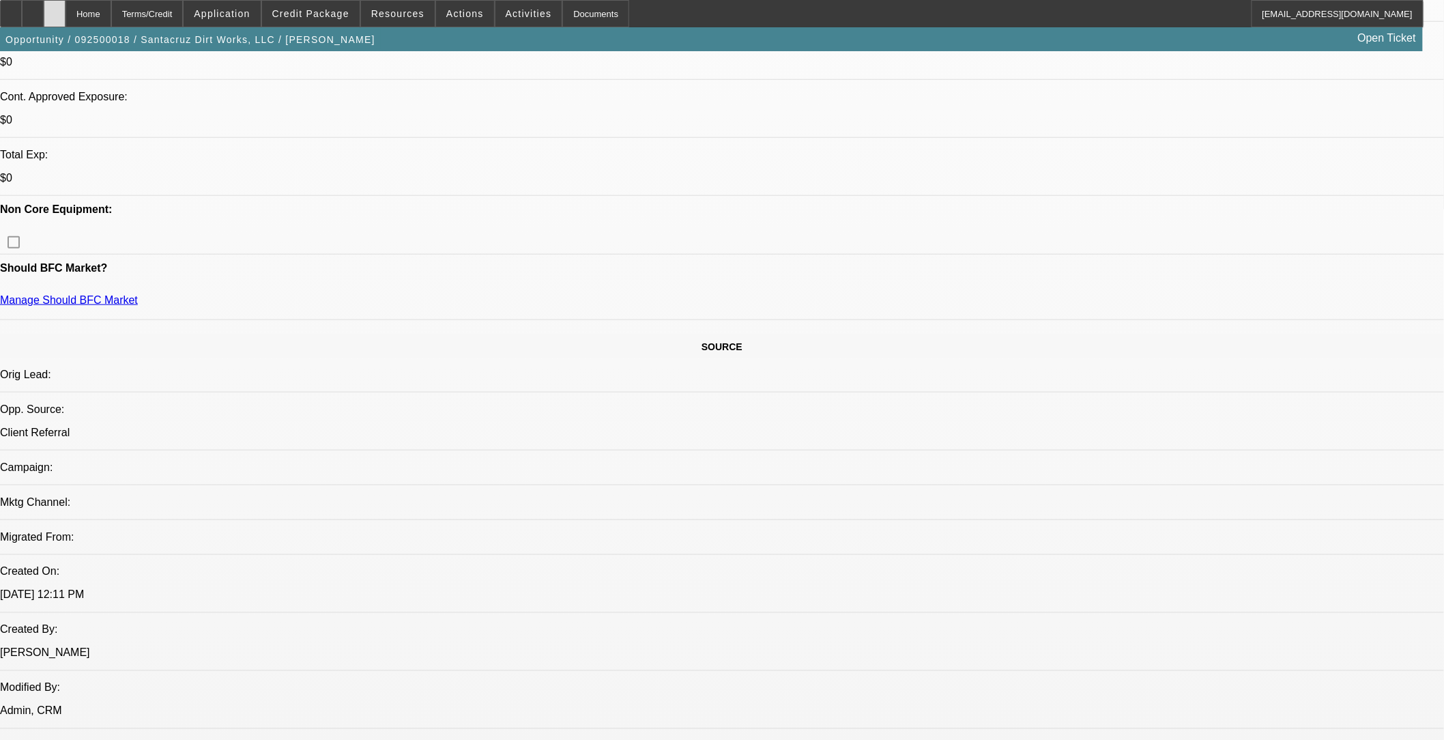
click at [55, 9] on icon at bounding box center [55, 9] width 0 height 0
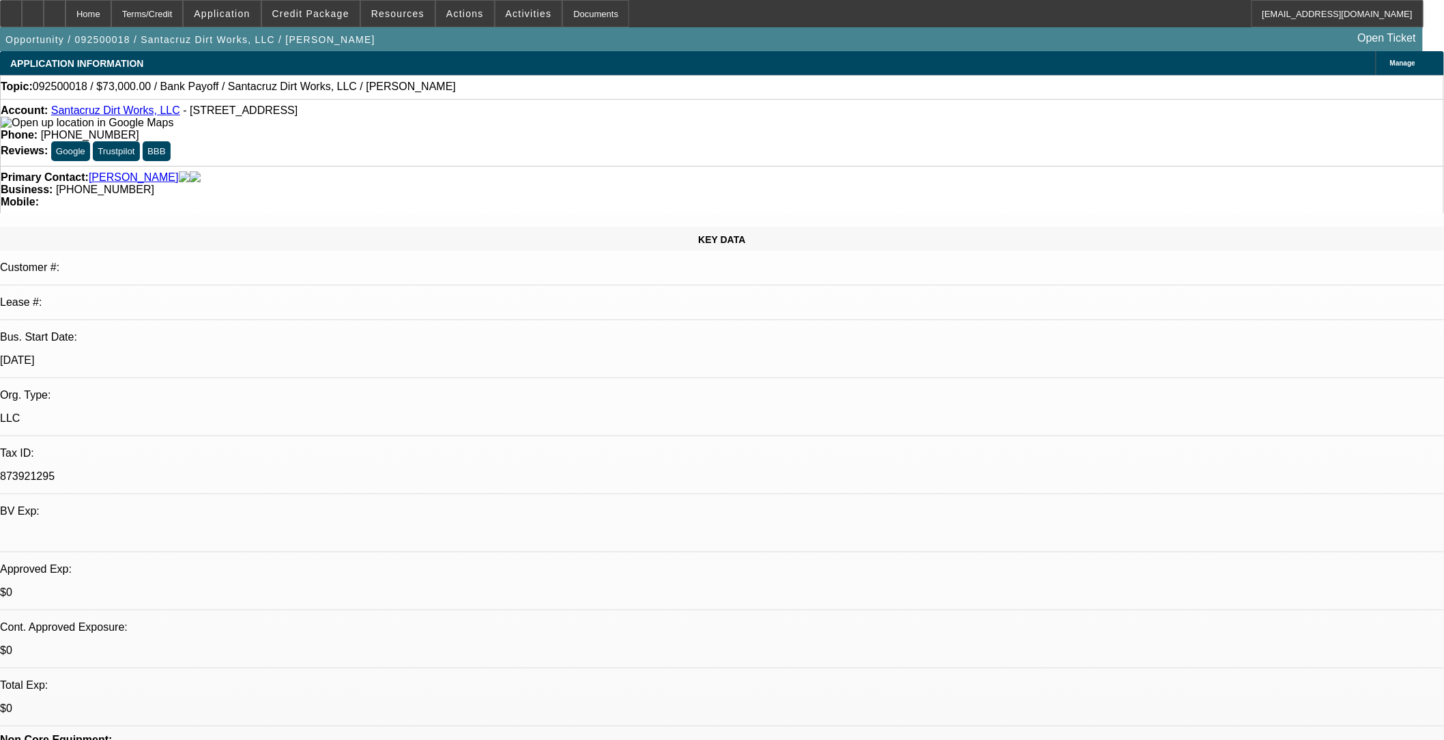
select select "0"
select select "2"
select select "0.1"
select select "4"
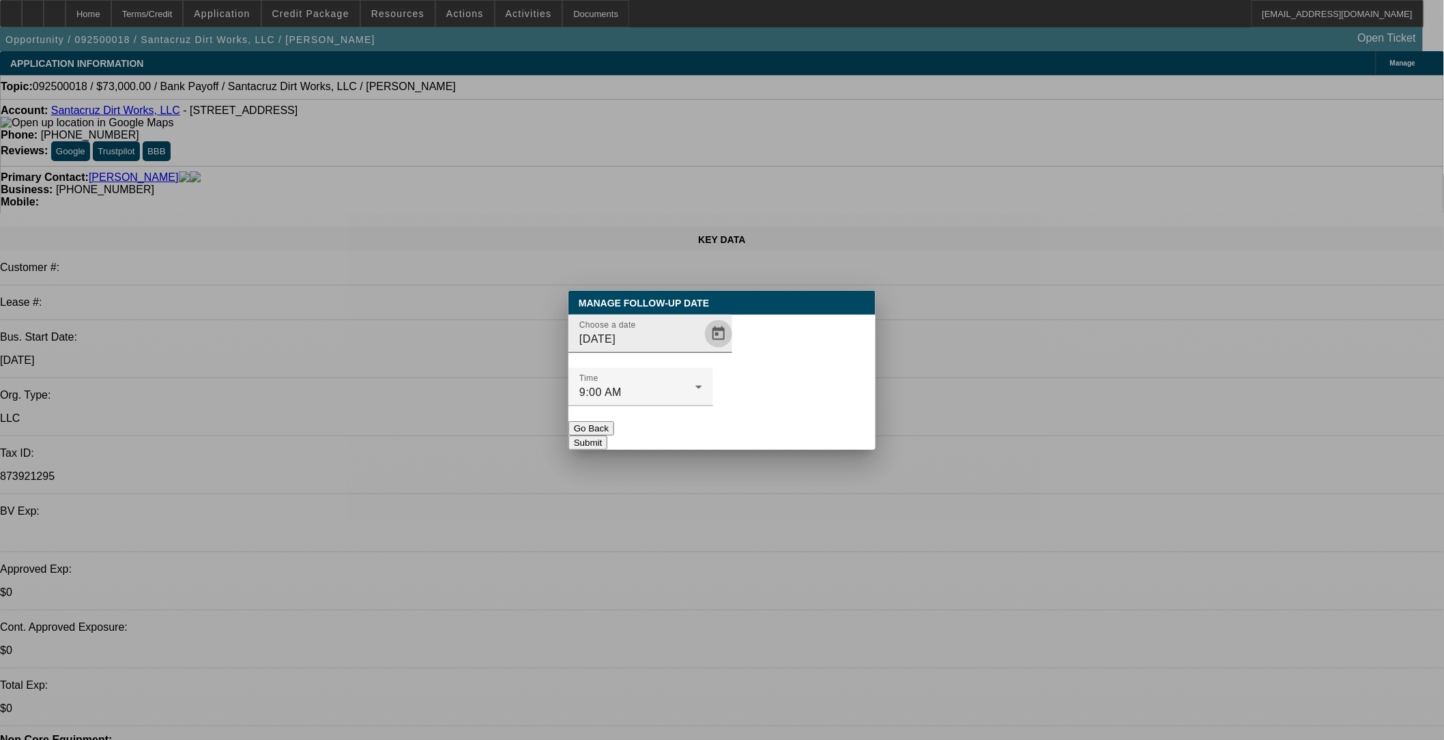
click at [702, 350] on span "Open calendar" at bounding box center [718, 333] width 33 height 33
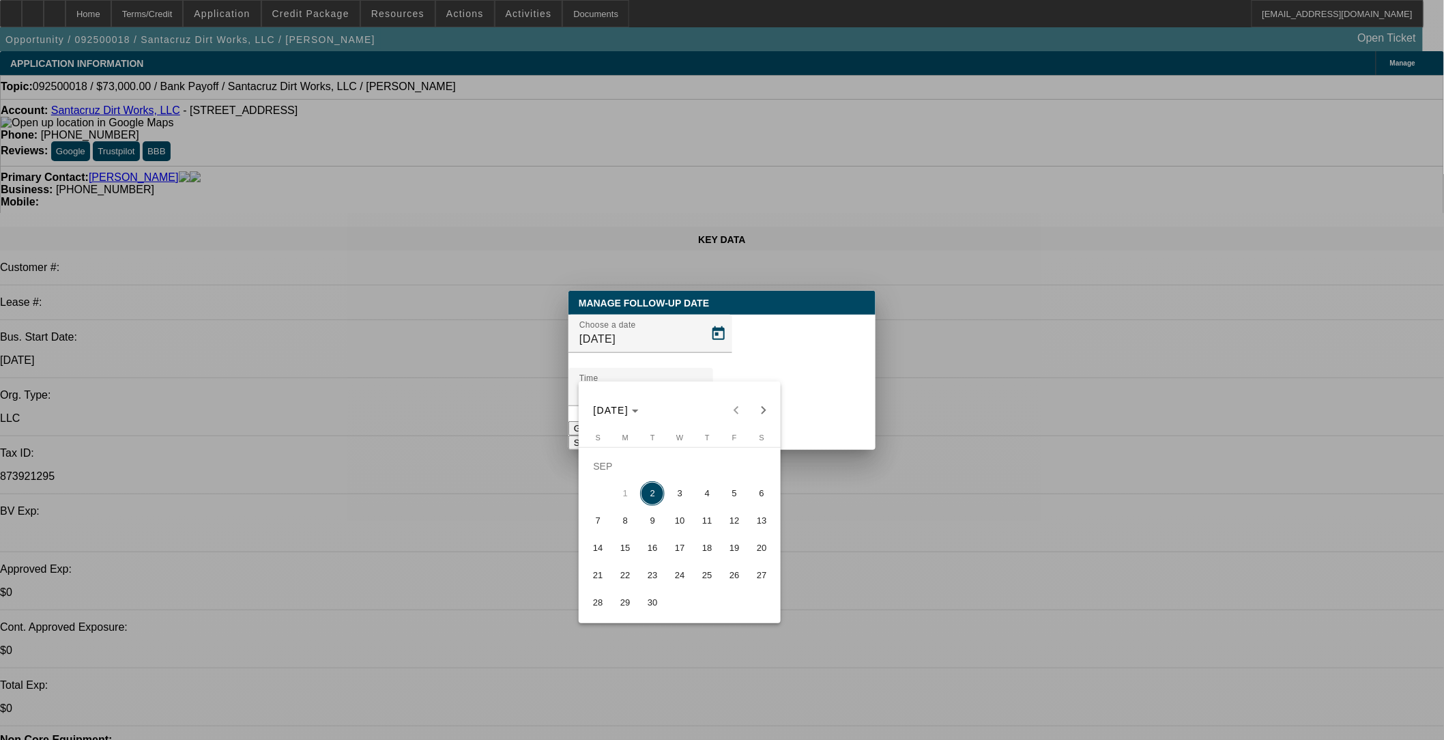
click at [699, 496] on span "4" at bounding box center [707, 493] width 25 height 25
type input "9/4/2025"
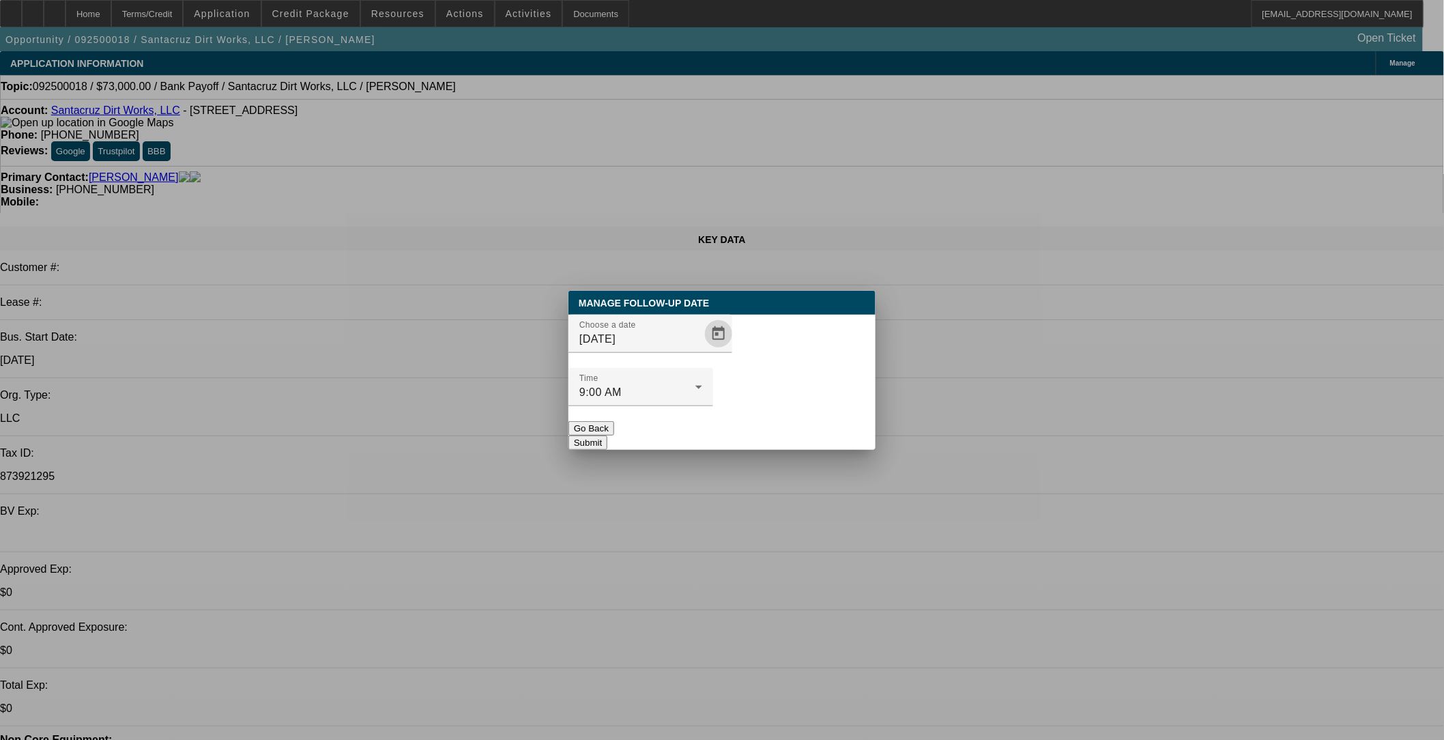
click at [608, 436] on button "Submit" at bounding box center [588, 443] width 39 height 14
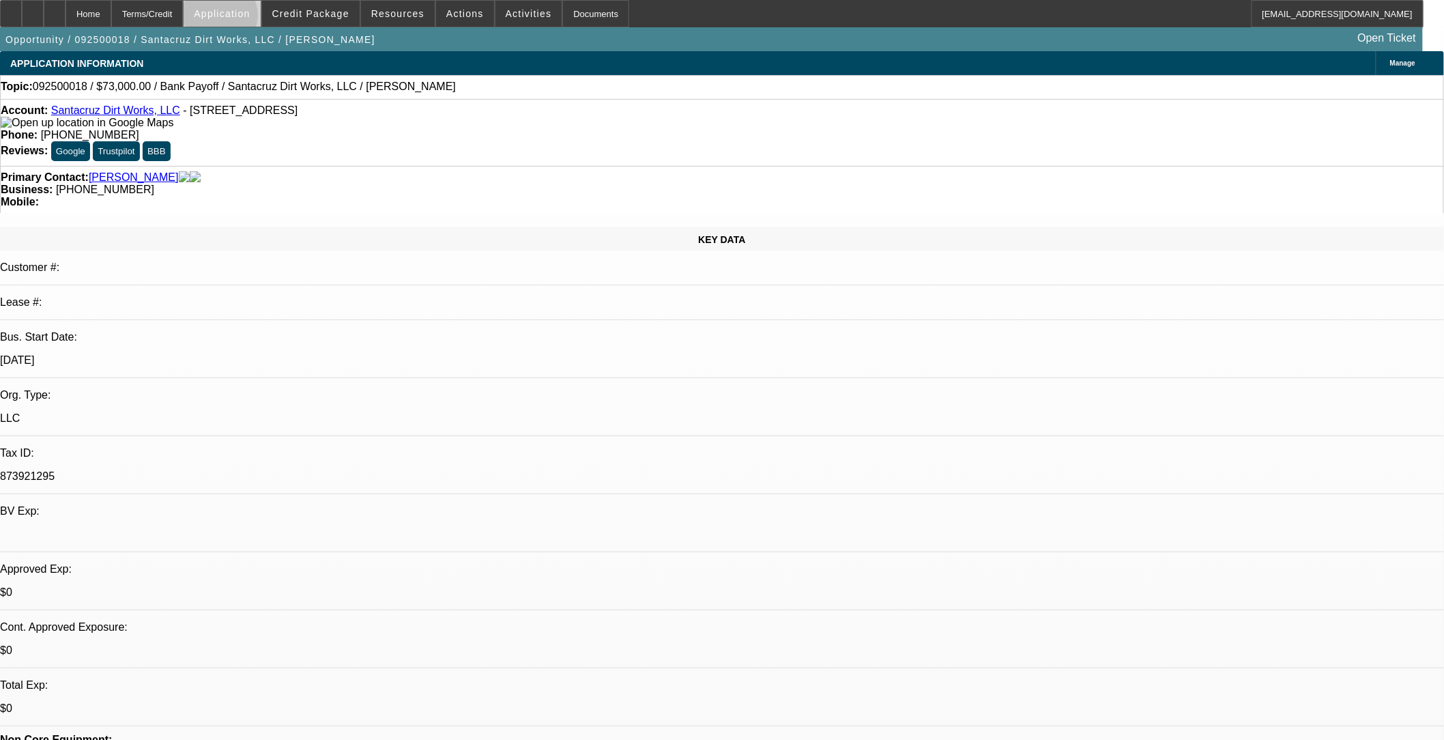
click at [255, 18] on button "Application" at bounding box center [222, 14] width 76 height 26
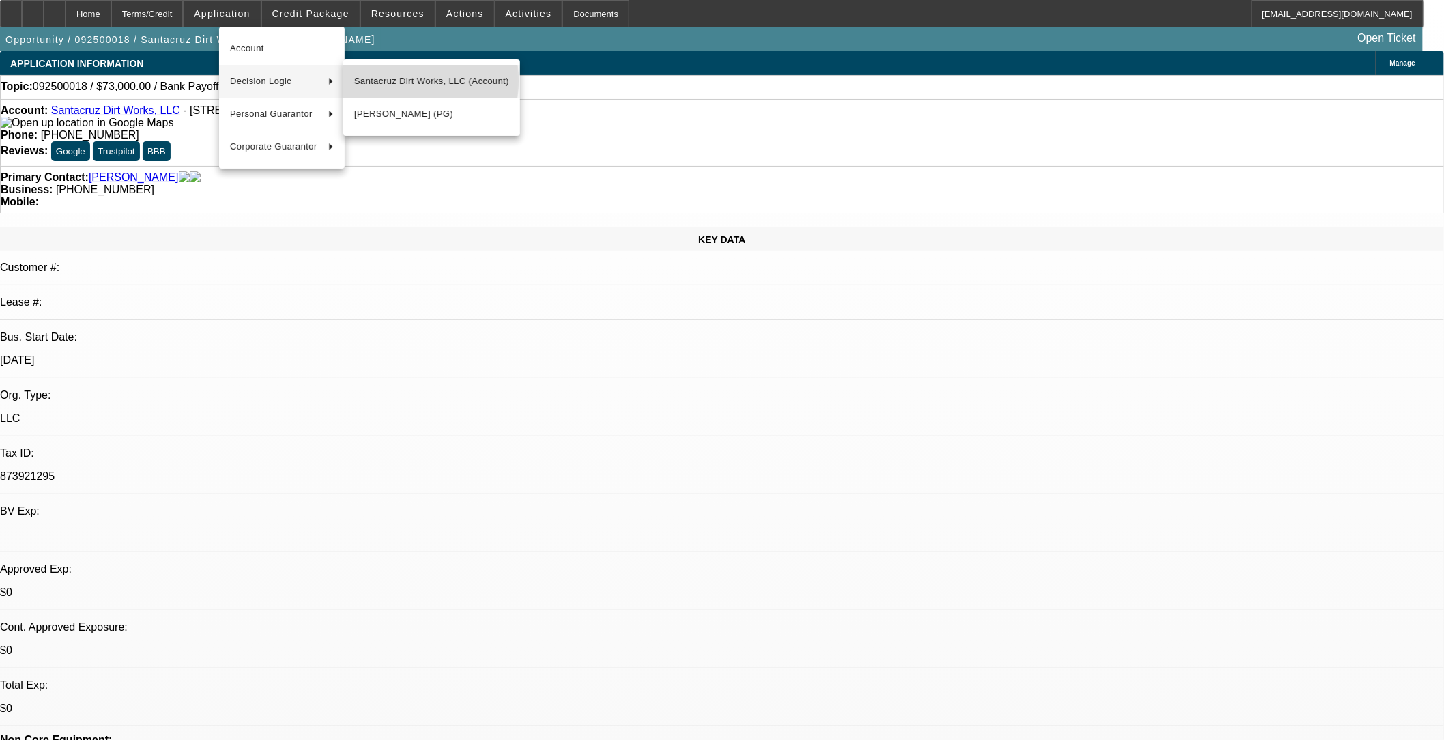
click at [384, 81] on span "Santacruz Dirt Works, LLC (Account)" at bounding box center [431, 81] width 155 height 16
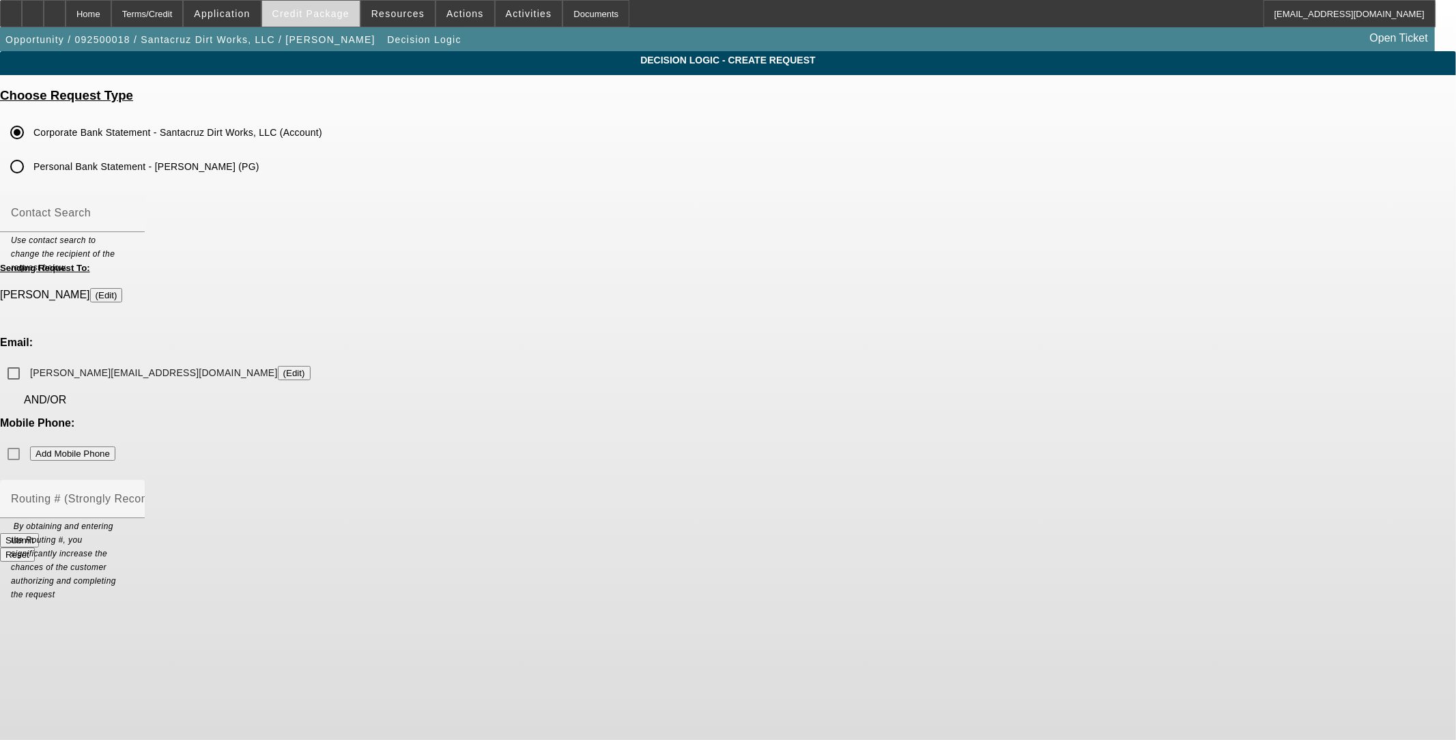
click at [339, 7] on span at bounding box center [311, 13] width 98 height 33
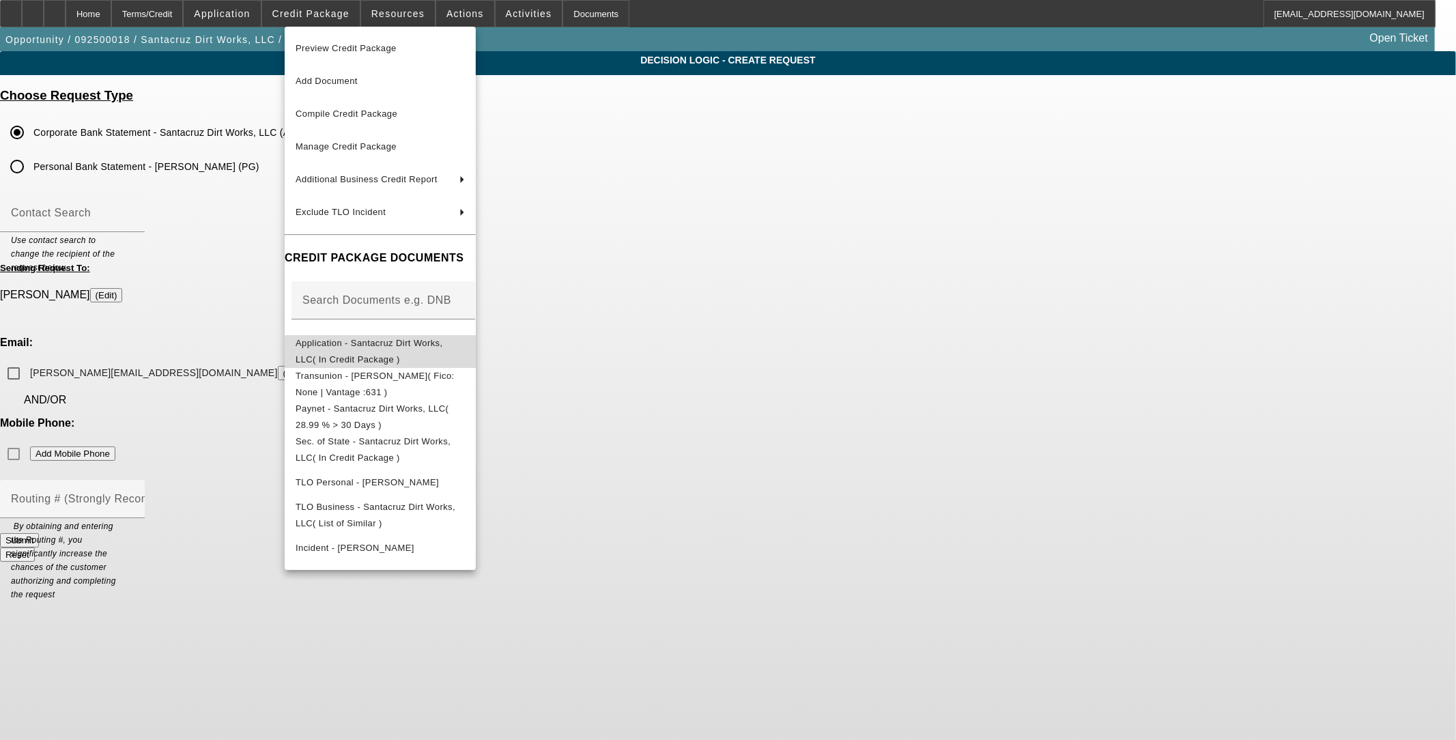
click at [373, 350] on span "Application - Santacruz Dirt Works, LLC( In Credit Package )" at bounding box center [380, 350] width 169 height 33
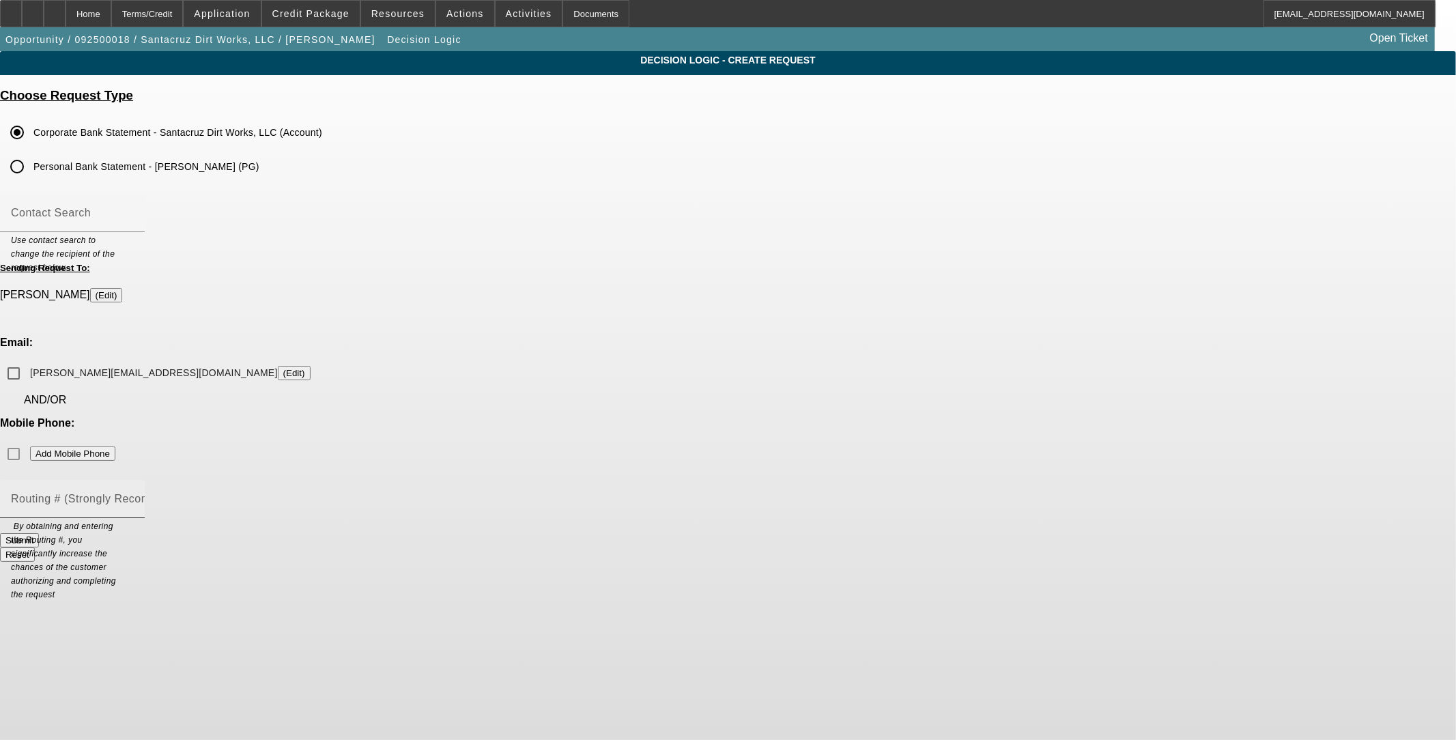
click at [196, 493] on mat-label "Routing # (Strongly Recommended)" at bounding box center [103, 499] width 185 height 12
click at [134, 496] on input "Routing # (Strongly Recommended)" at bounding box center [72, 504] width 123 height 16
click at [134, 496] on input "324173626" at bounding box center [72, 504] width 123 height 16
type input "324173626"
click at [134, 496] on input "324173626" at bounding box center [72, 504] width 123 height 16
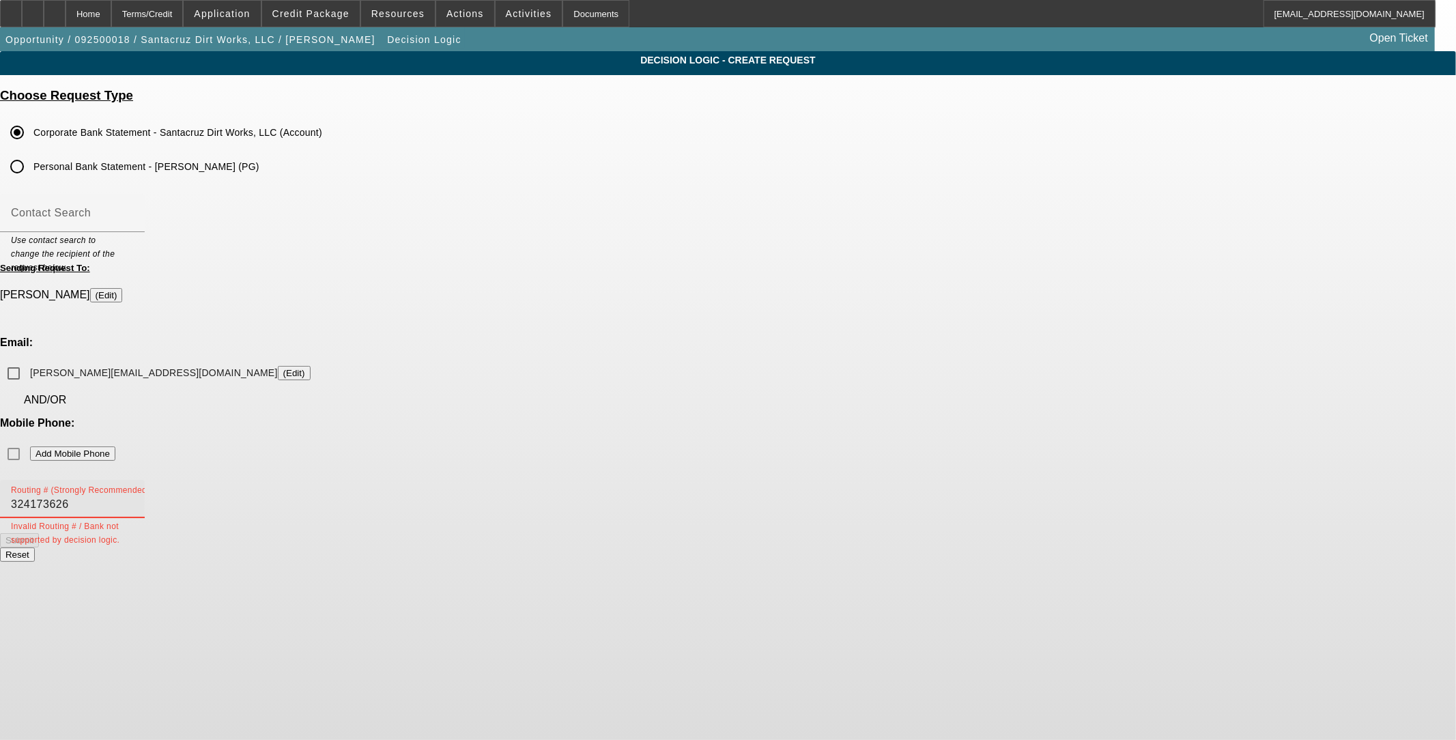
click at [134, 496] on input "324173626" at bounding box center [72, 504] width 123 height 16
click at [645, 533] on div "Submit Reset" at bounding box center [728, 547] width 1456 height 29
click at [27, 360] on input "eric.santacruz5@yahoo.com (Edit)" at bounding box center [13, 373] width 27 height 27
click at [39, 533] on button "Submit" at bounding box center [19, 540] width 39 height 14
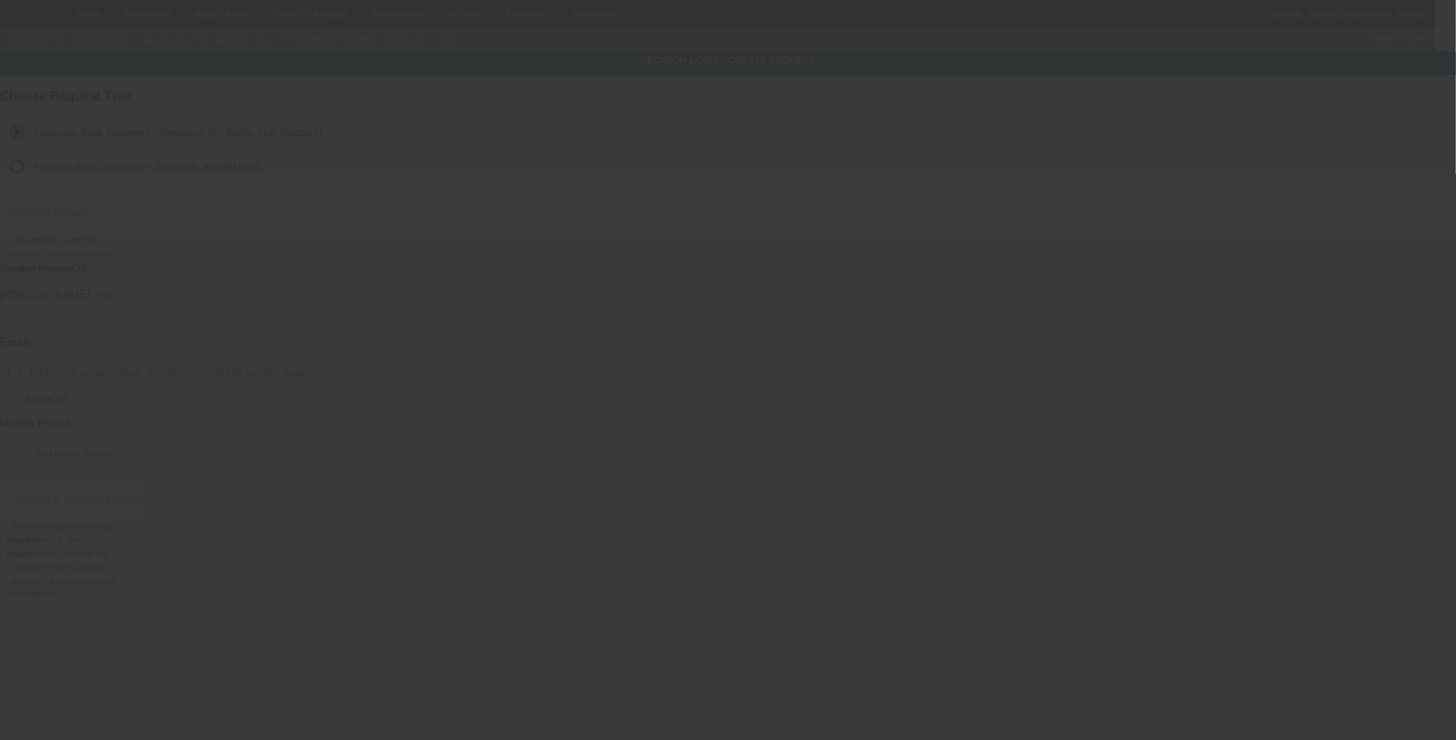
checkbox input "false"
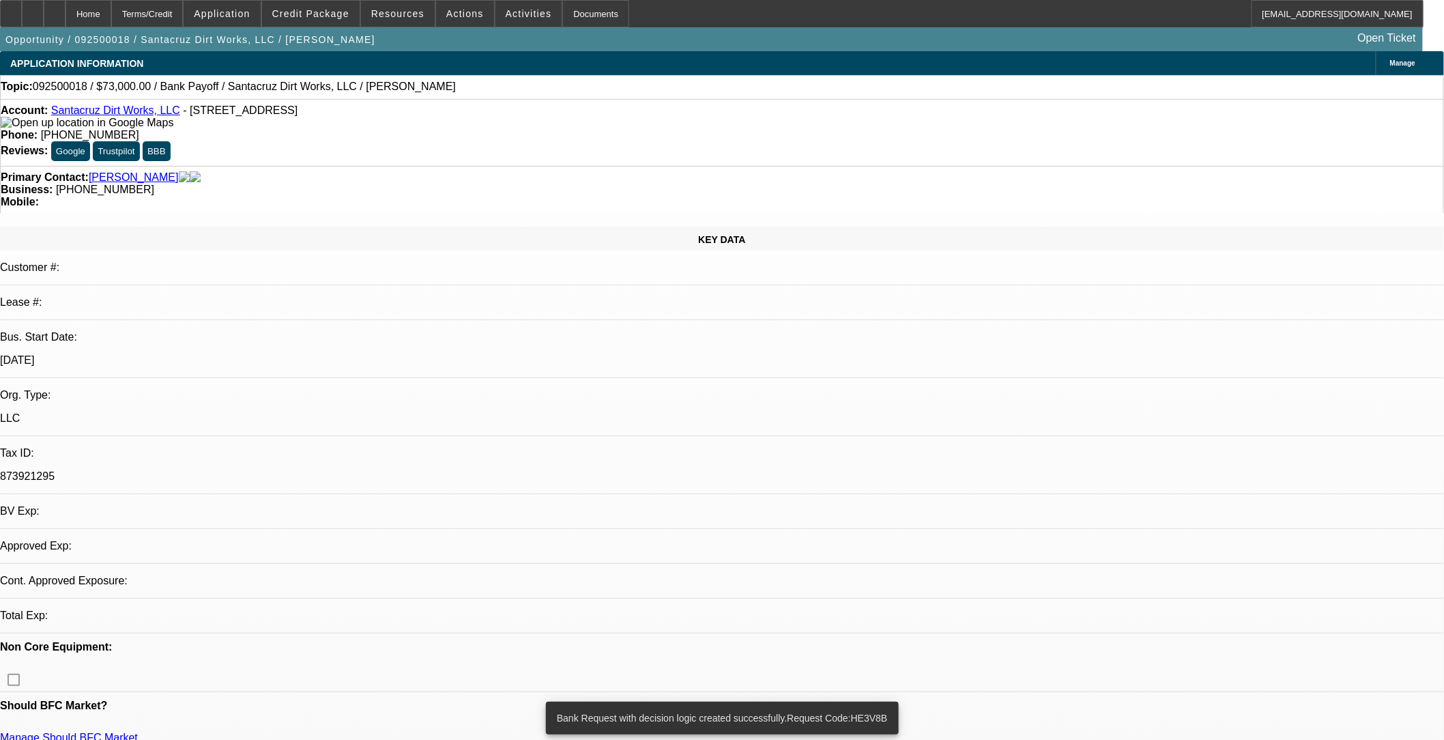
select select "0"
select select "2"
select select "0.1"
select select "4"
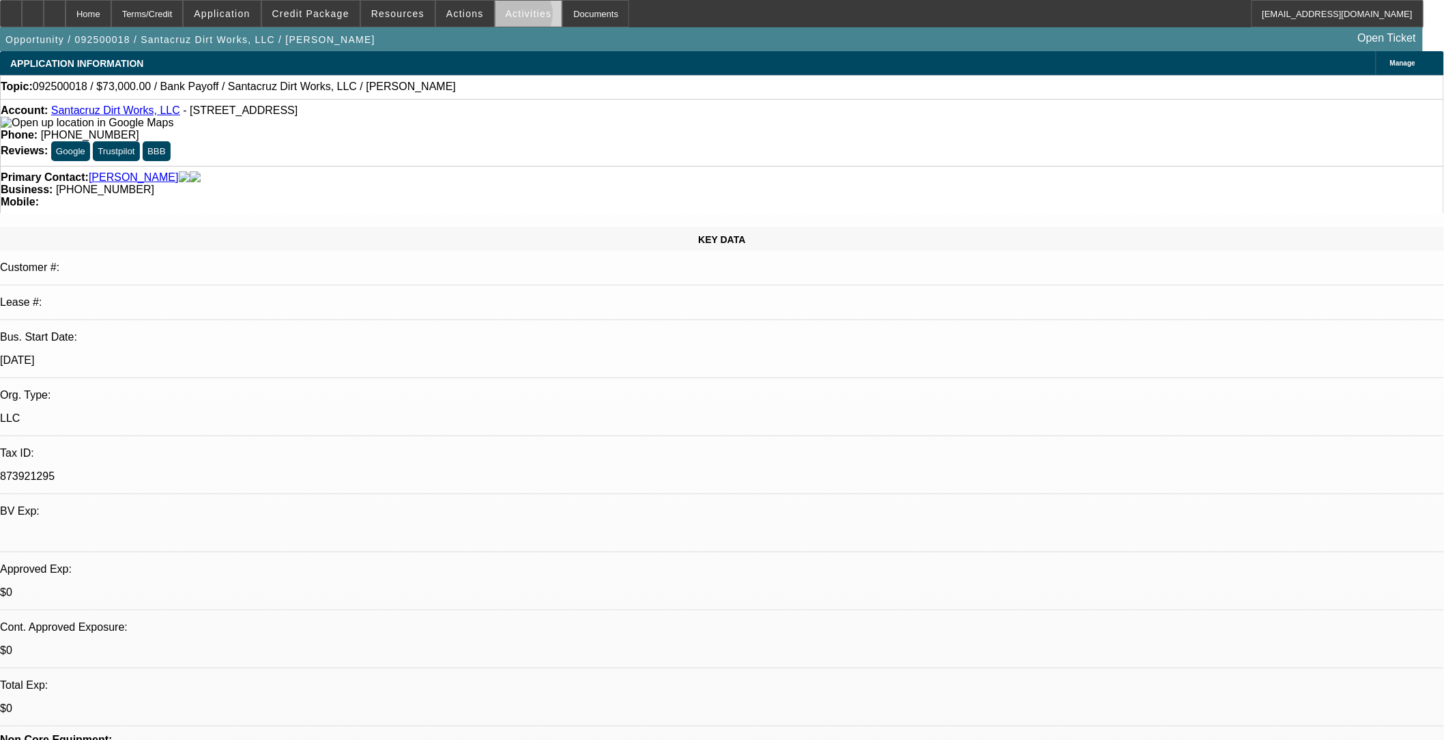
click at [506, 17] on span "Activities" at bounding box center [529, 13] width 46 height 11
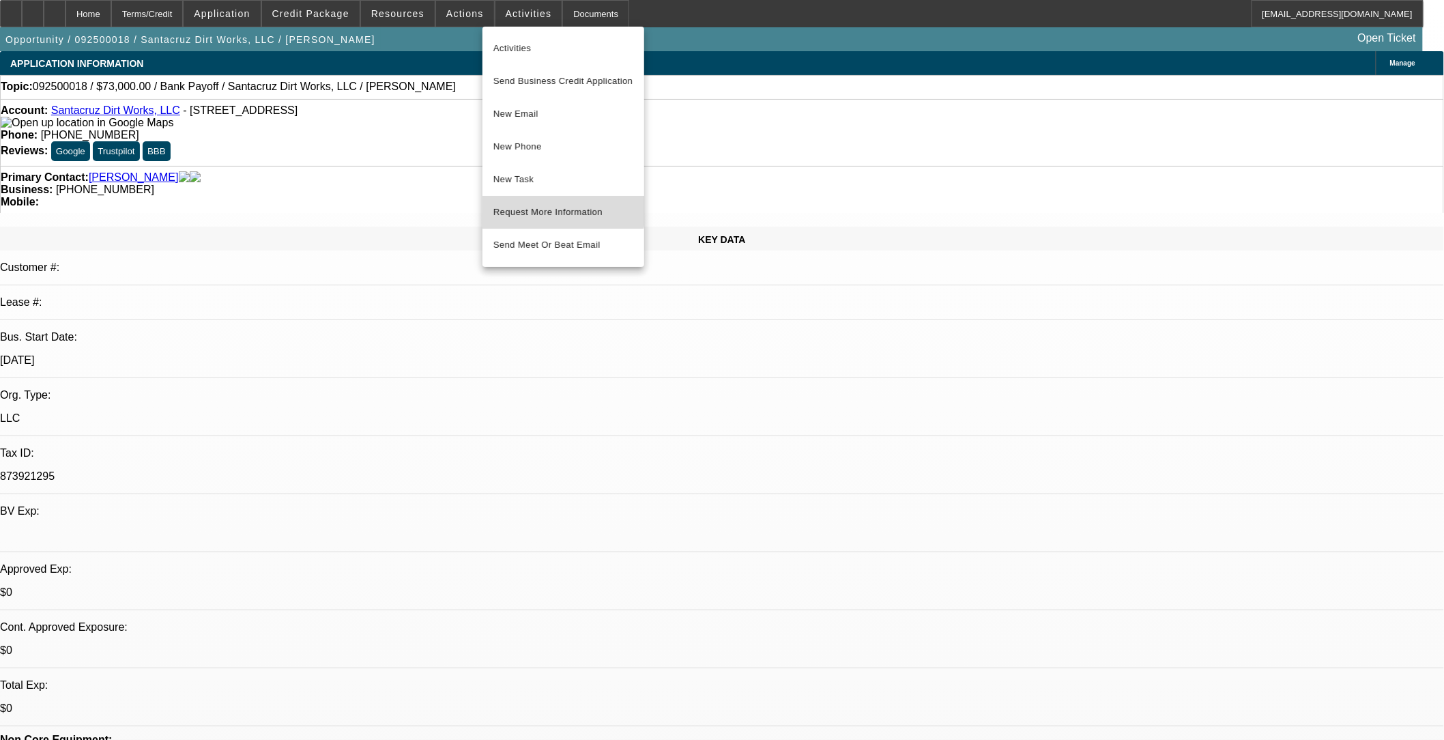
click at [548, 204] on span "Request More Information" at bounding box center [564, 212] width 140 height 16
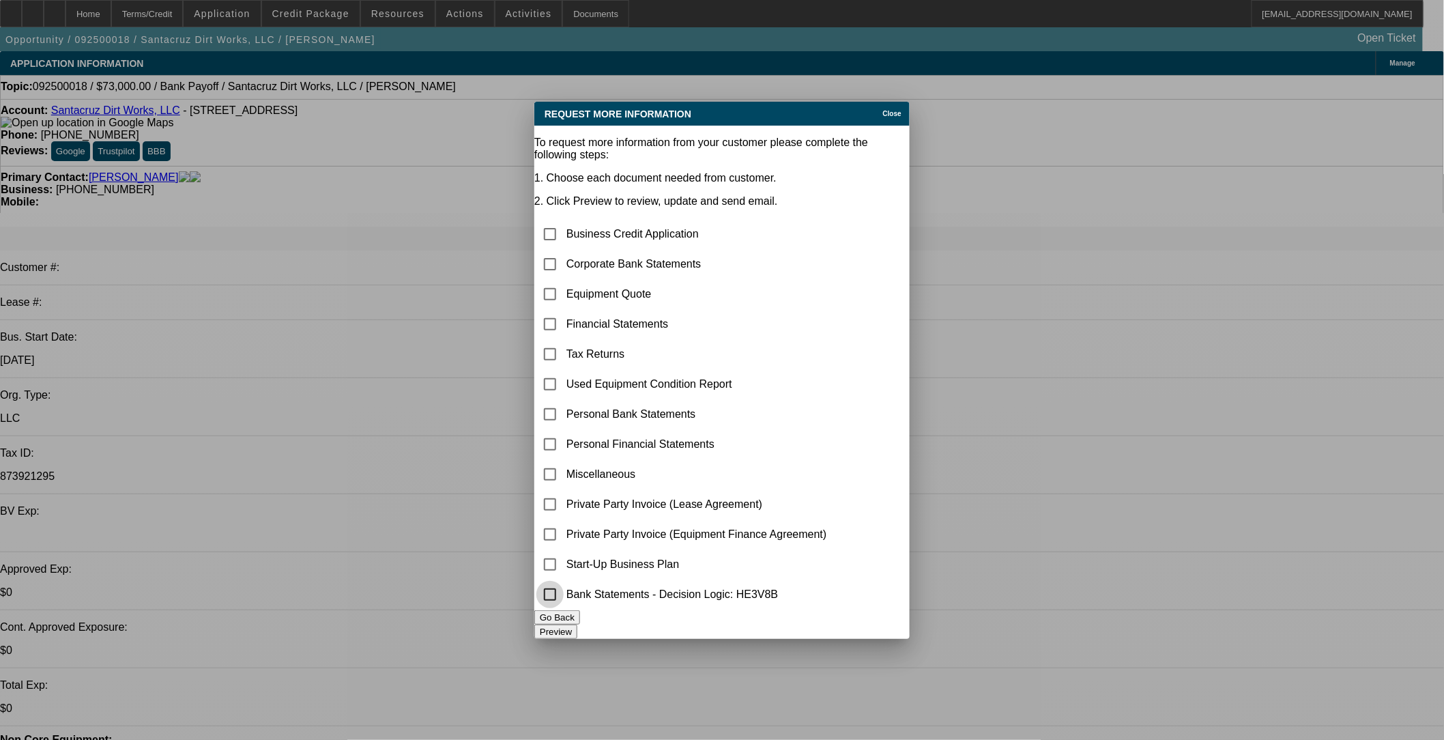
click at [564, 584] on input "checkbox" at bounding box center [550, 594] width 27 height 27
checkbox input "true"
click at [564, 461] on input "checkbox" at bounding box center [550, 474] width 27 height 27
checkbox input "true"
click at [577, 625] on button "Preview" at bounding box center [555, 632] width 43 height 14
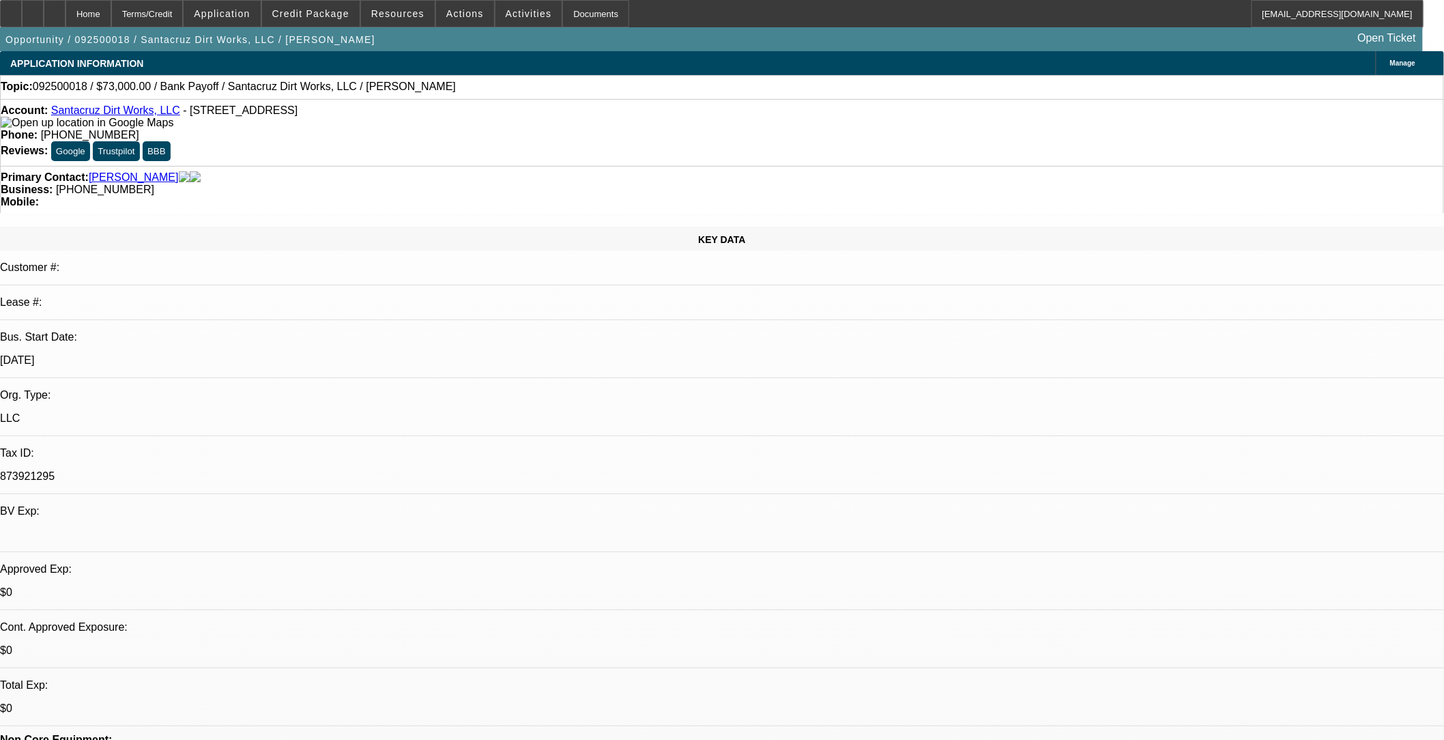
drag, startPoint x: 1142, startPoint y: 220, endPoint x: 1156, endPoint y: 238, distance: 22.4
radio input "true"
type textarea "req'd trailer pics, banks from customer and payoff from billing"
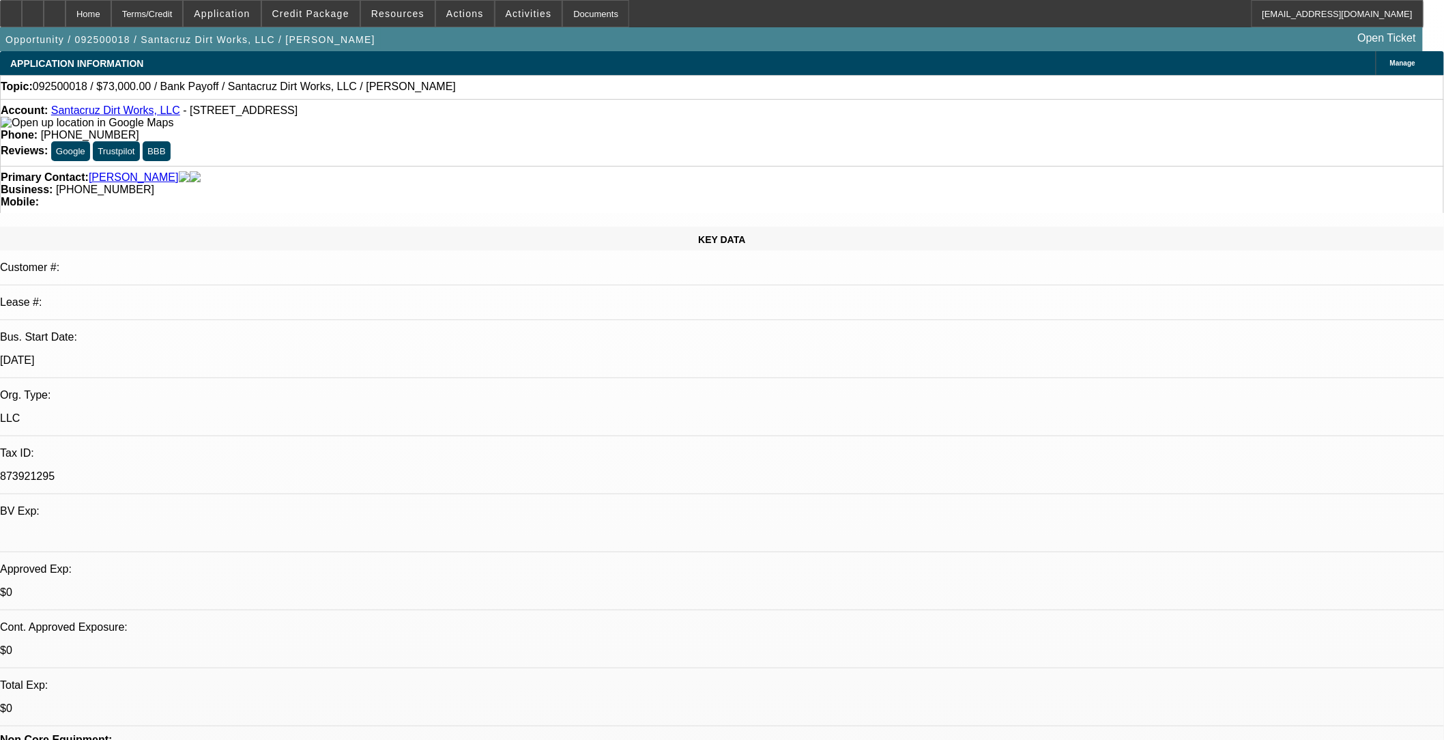
radio input "true"
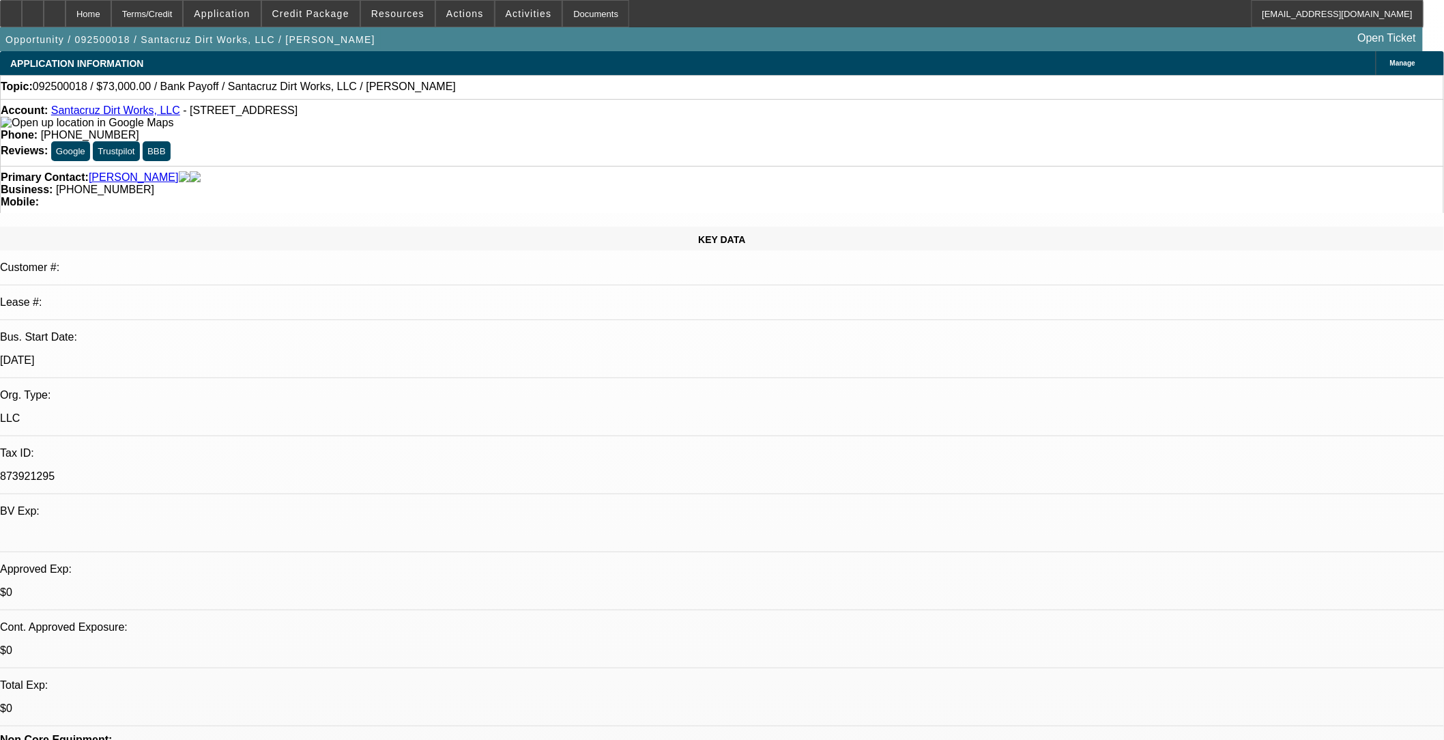
paste textarea "https://beaconcreditbuilder.beaconfunding.com/opportunity/d1bf524a-462e-ef11-84…"
type textarea "Link to Seller's deal: https://beaconcreditbuilder.beaconfunding.com/opportunit…"
radio input "true"
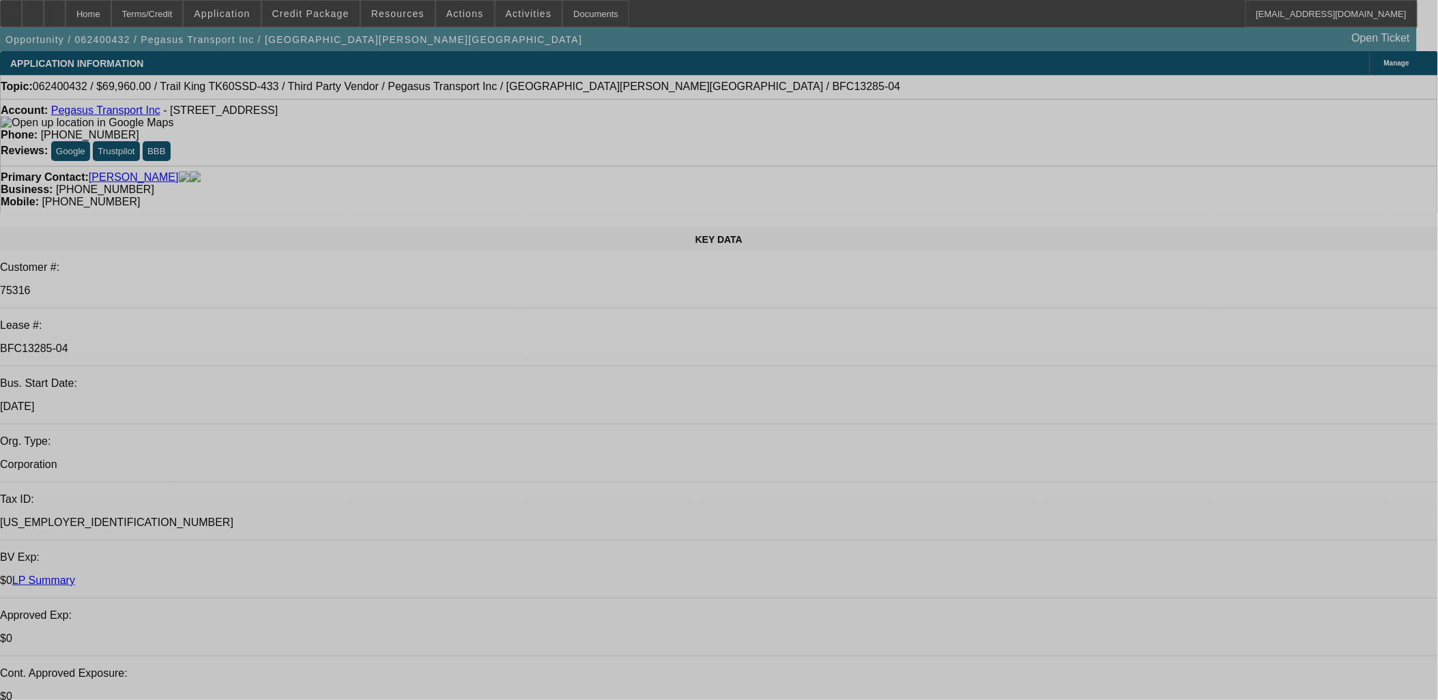
select select "0"
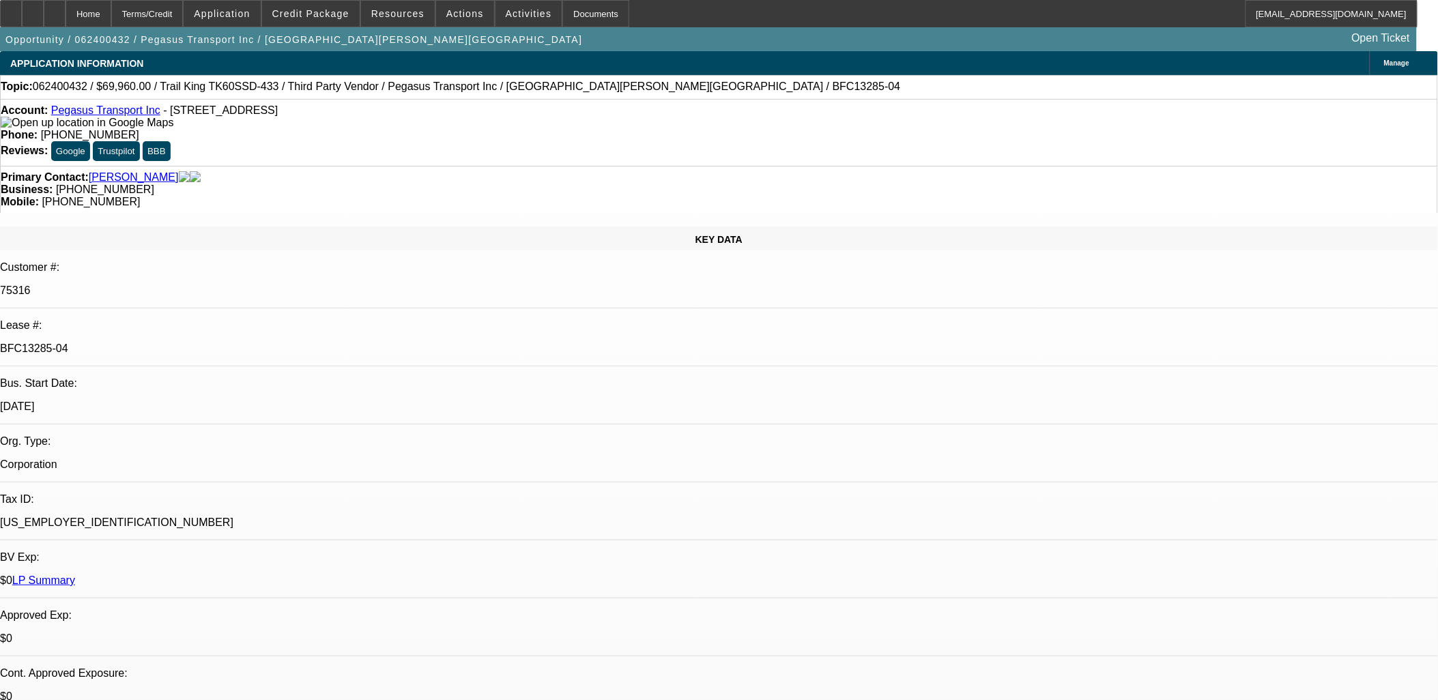
select select "0"
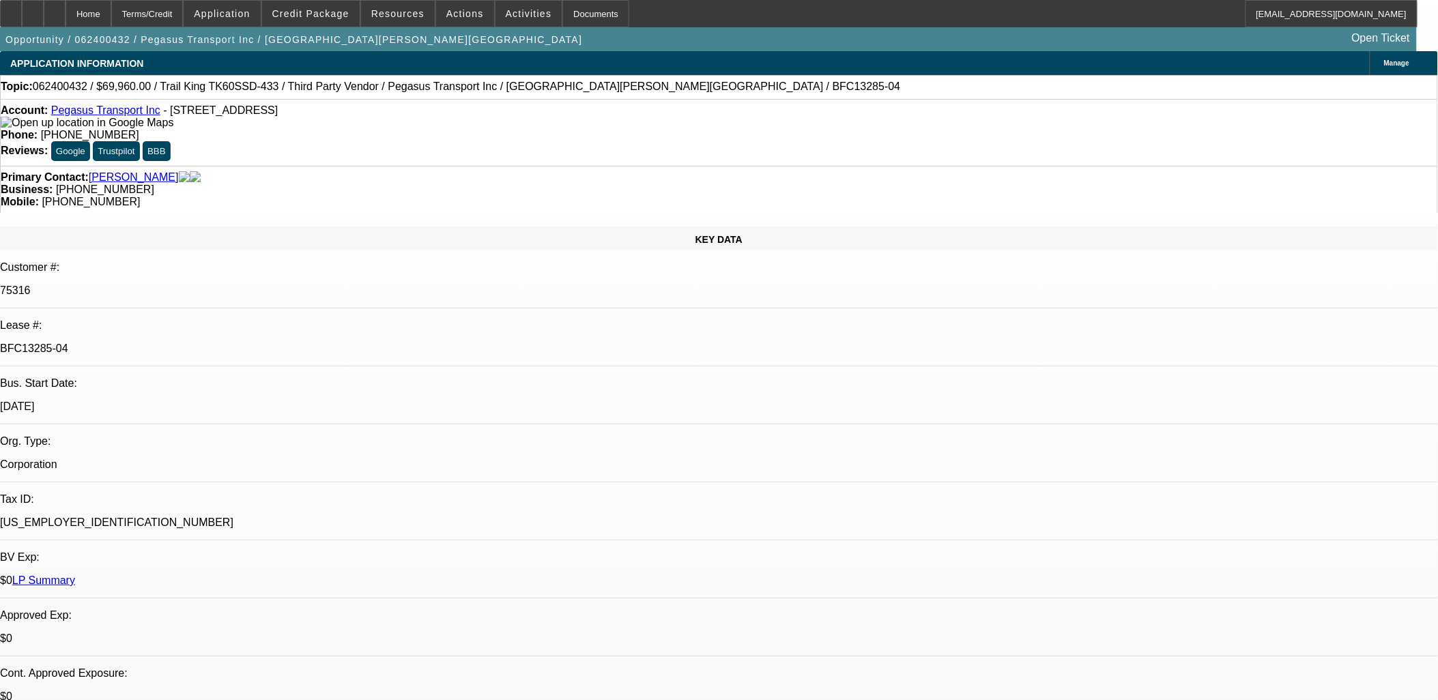
select select "0"
select select "1"
select select "3"
select select "6"
select select "1"
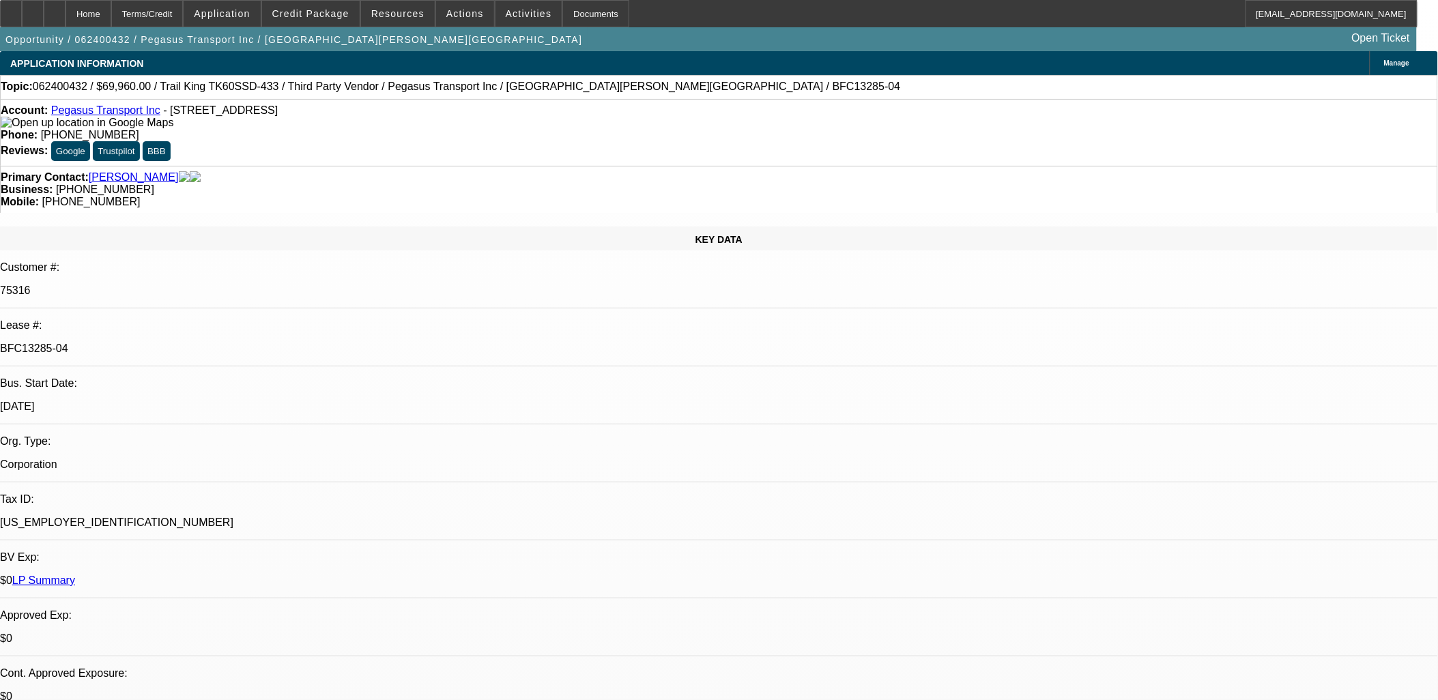
select select "3"
select select "6"
select select "1"
select select "2"
select select "6"
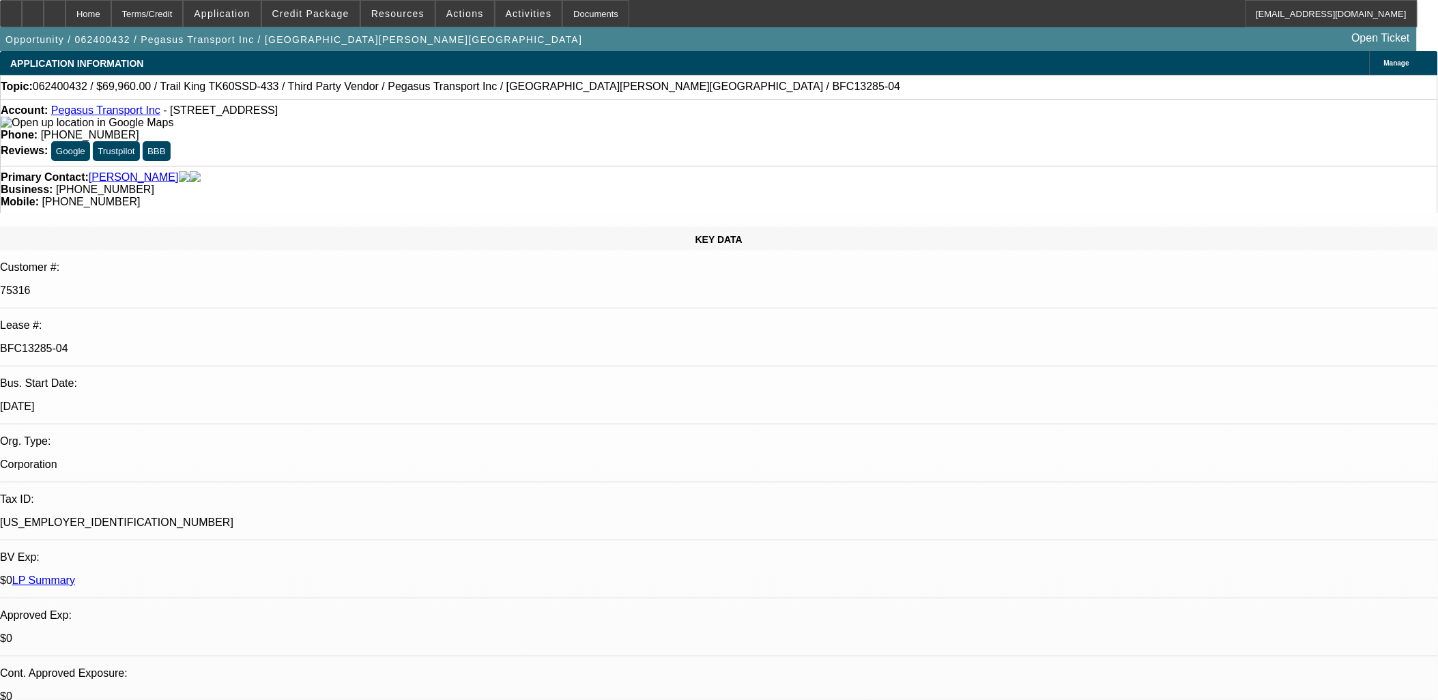
click at [208, 343] on p "BFC13285-04" at bounding box center [719, 349] width 1438 height 12
copy div "BFC13285-04"
drag, startPoint x: 166, startPoint y: 152, endPoint x: 91, endPoint y: 156, distance: 75.2
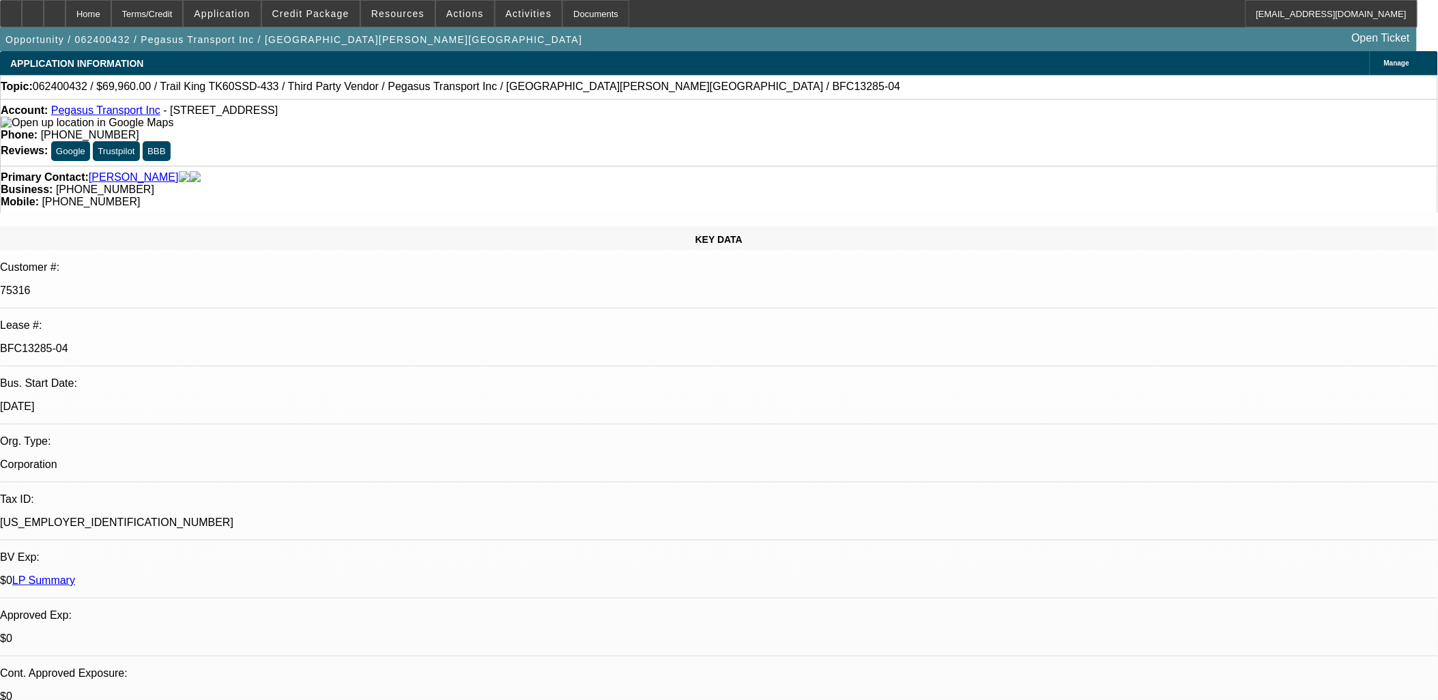
click at [91, 171] on div "Primary Contact: [GEOGRAPHIC_DATA][PERSON_NAME][GEOGRAPHIC_DATA]" at bounding box center [719, 177] width 1437 height 12
copy div ": [PERSON_NAME]"
click at [190, 285] on p "75316" at bounding box center [719, 291] width 1438 height 12
copy p "75316"
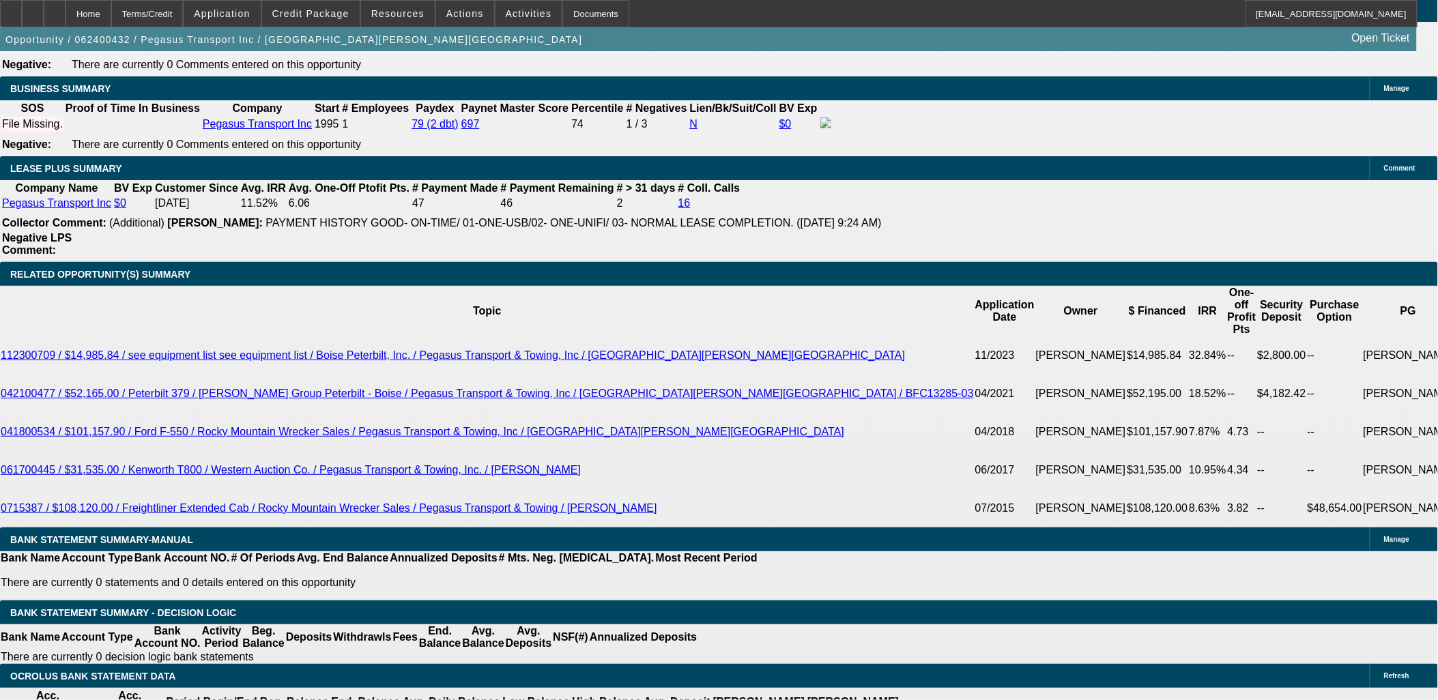
scroll to position [2275, 0]
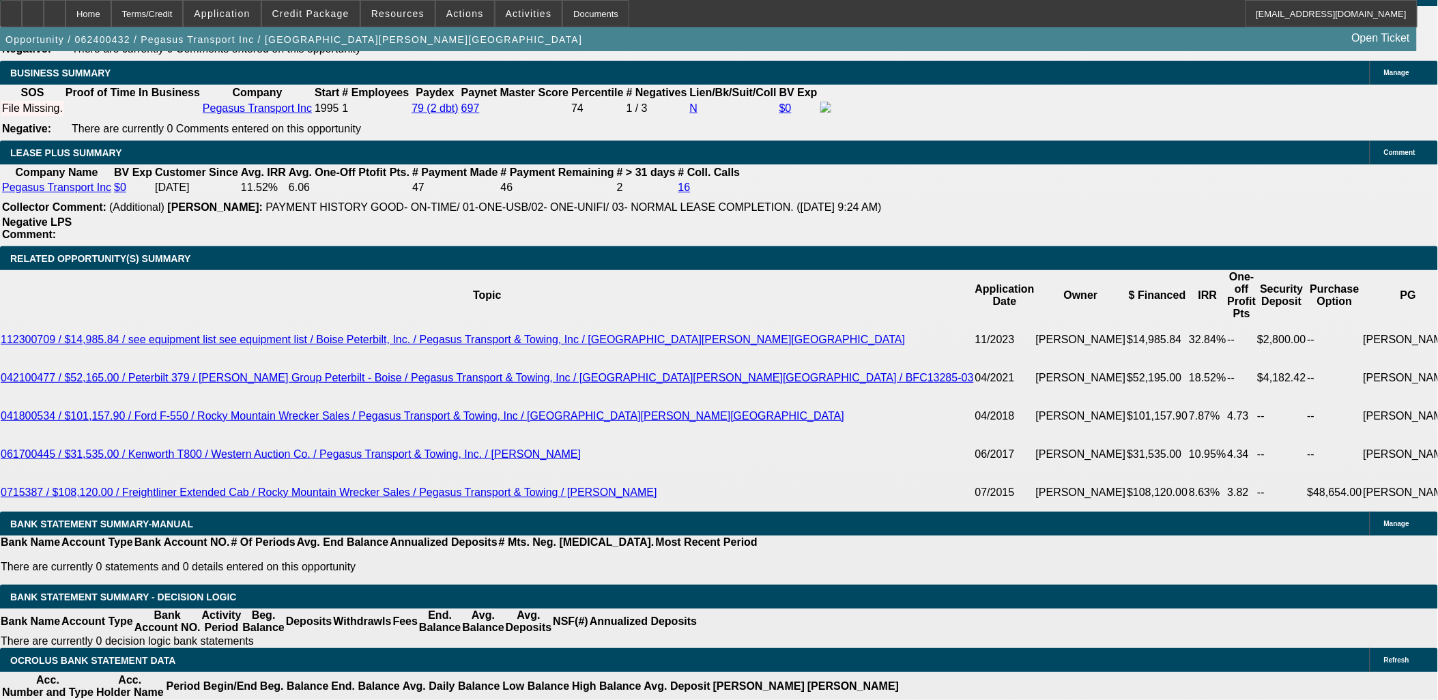
drag, startPoint x: 1257, startPoint y: 65, endPoint x: 1211, endPoint y: 63, distance: 45.8
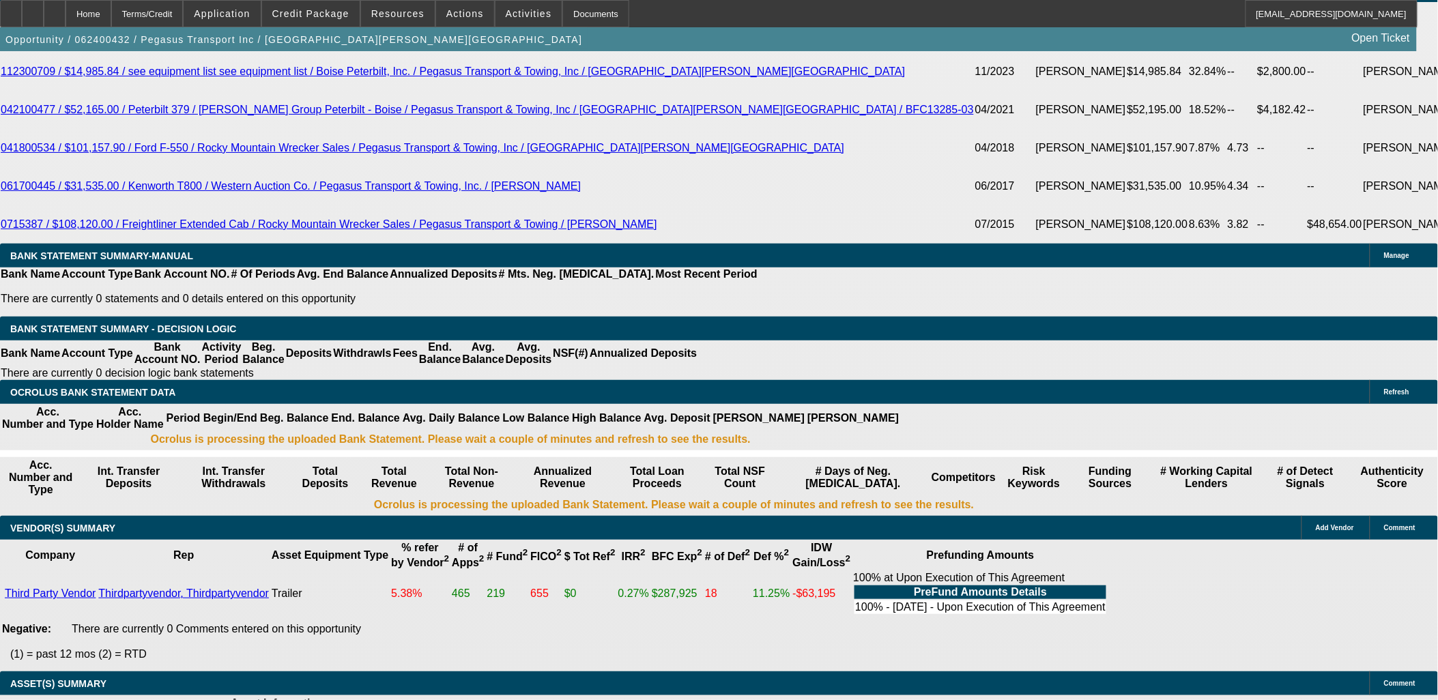
scroll to position [2564, 0]
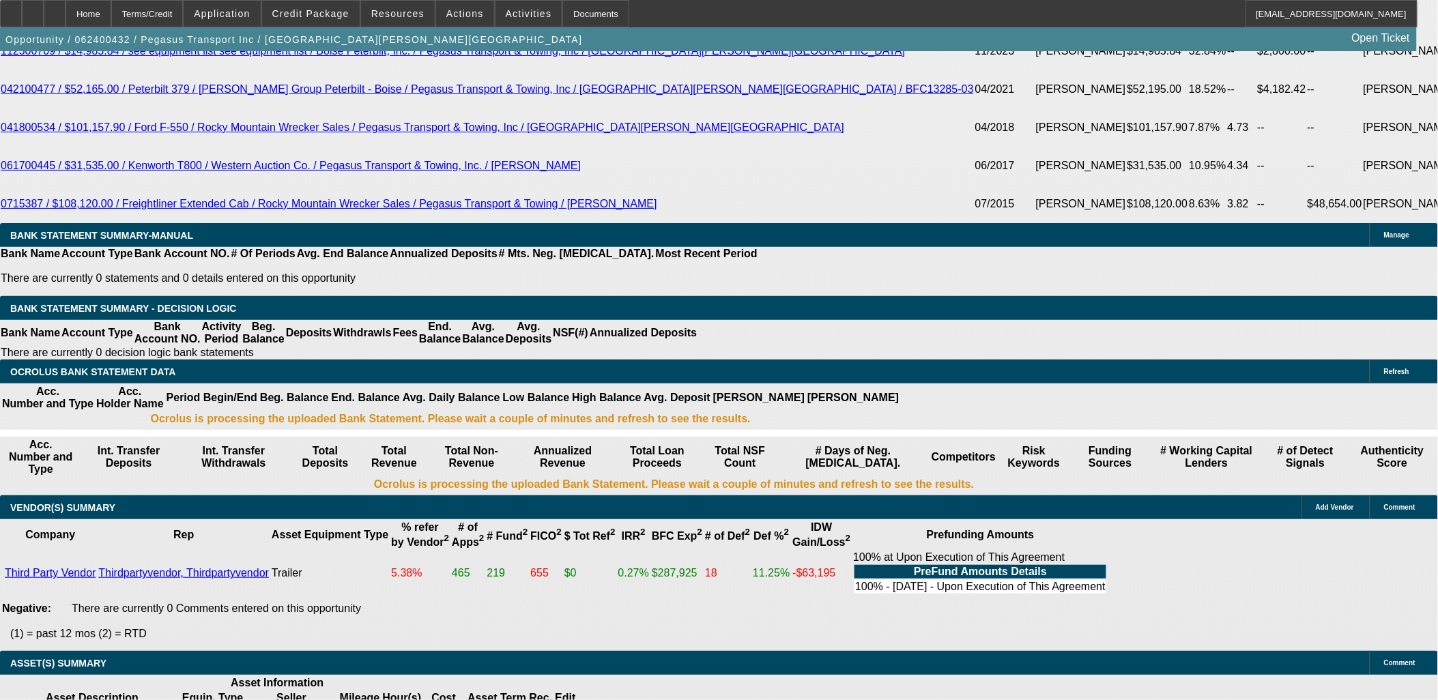
type input "payoff"
click at [1062, 349] on div "APPLICATION INFORMATION [GEOGRAPHIC_DATA] Topic: 062400432 / $69,960.00 / Trail…" at bounding box center [719, 37] width 1438 height 5100
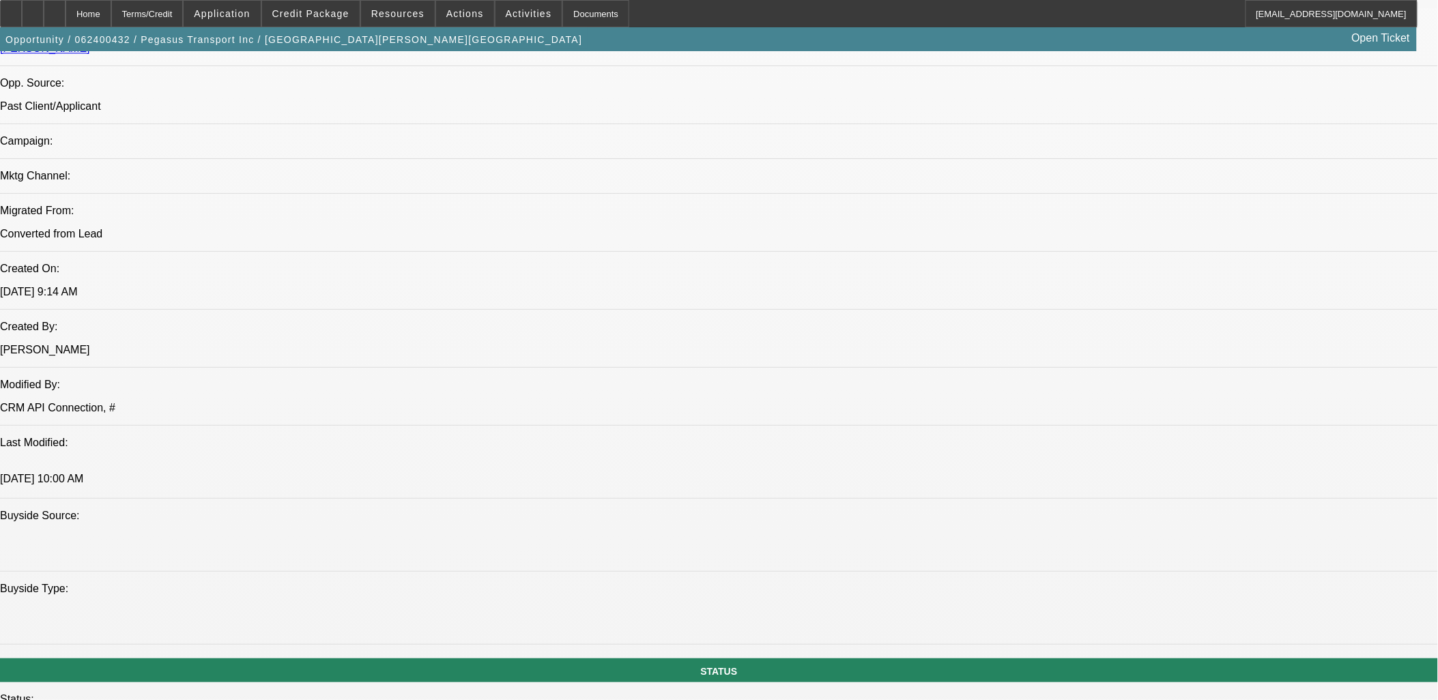
scroll to position [744, 0]
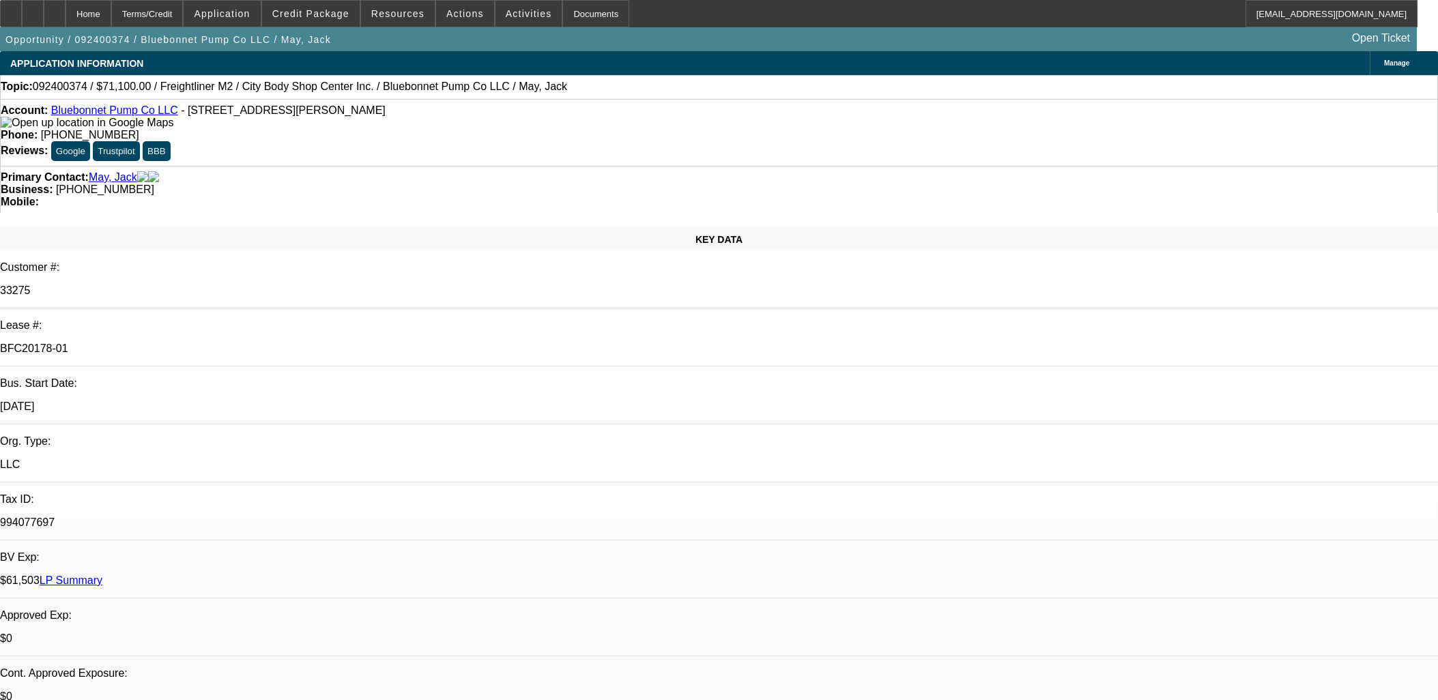
select select "0"
select select "2"
select select "0"
select select "6"
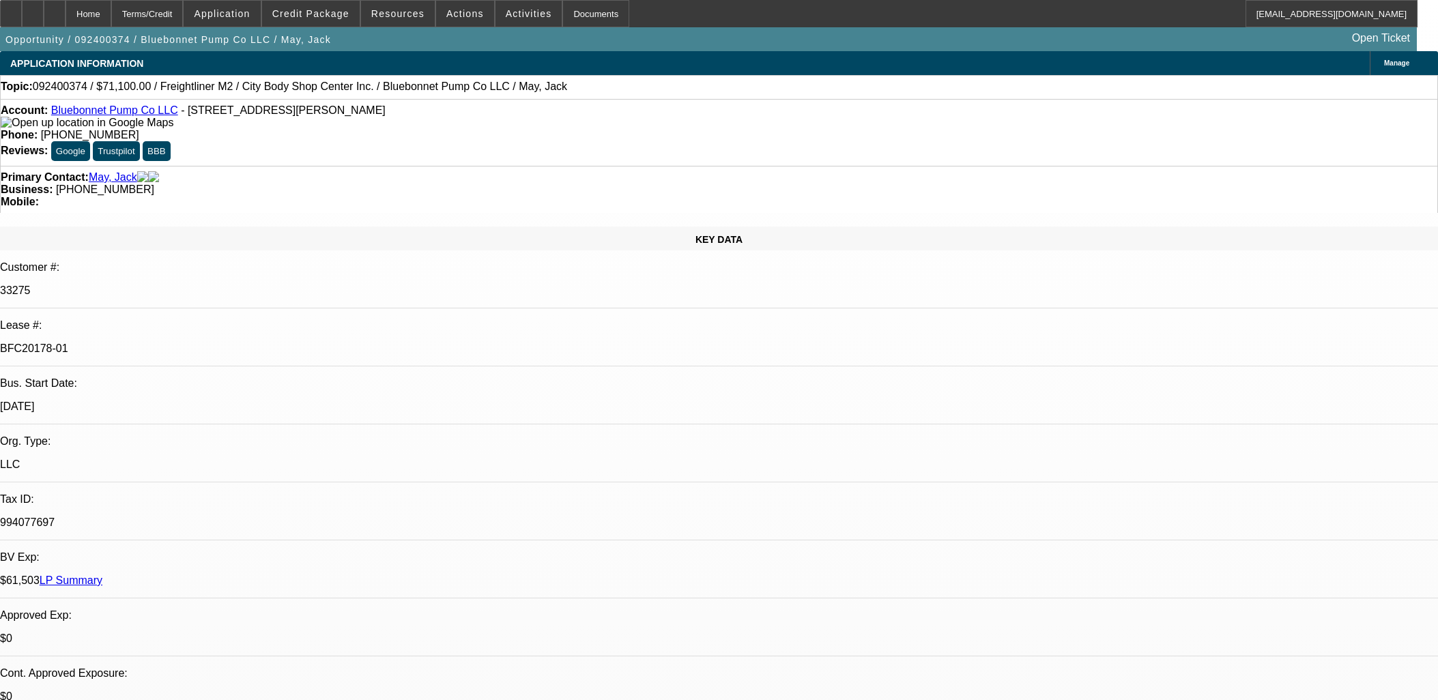
select select "0.1"
select select "2"
select select "0"
select select "6"
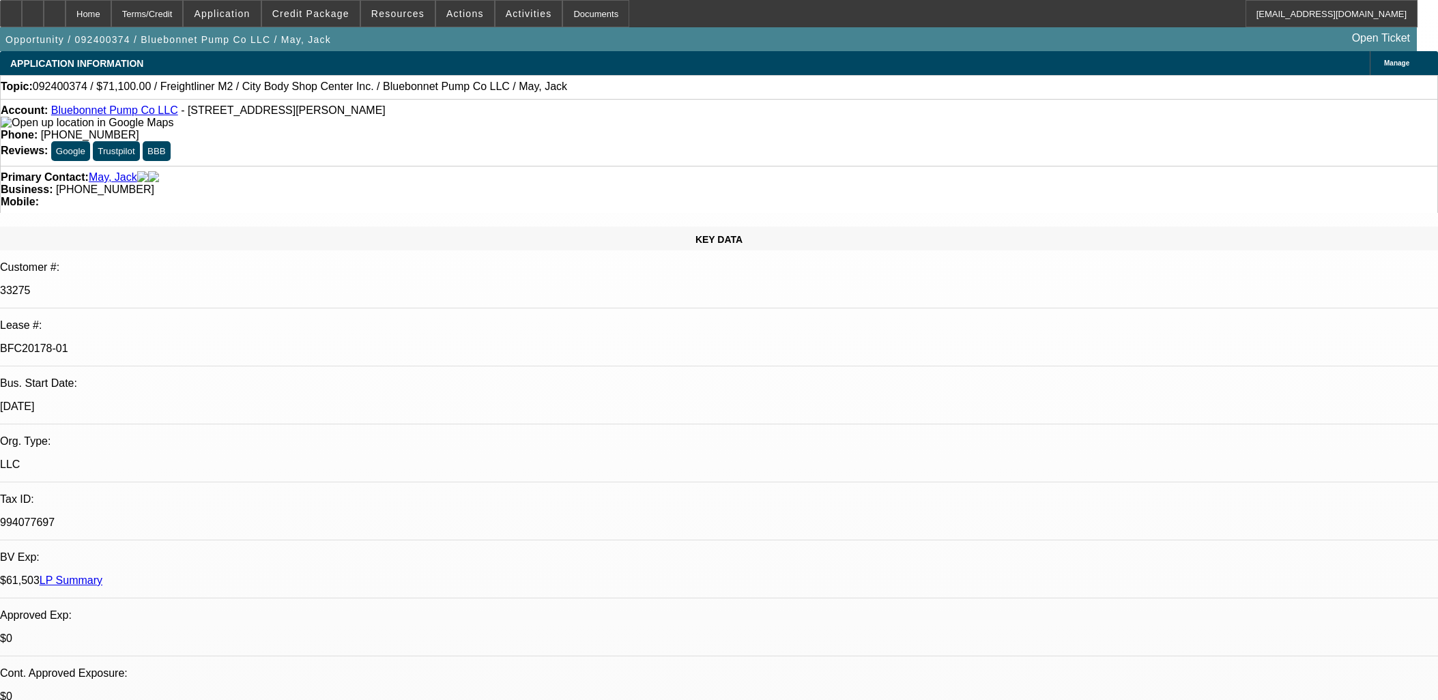
select select "0.1"
select select "2"
select select "0"
select select "6"
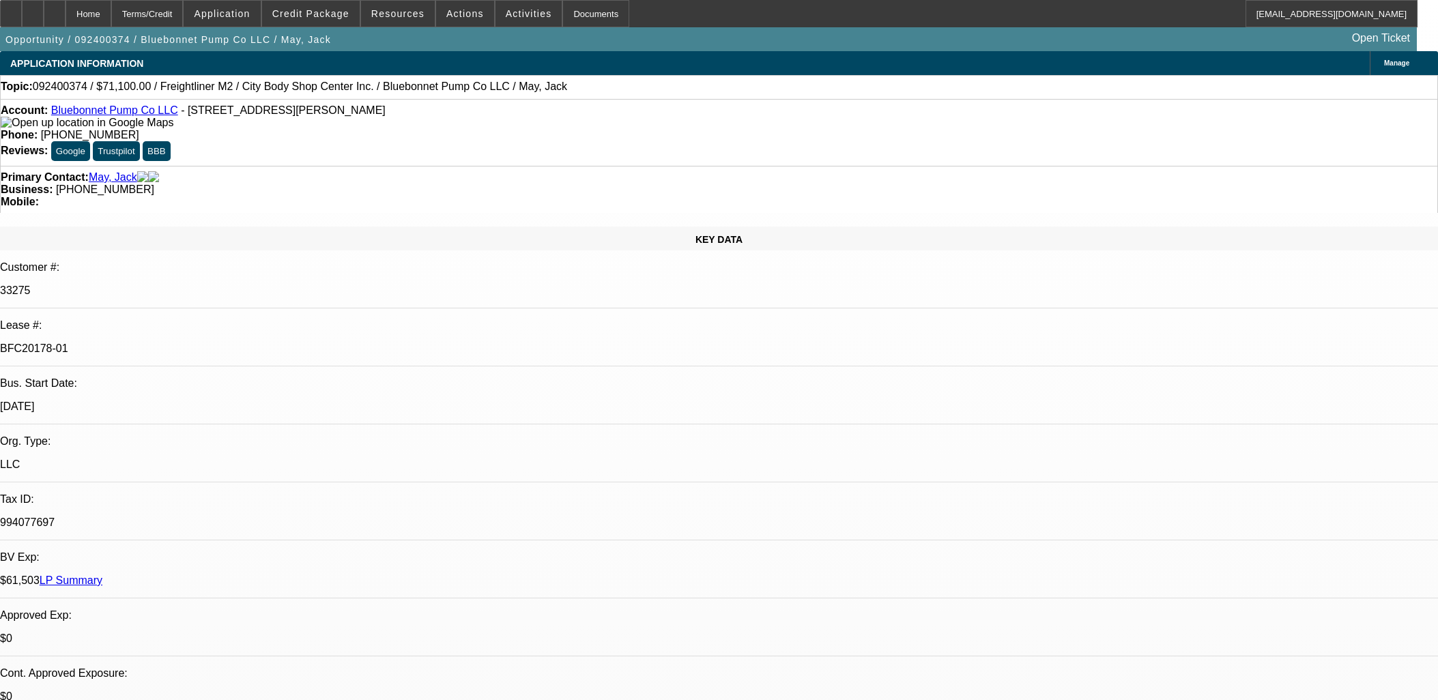
select select "0.1"
select select "2"
select select "0"
select select "6"
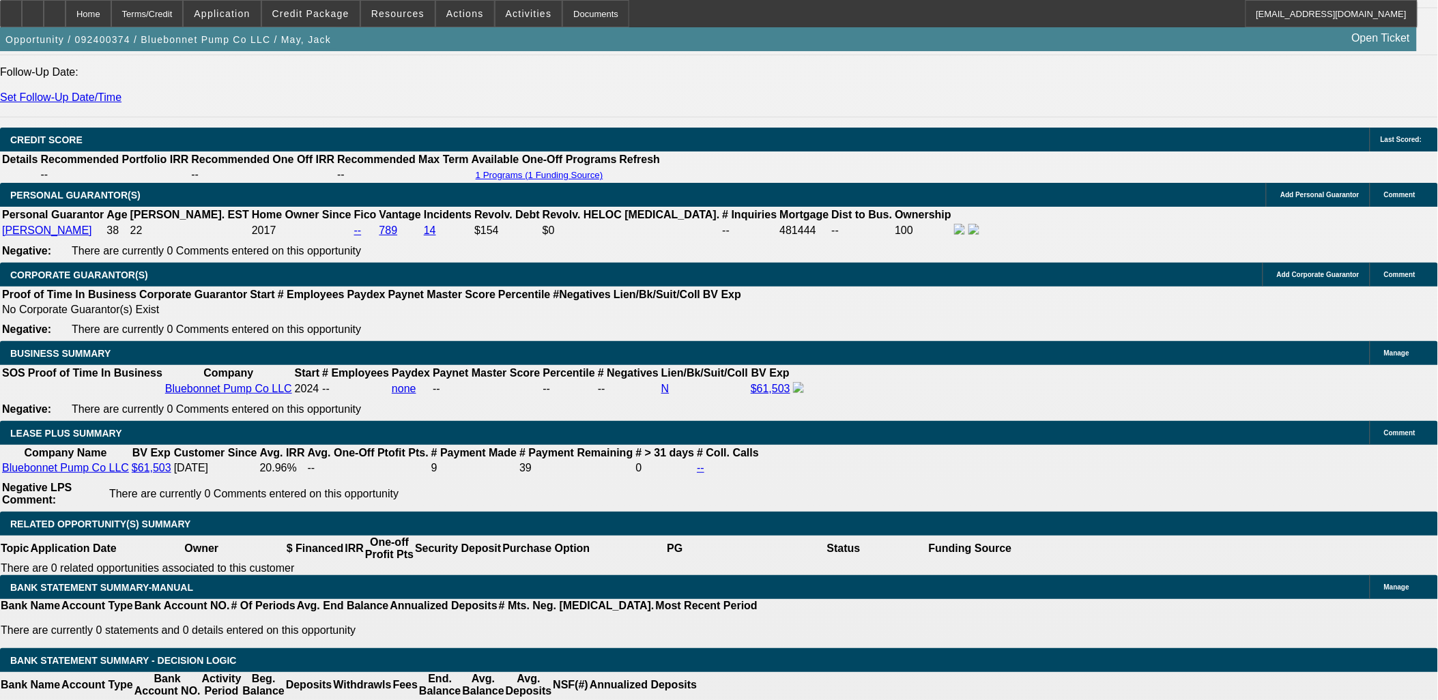
scroll to position [986, 0]
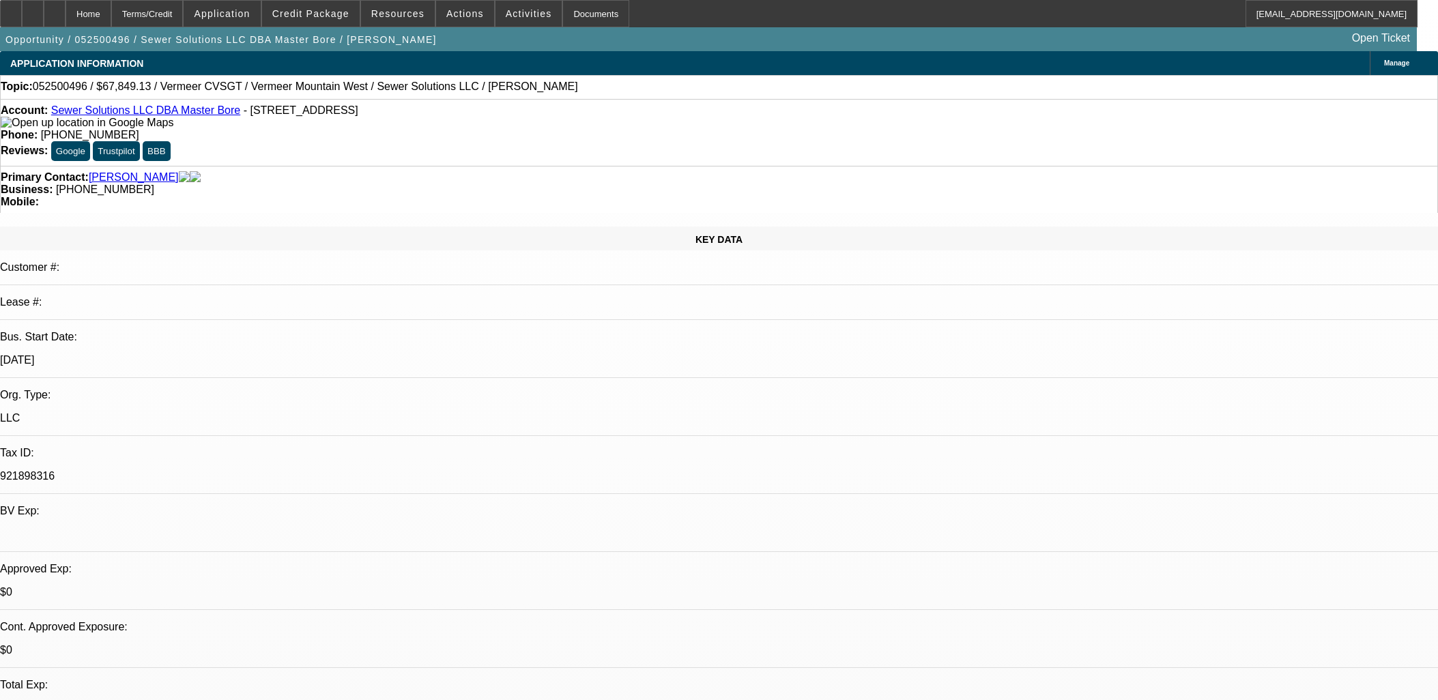
select select "0"
select select "2"
select select "0"
select select "6"
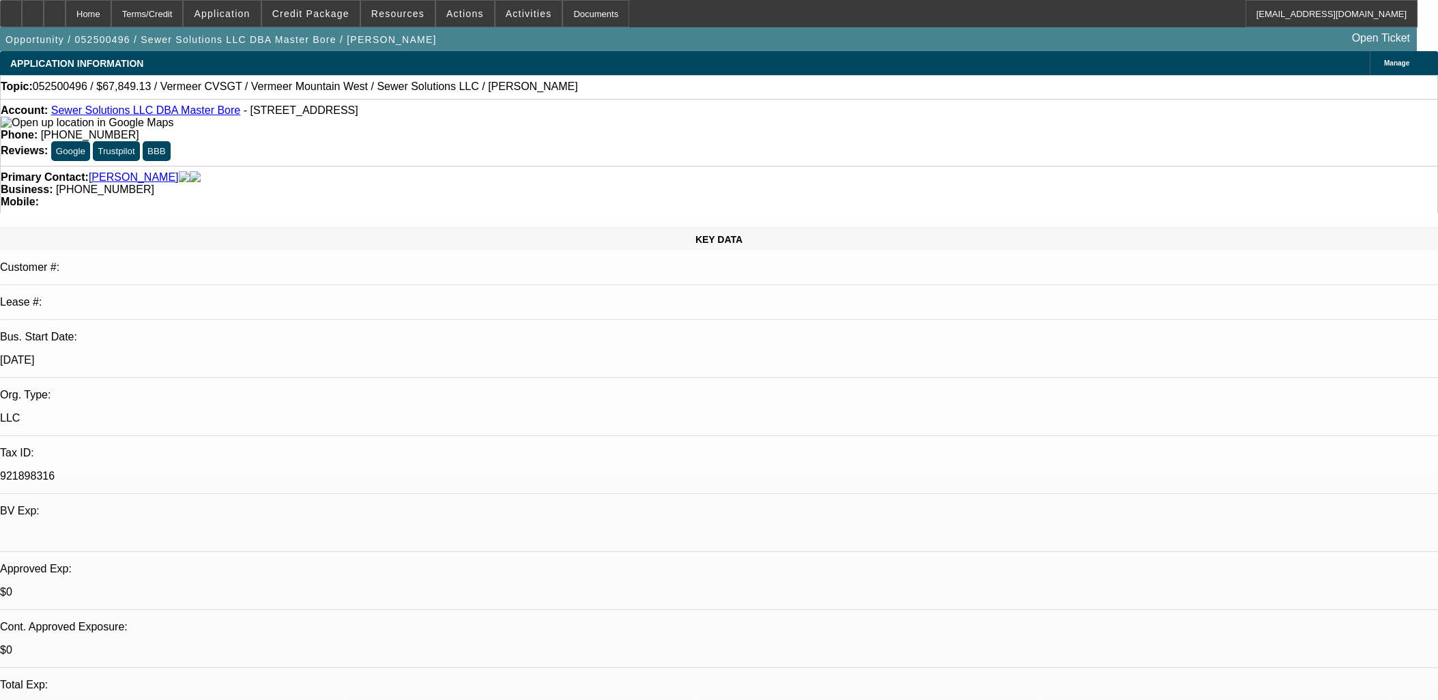
select select "0.15"
select select "2"
select select "0"
select select "6"
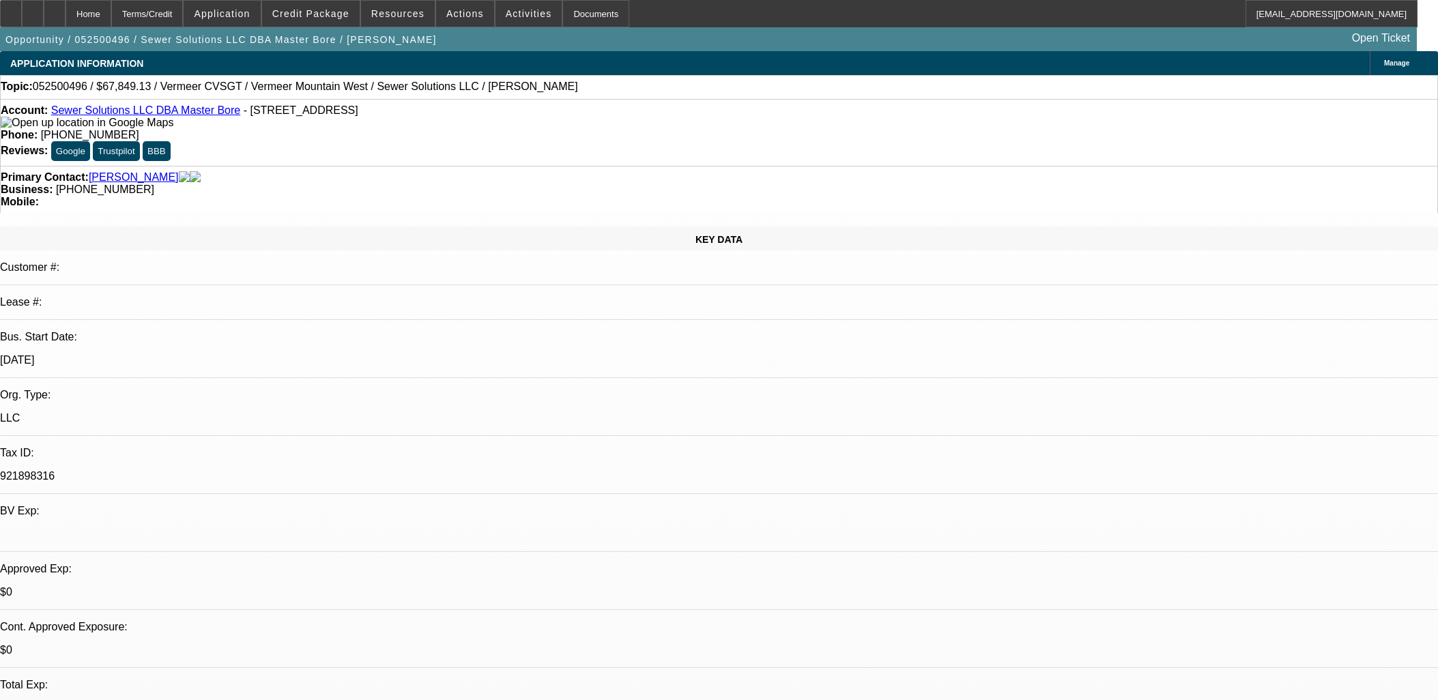
select select "0.15"
select select "2"
select select "0"
select select "6"
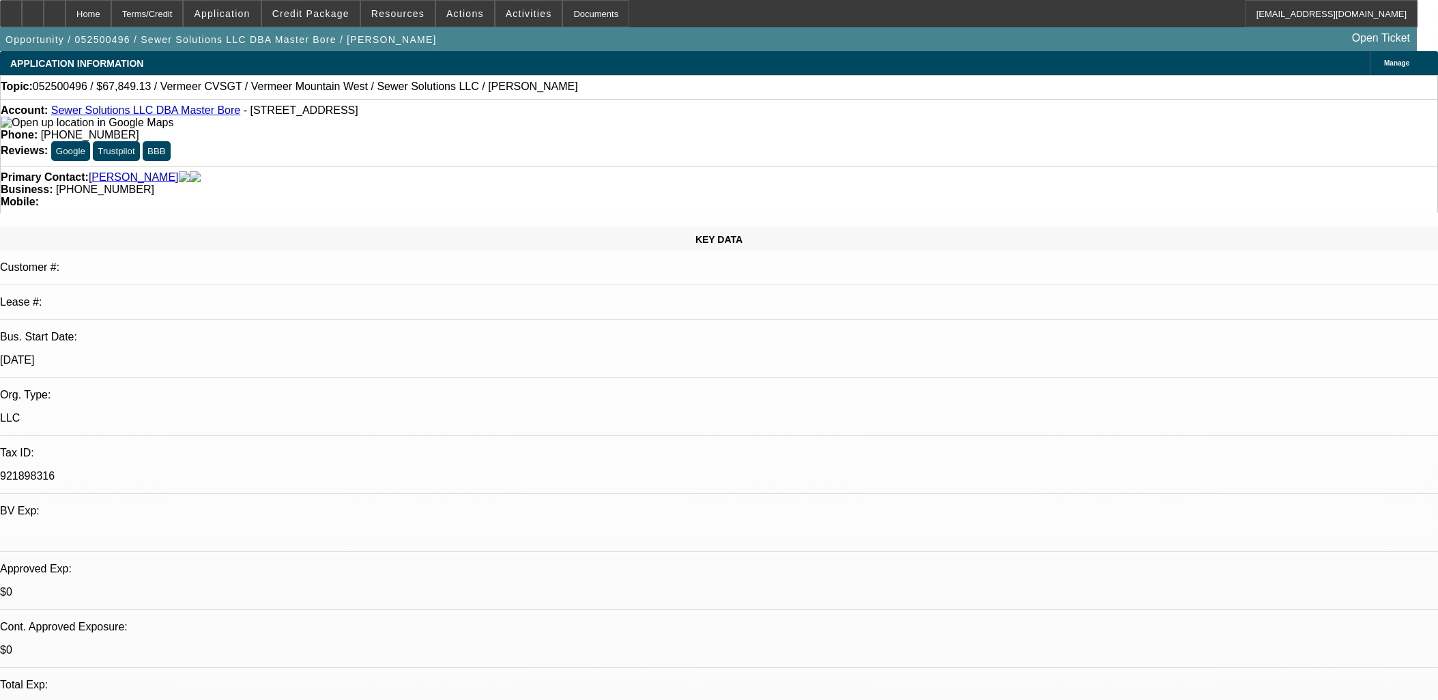
select select "0.1"
select select "0"
select select "3"
select select "0"
select select "6"
